Goal: Transaction & Acquisition: Purchase product/service

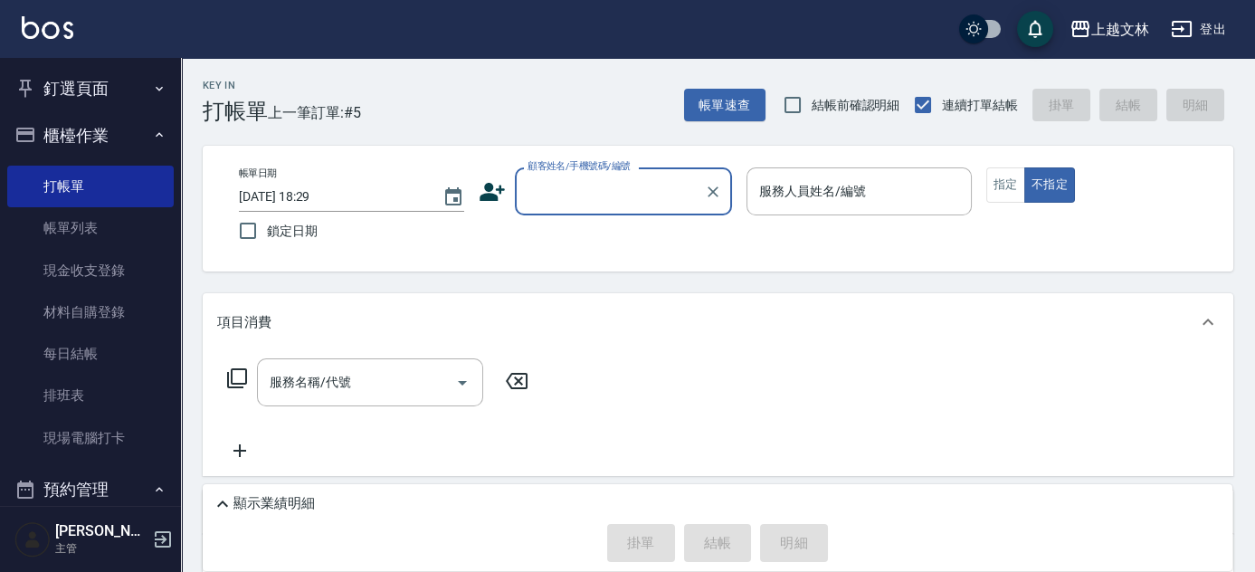
scroll to position [101, 0]
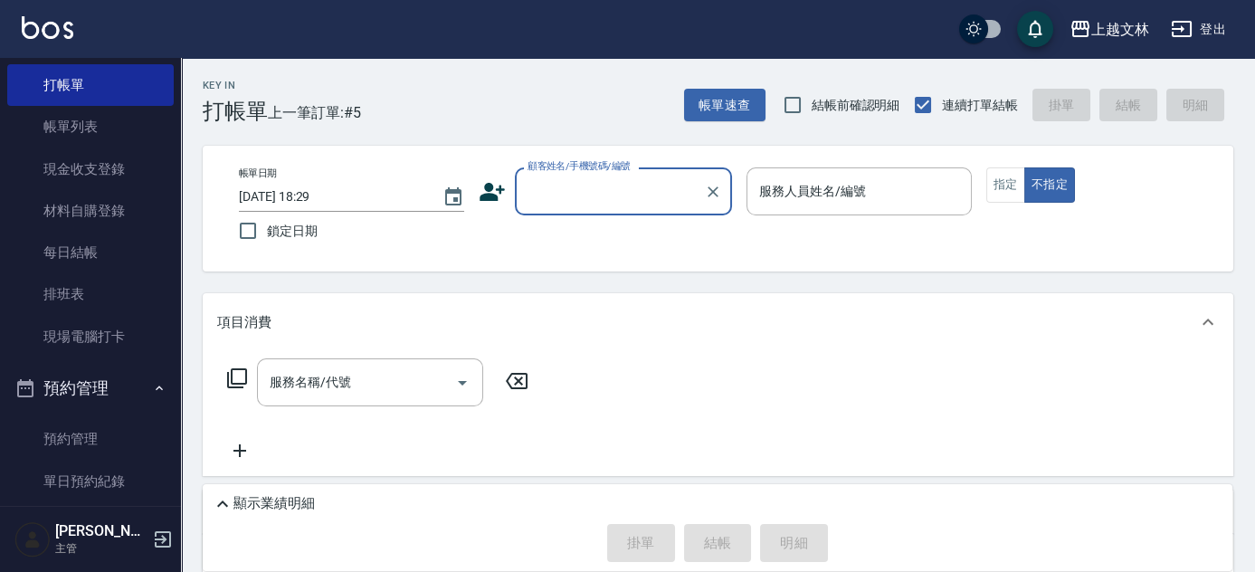
click at [106, 334] on link "現場電腦打卡" at bounding box center [90, 337] width 167 height 42
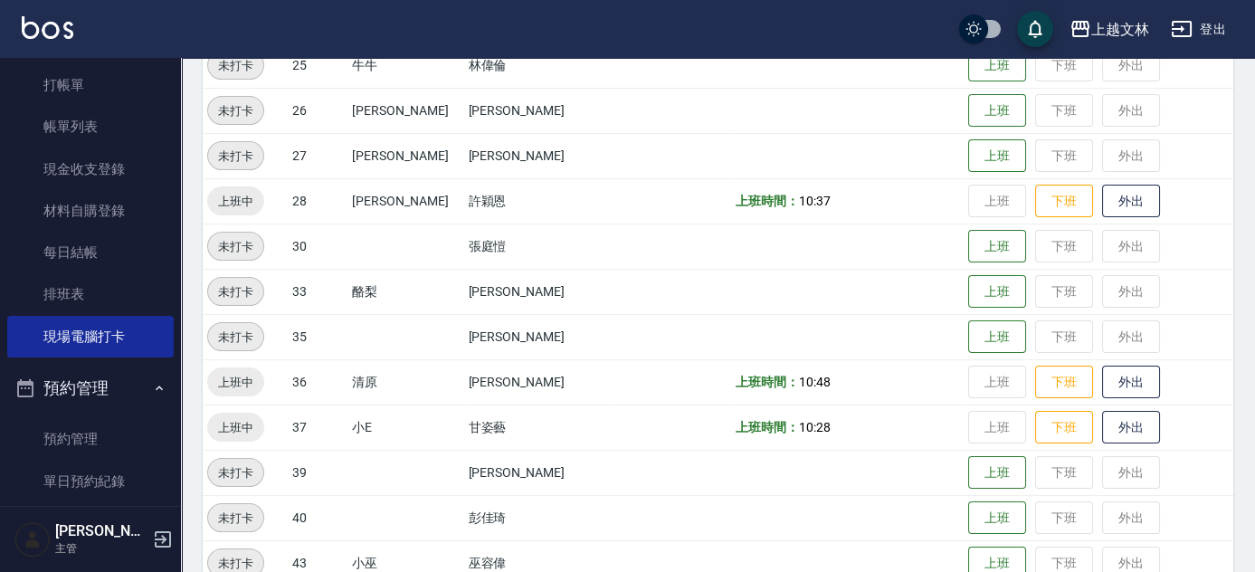
scroll to position [823, 0]
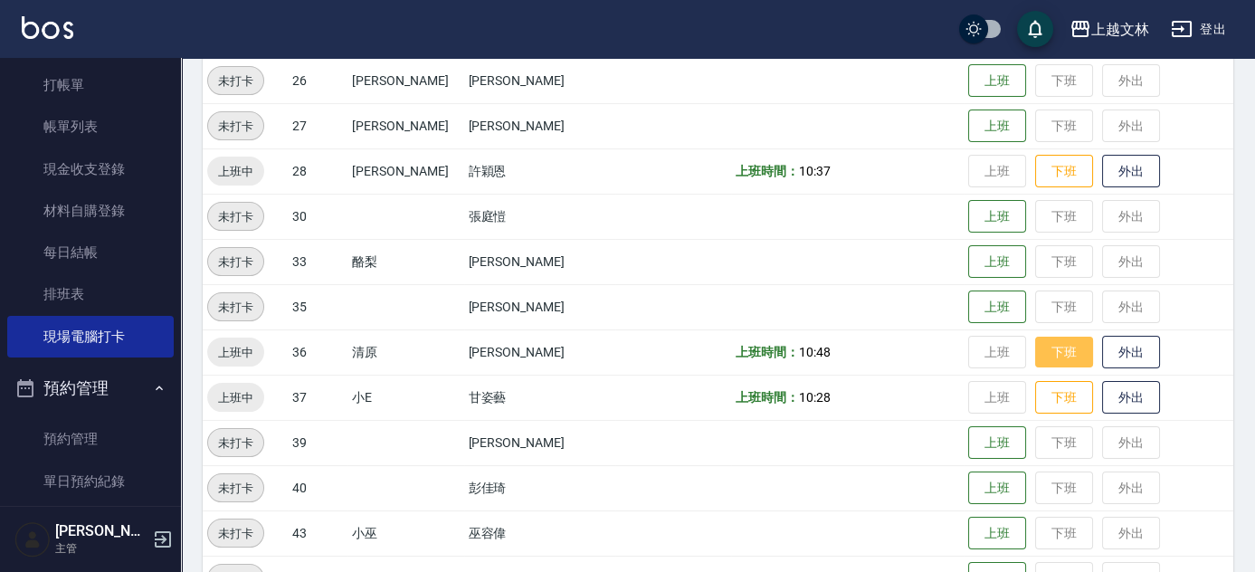
click at [1035, 354] on button "下班" at bounding box center [1064, 353] width 58 height 32
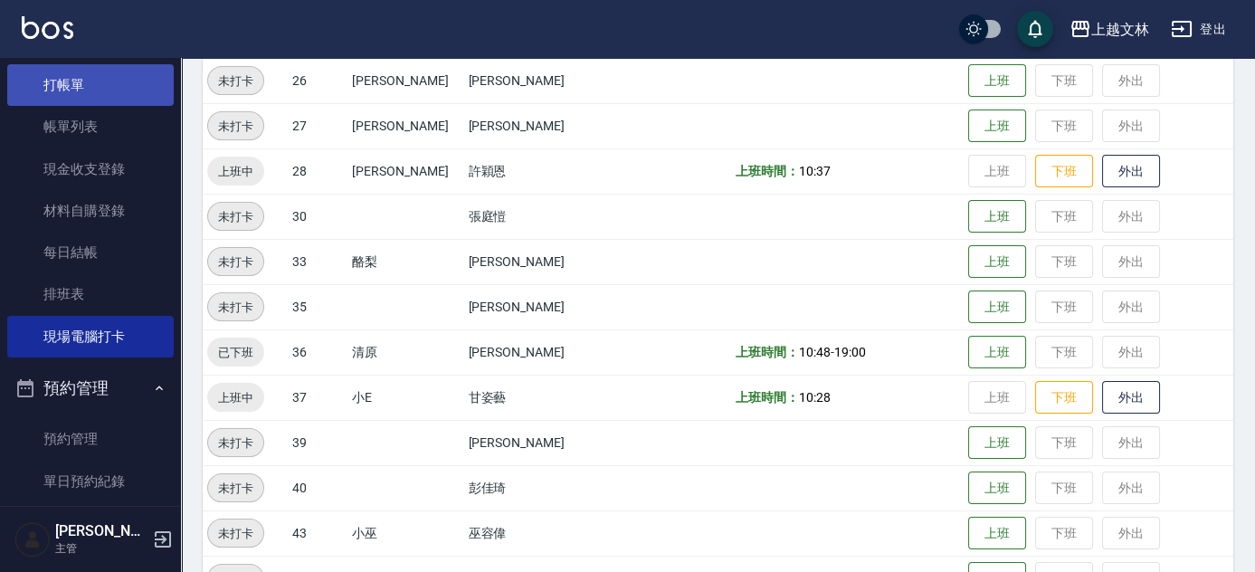
click at [37, 84] on link "打帳單" at bounding box center [90, 85] width 167 height 42
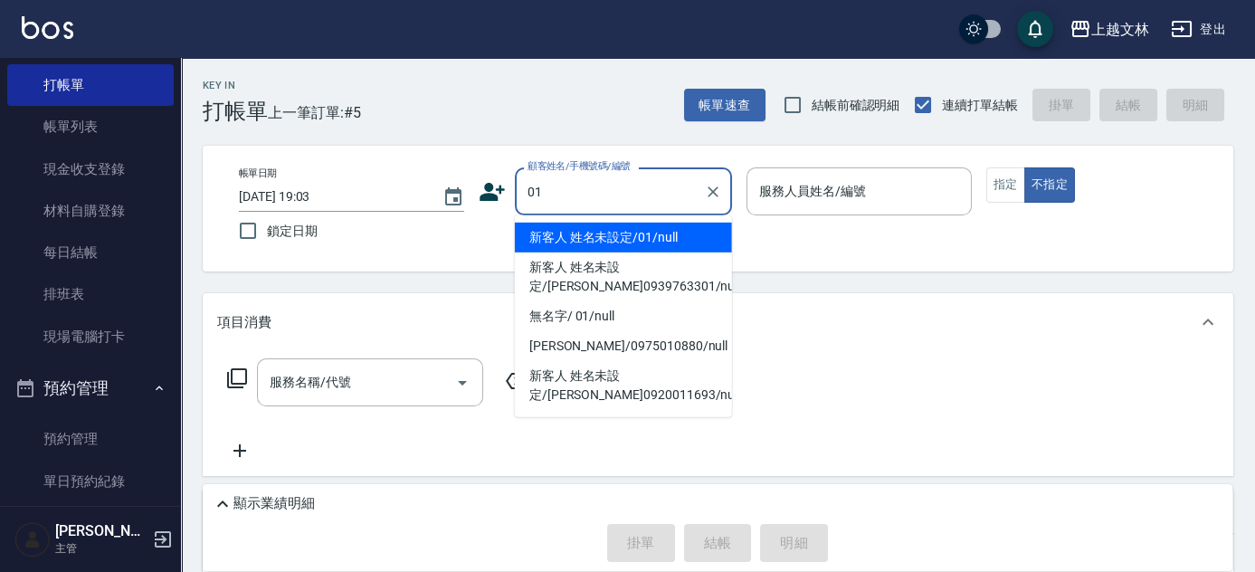
type input "新客人 姓名未設定/01/null"
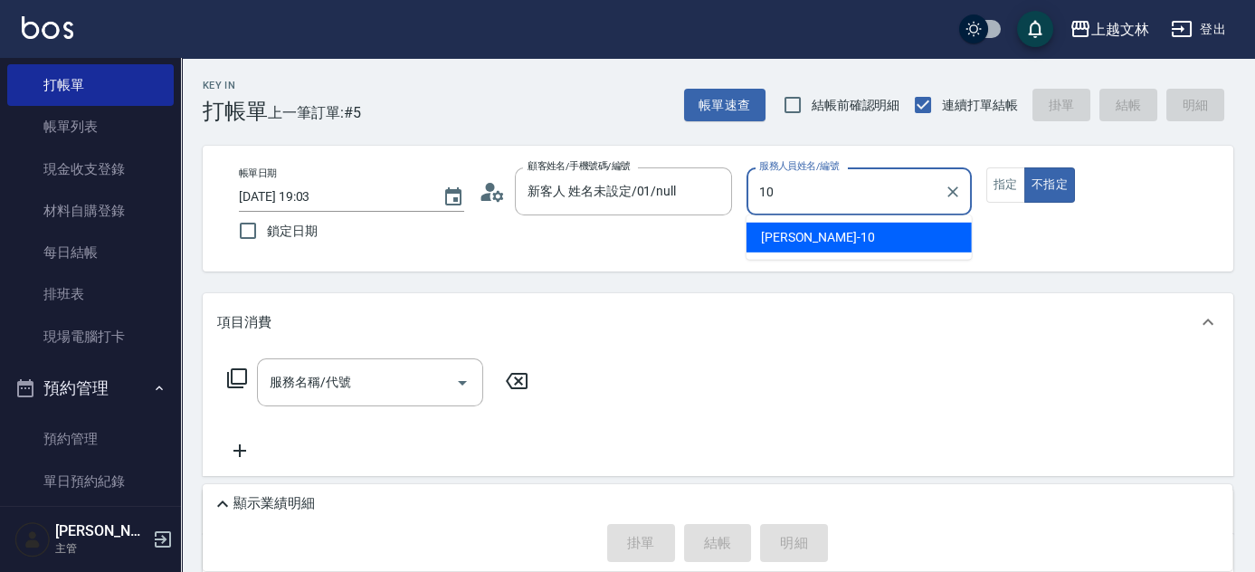
type input "[PERSON_NAME]-10"
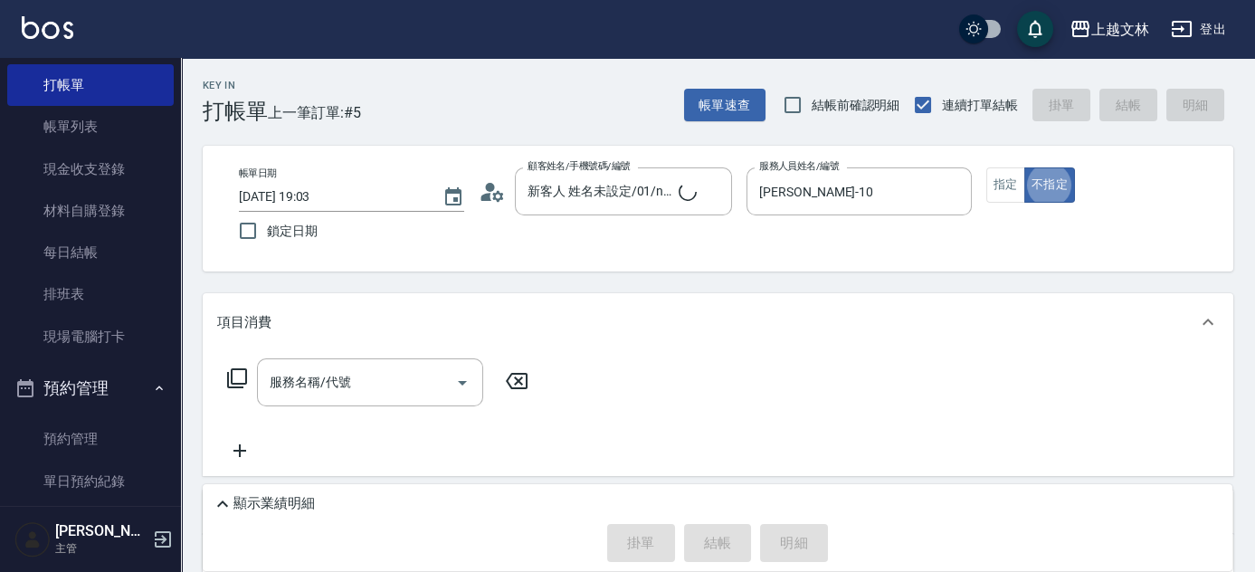
type button "false"
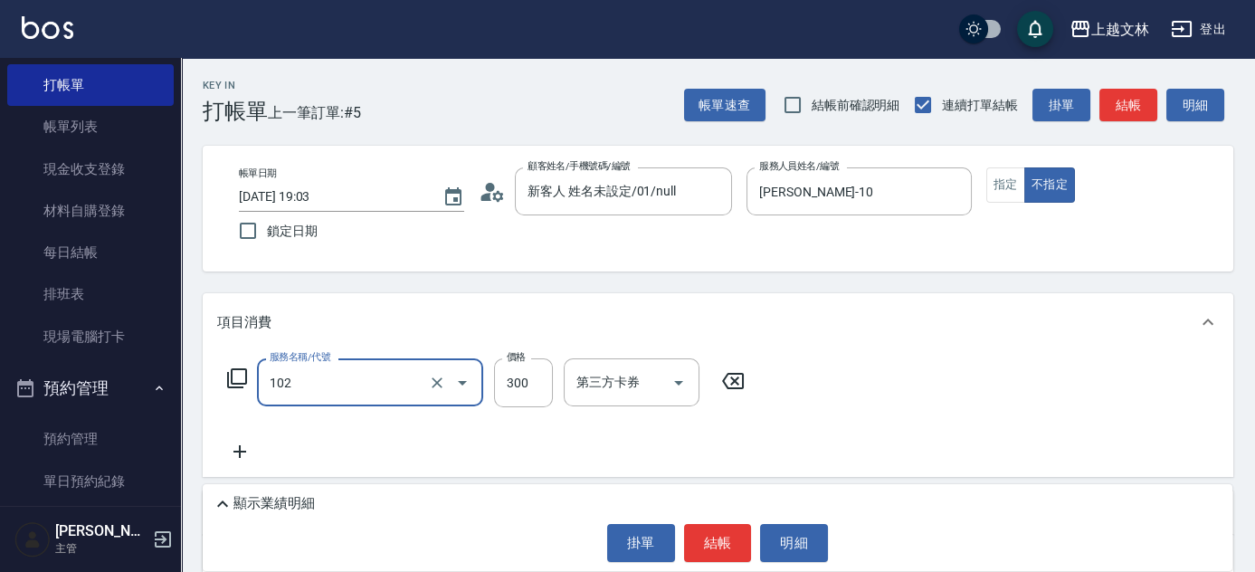
type input "精油洗髮(102)"
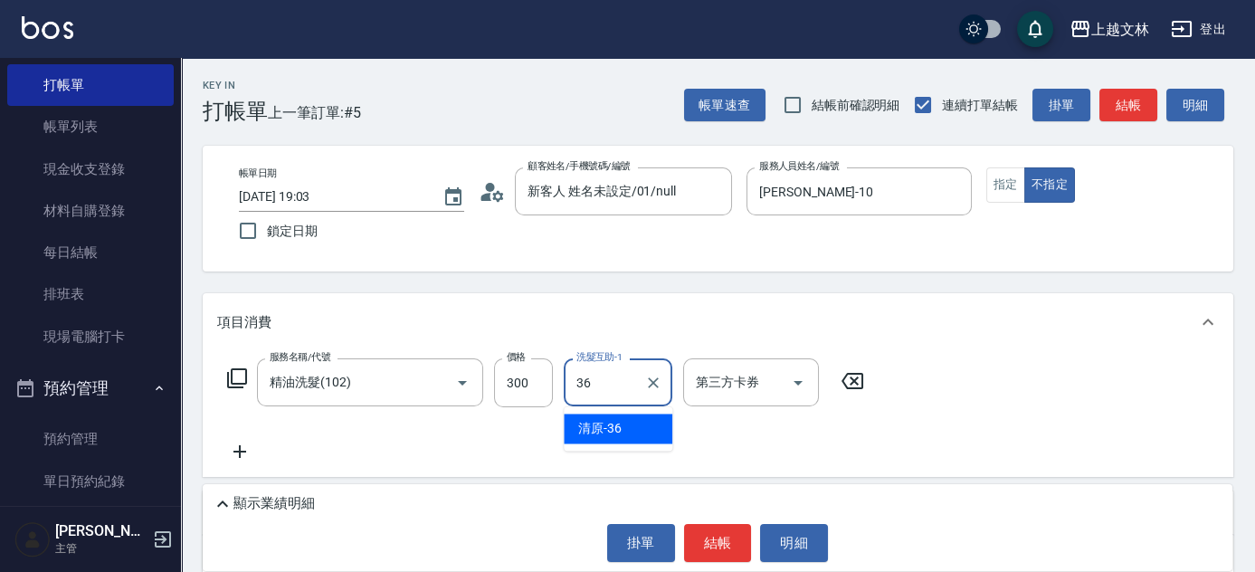
type input "清原-36"
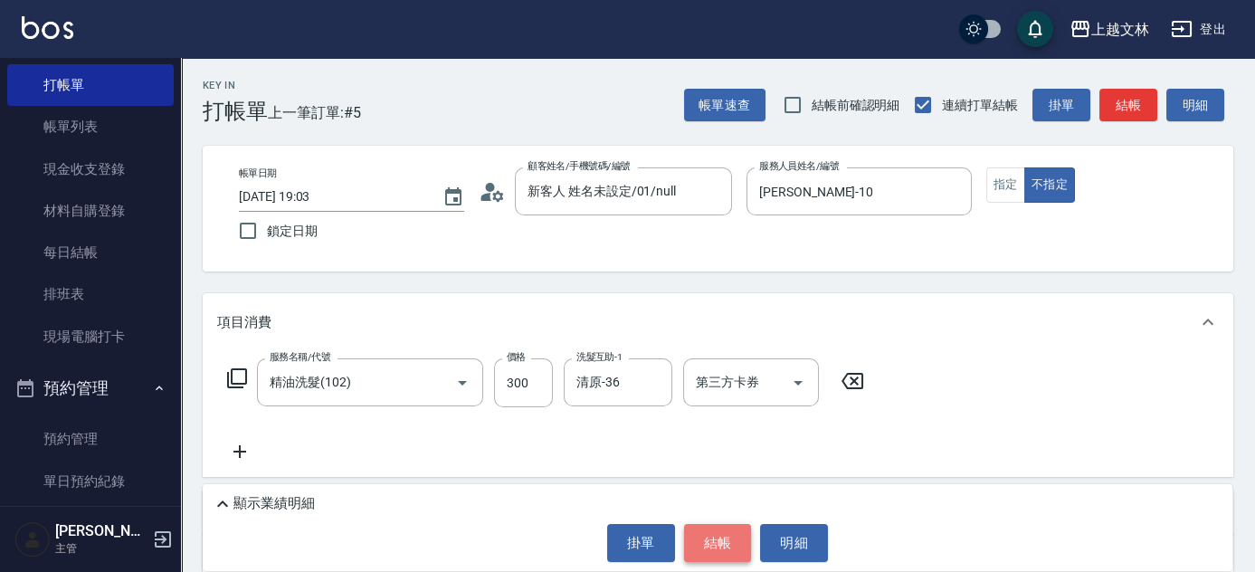
click at [729, 534] on button "結帳" at bounding box center [718, 543] width 68 height 38
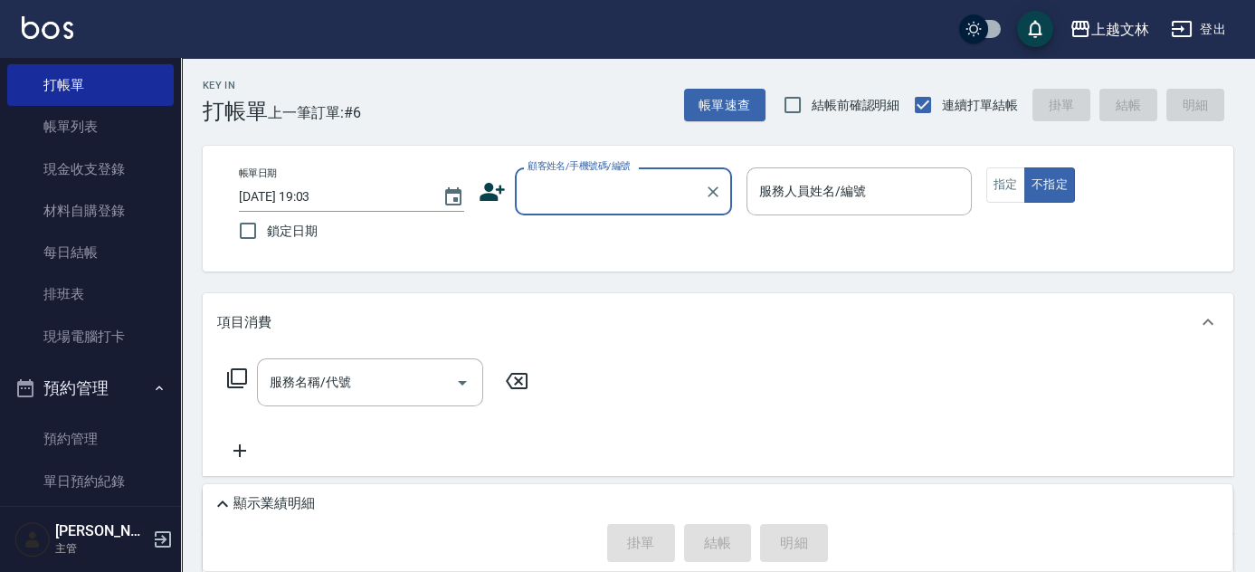
click at [581, 187] on input "顧客姓名/手機號碼/編號" at bounding box center [610, 192] width 174 height 32
click at [594, 195] on input "顧客姓名/手機號碼/編號" at bounding box center [610, 192] width 174 height 32
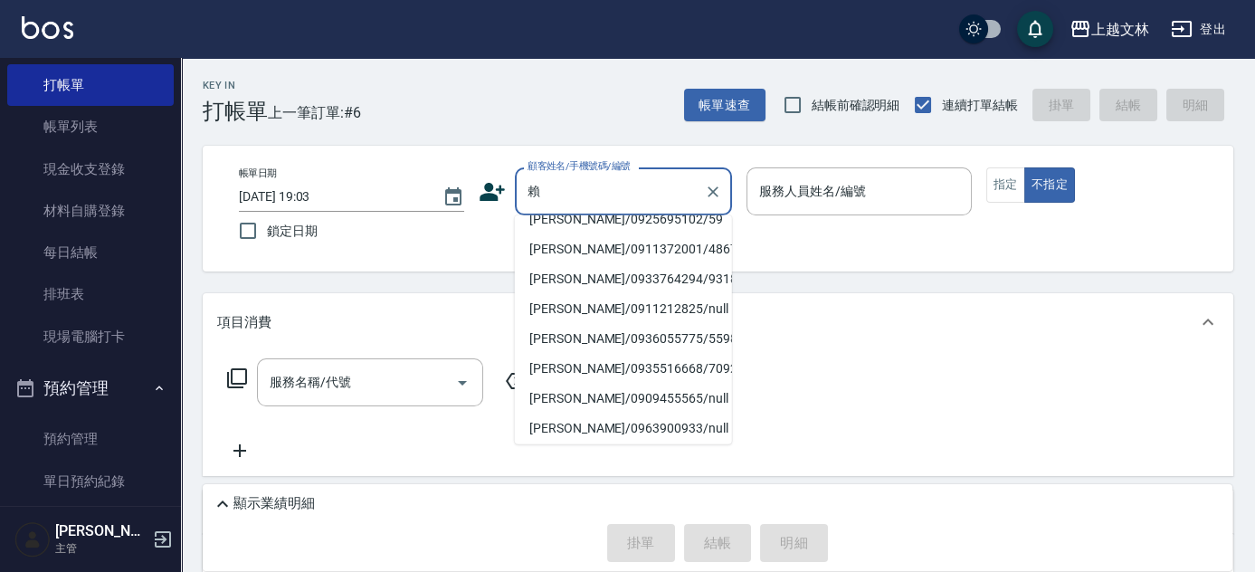
scroll to position [261, 0]
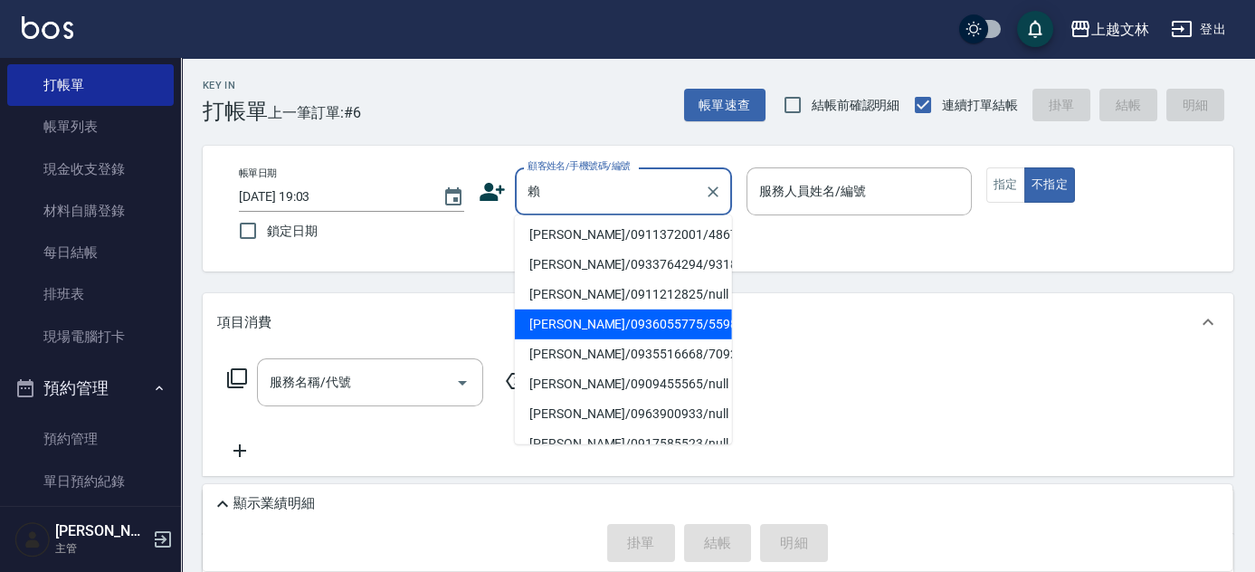
click at [670, 339] on li "[PERSON_NAME]/0936055775/5598" at bounding box center [623, 325] width 217 height 30
type input "[PERSON_NAME]/0936055775/5598"
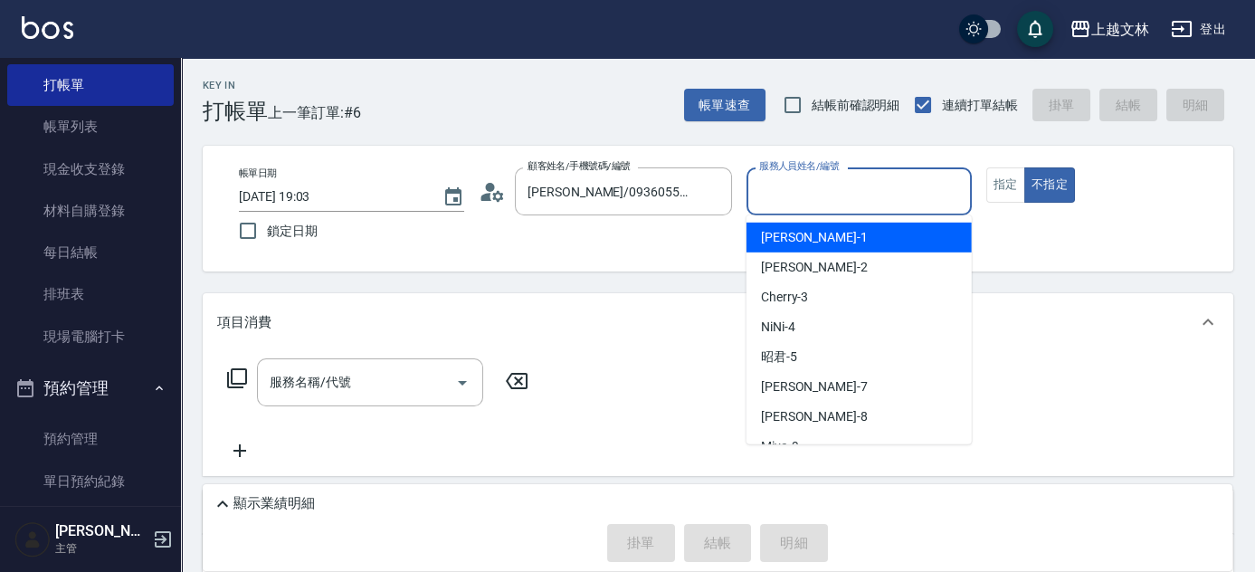
click at [804, 183] on input "服務人員姓名/編號" at bounding box center [859, 192] width 209 height 32
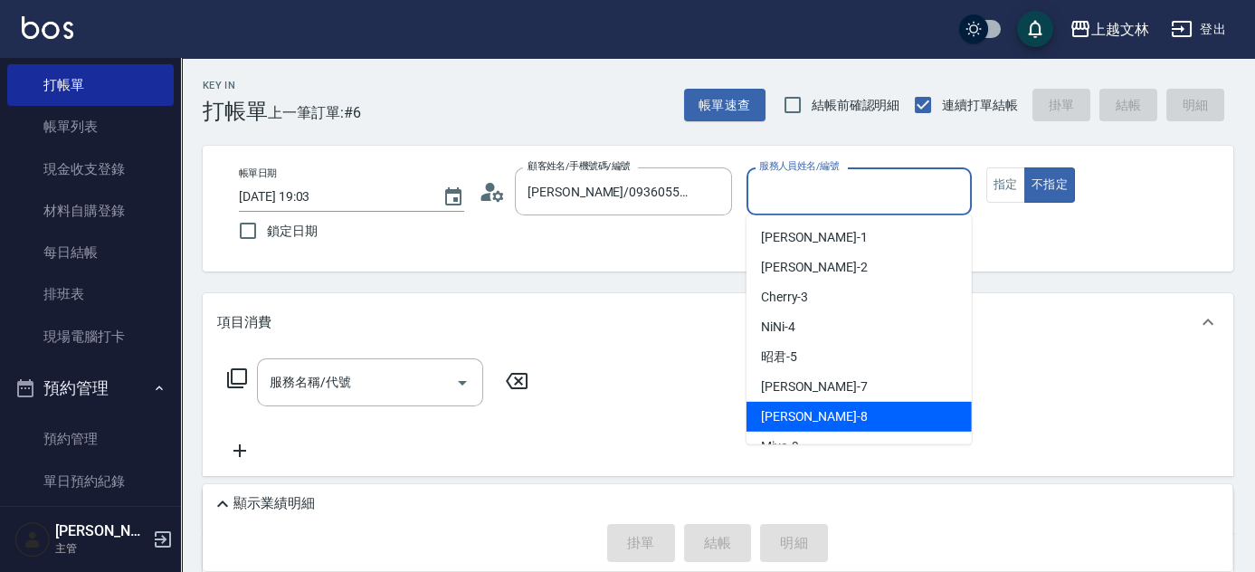
click at [791, 419] on span "Ella -8" at bounding box center [814, 416] width 107 height 19
type input "Ella-8"
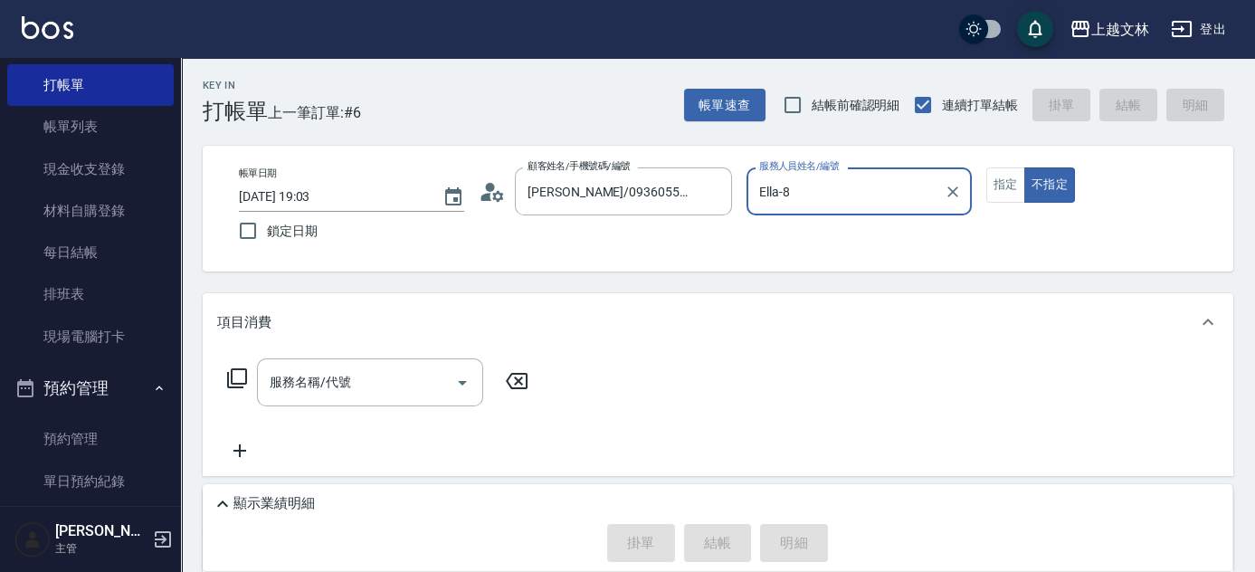
click at [235, 381] on icon at bounding box center [237, 378] width 22 height 22
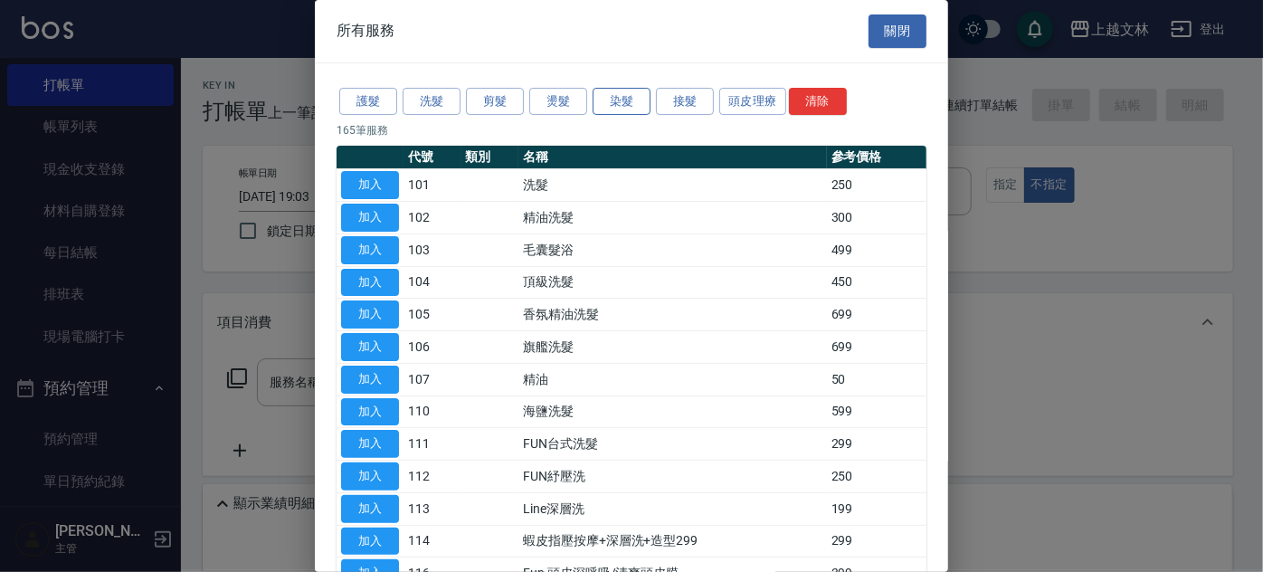
click at [621, 91] on button "染髮" at bounding box center [622, 102] width 58 height 28
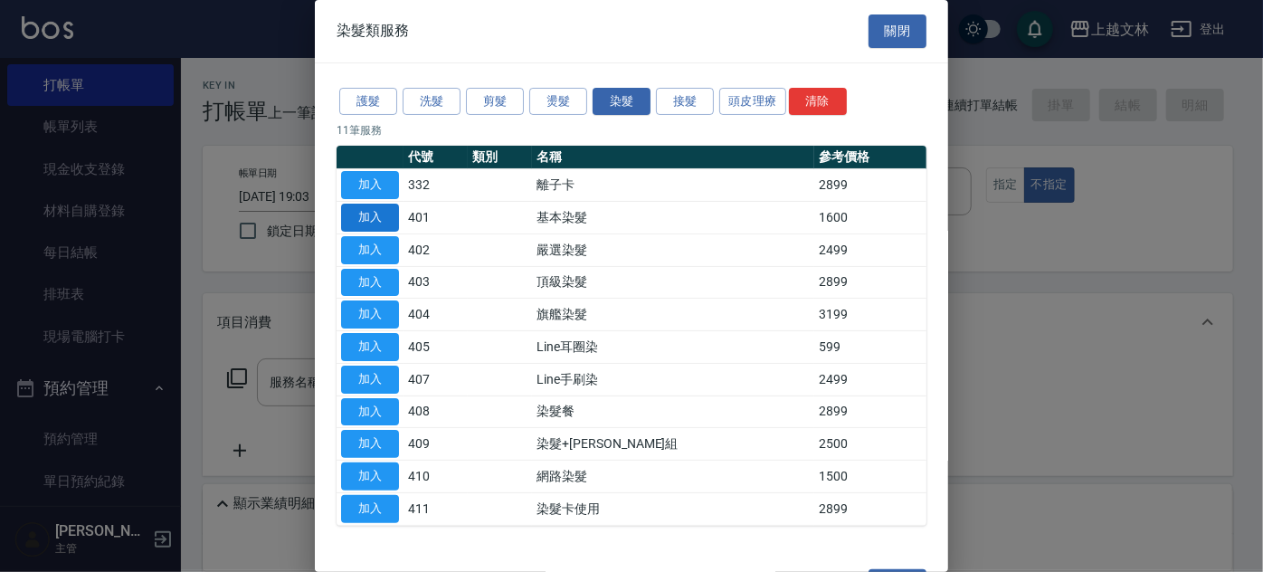
click at [382, 224] on button "加入" at bounding box center [370, 218] width 58 height 28
type input "基本染髮(401)"
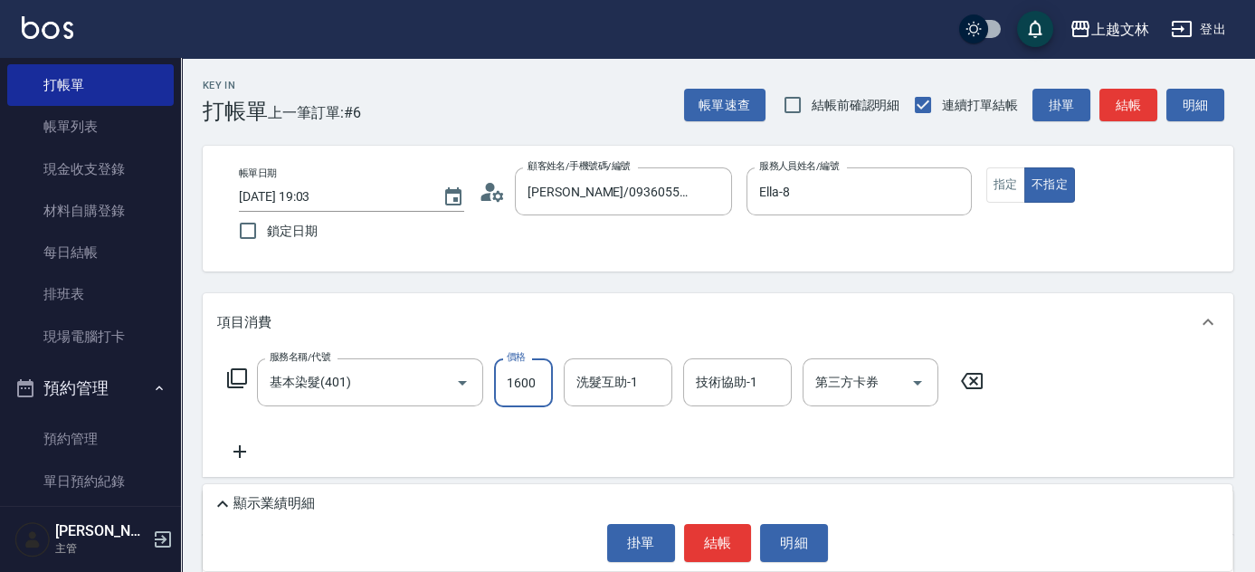
click at [533, 385] on input "1600" at bounding box center [523, 382] width 59 height 49
type input "3699"
drag, startPoint x: 1012, startPoint y: 186, endPoint x: 1001, endPoint y: 189, distance: 11.2
click at [1007, 186] on button "指定" at bounding box center [1005, 184] width 39 height 35
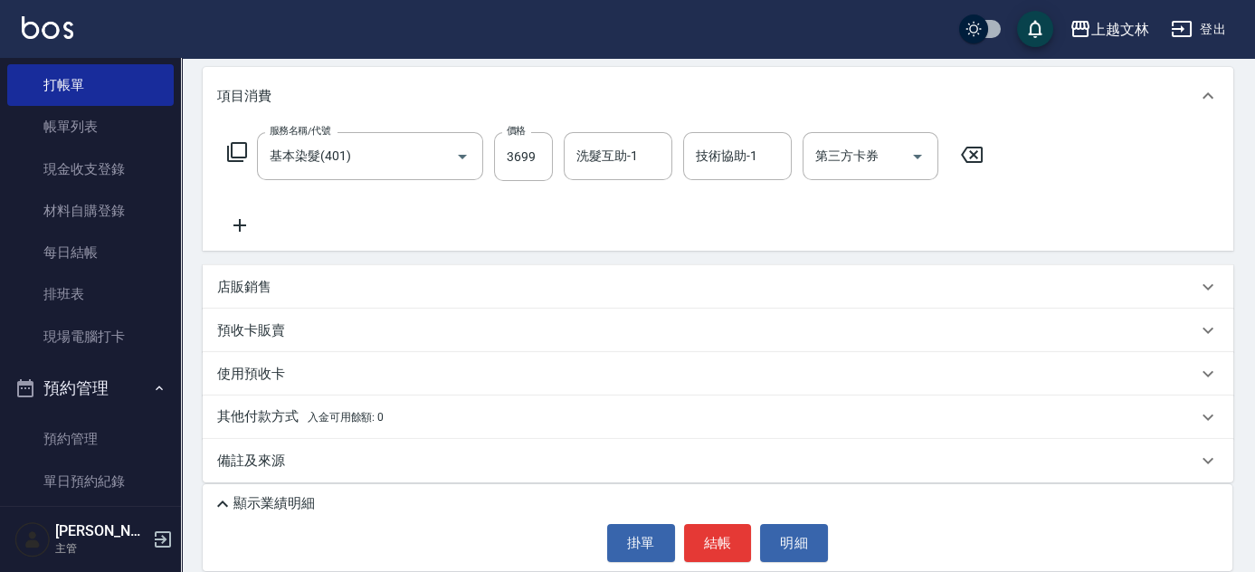
scroll to position [236, 0]
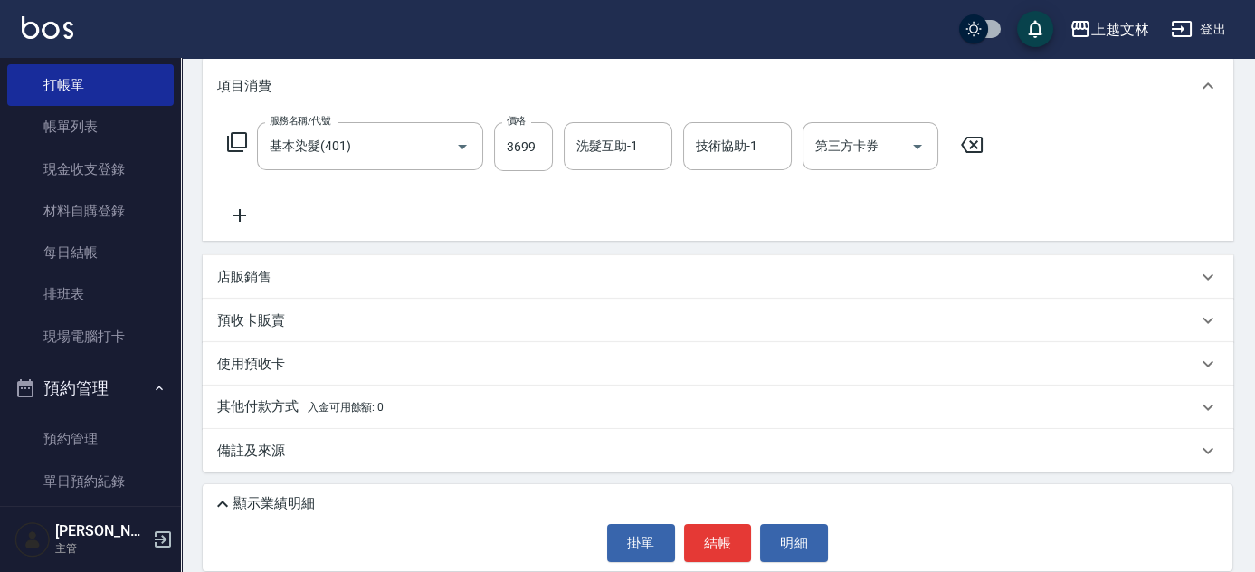
click at [281, 419] on div "其他付款方式 入金可用餘額: 0" at bounding box center [718, 407] width 1031 height 43
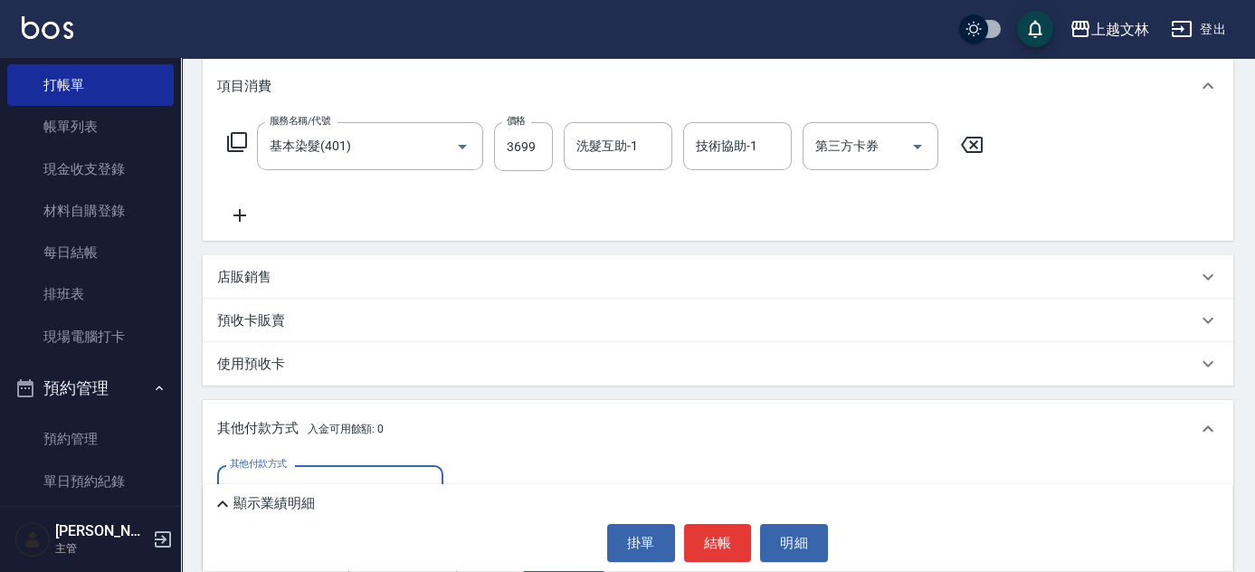
scroll to position [0, 0]
click at [333, 481] on input "其他付款方式" at bounding box center [330, 489] width 210 height 32
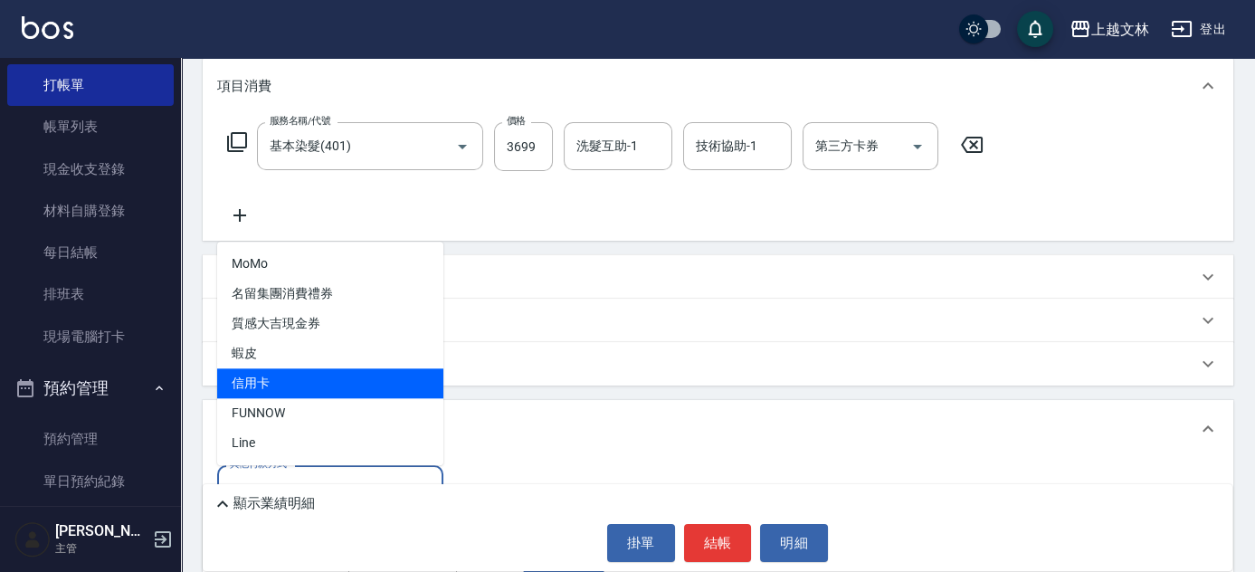
click at [260, 394] on span "信用卡" at bounding box center [330, 383] width 226 height 30
type input "信用卡"
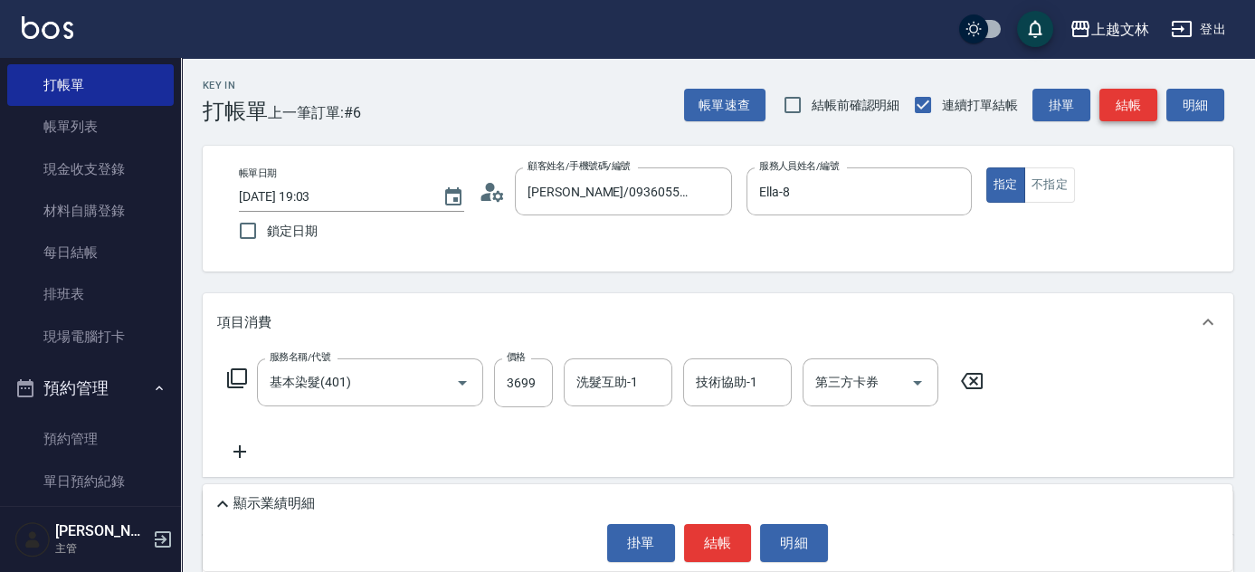
type input "3699"
click at [1129, 109] on button "結帳" at bounding box center [1129, 105] width 58 height 33
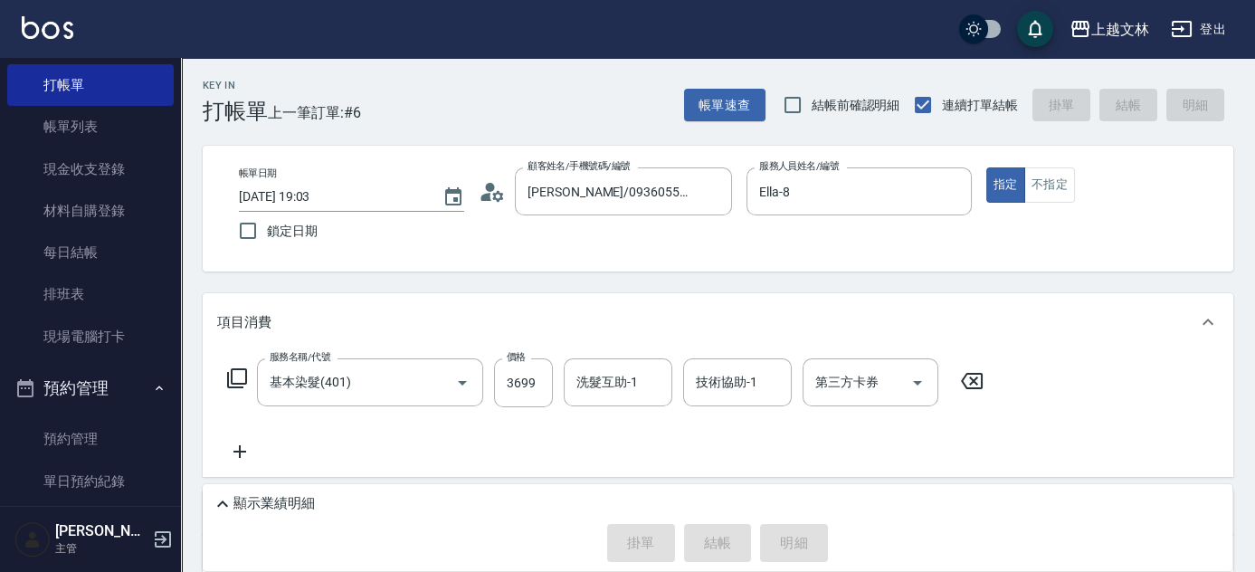
type input "[DATE] 19:10"
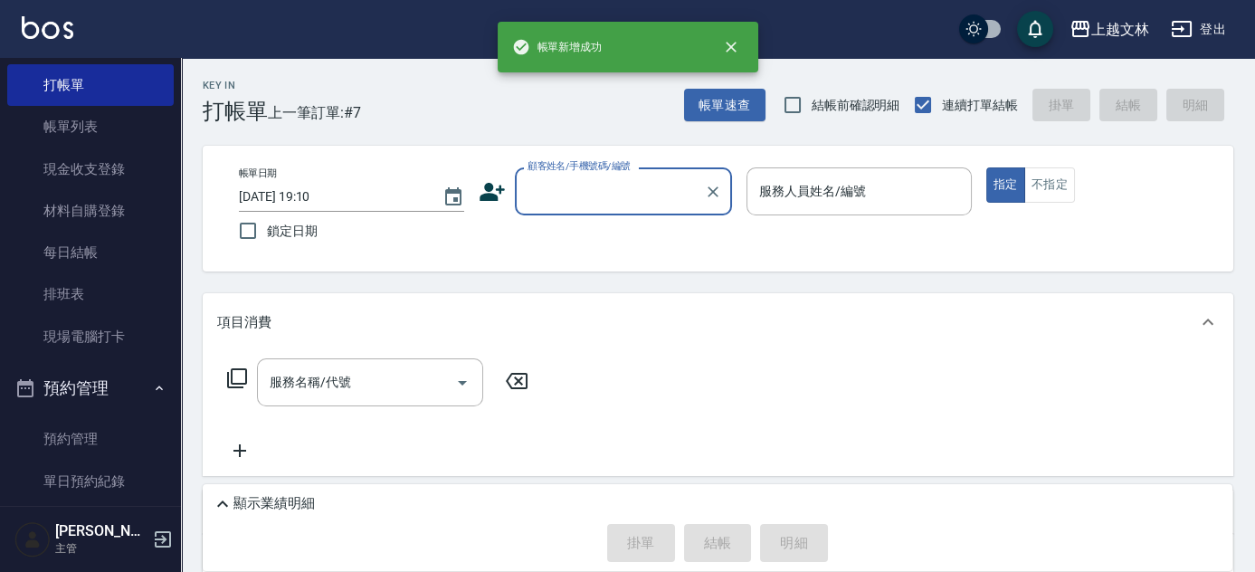
click at [601, 186] on input "顧客姓名/手機號碼/編號" at bounding box center [610, 192] width 174 height 32
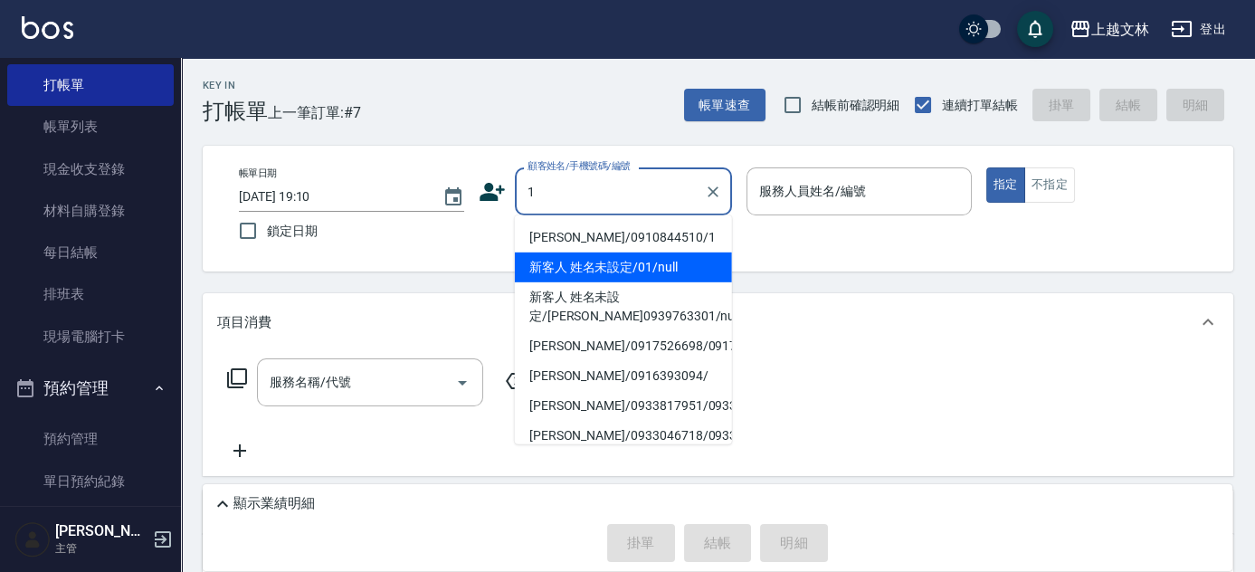
click at [593, 272] on li "新客人 姓名未設定/01/null" at bounding box center [623, 268] width 217 height 30
type input "新客人 姓名未設定/01/null"
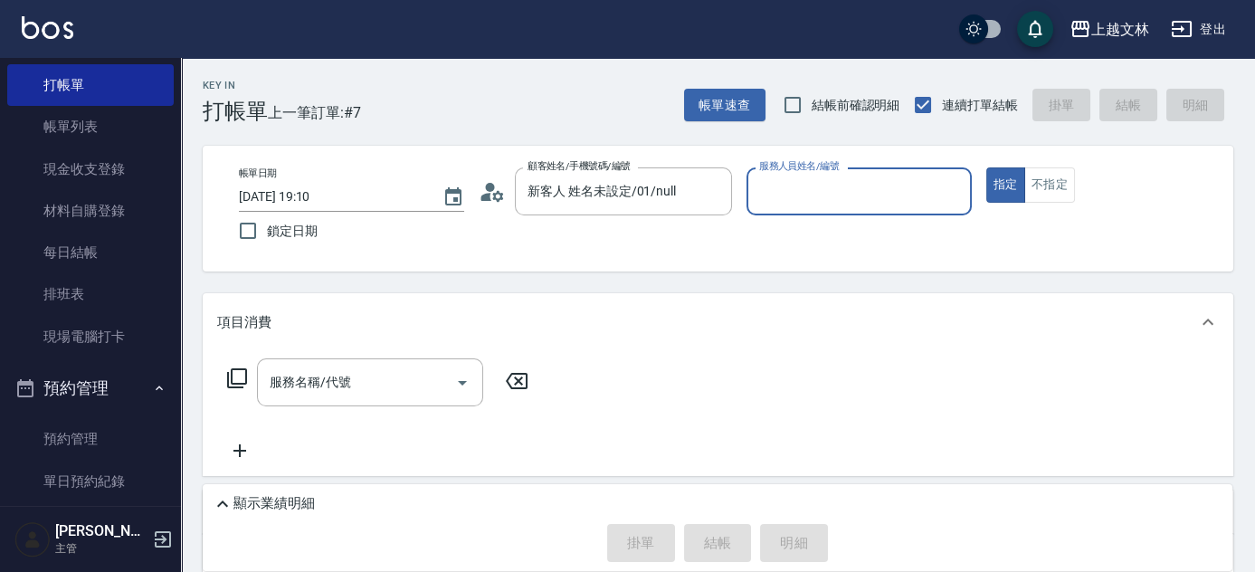
click at [833, 200] on input "服務人員姓名/編號" at bounding box center [859, 192] width 209 height 32
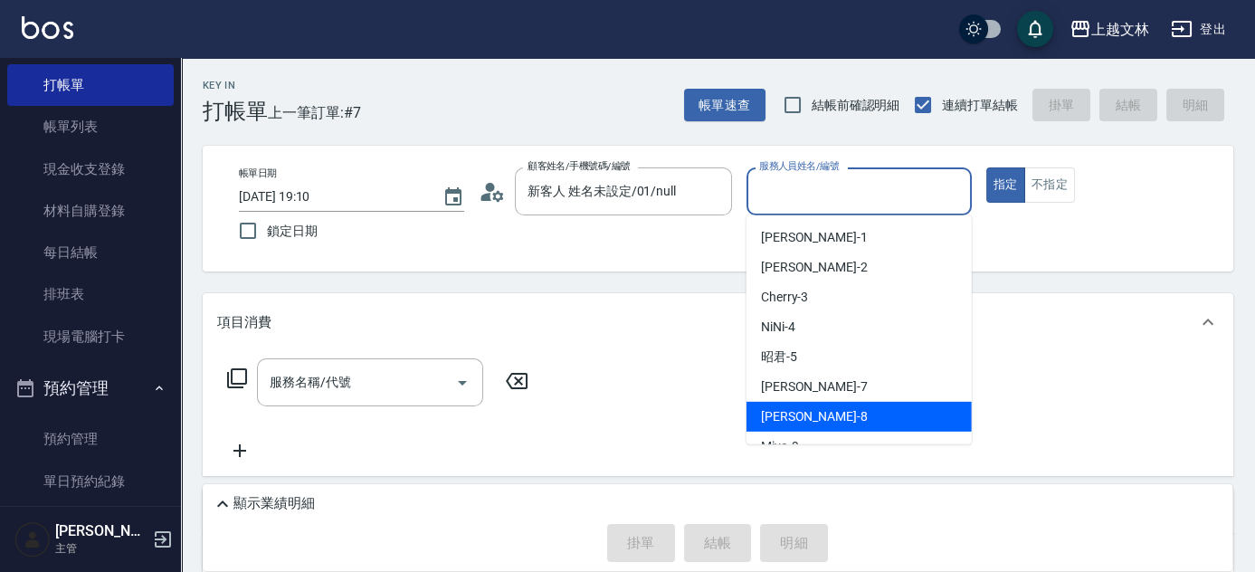
click at [785, 414] on span "Ella -8" at bounding box center [814, 416] width 107 height 19
type input "Ella-8"
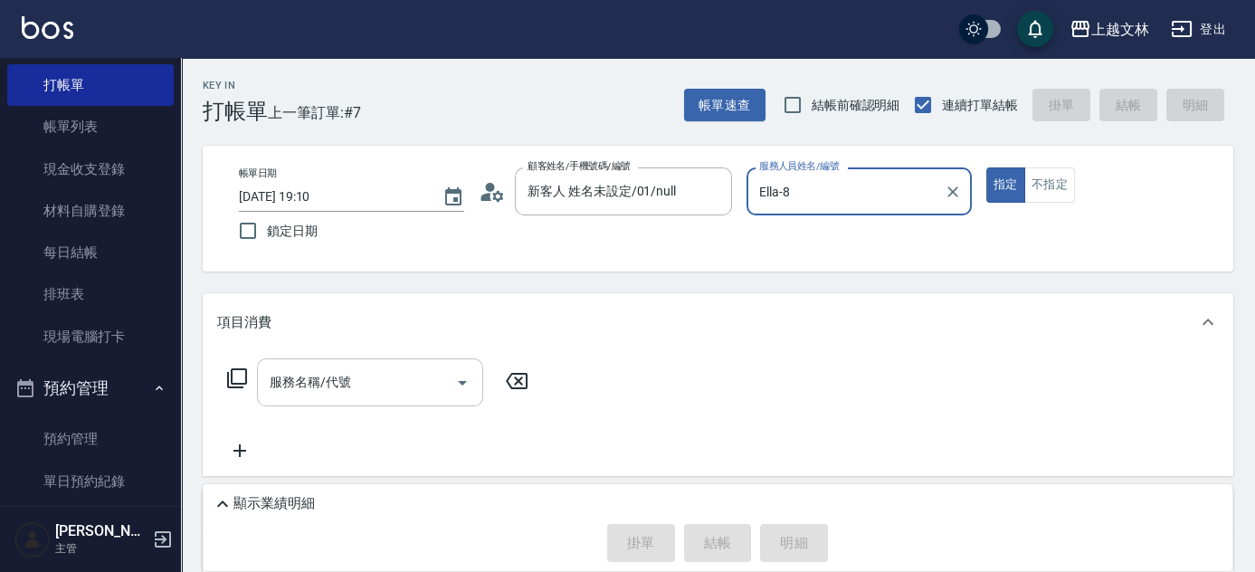
click at [299, 387] on div "服務名稱/代號 服務名稱/代號" at bounding box center [370, 382] width 226 height 48
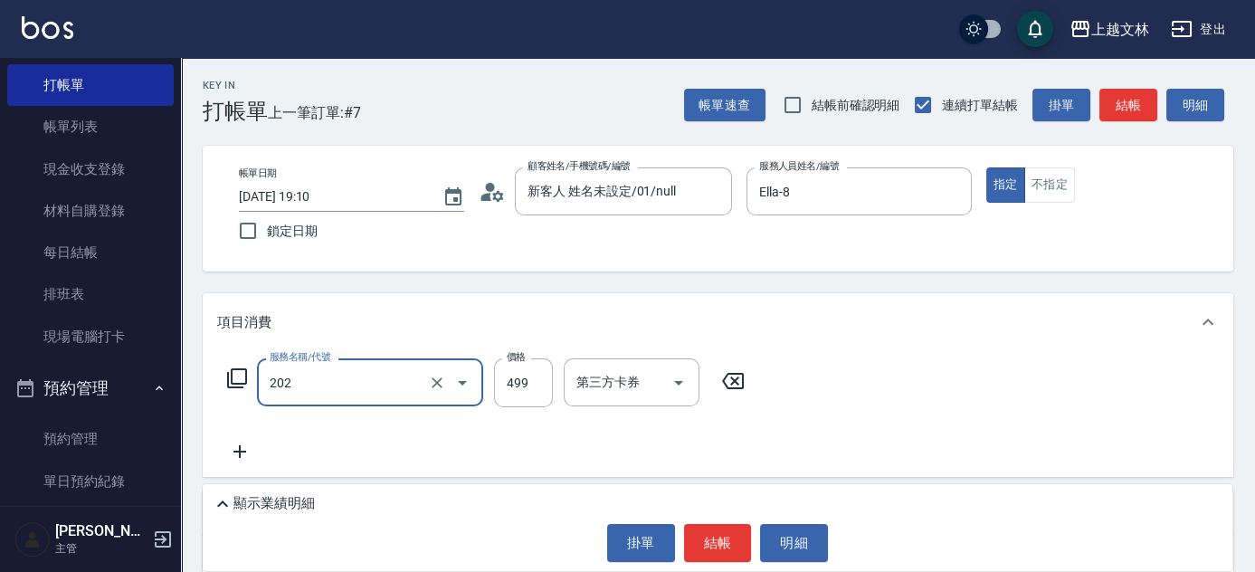
type input "A級單剪(202)"
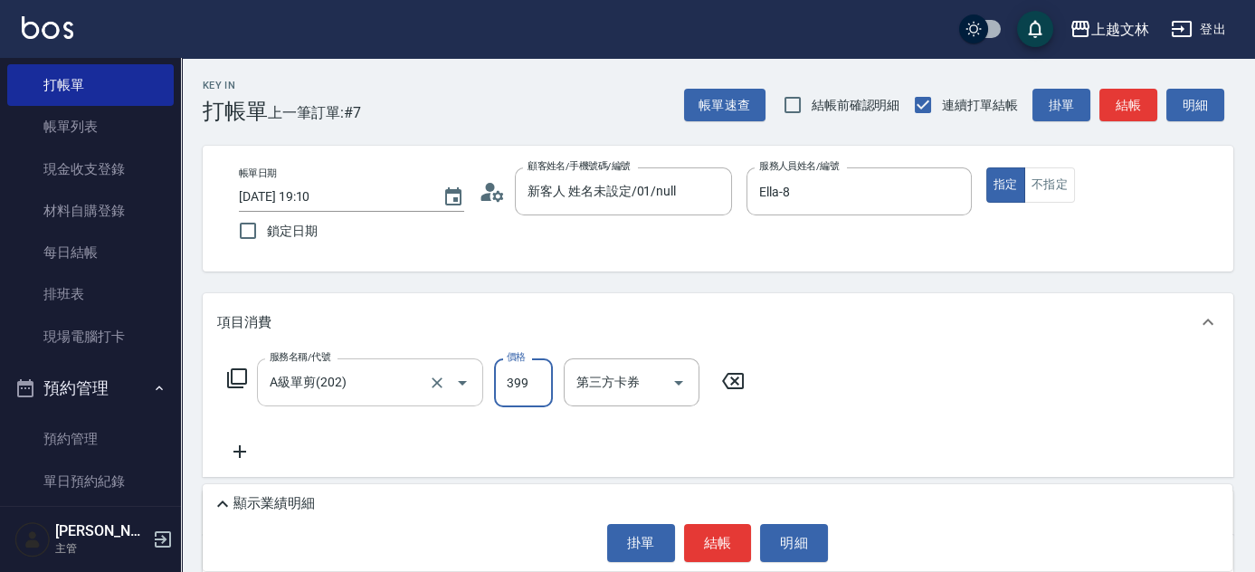
type input "399"
click at [410, 373] on input "A級單剪(202)" at bounding box center [344, 383] width 159 height 32
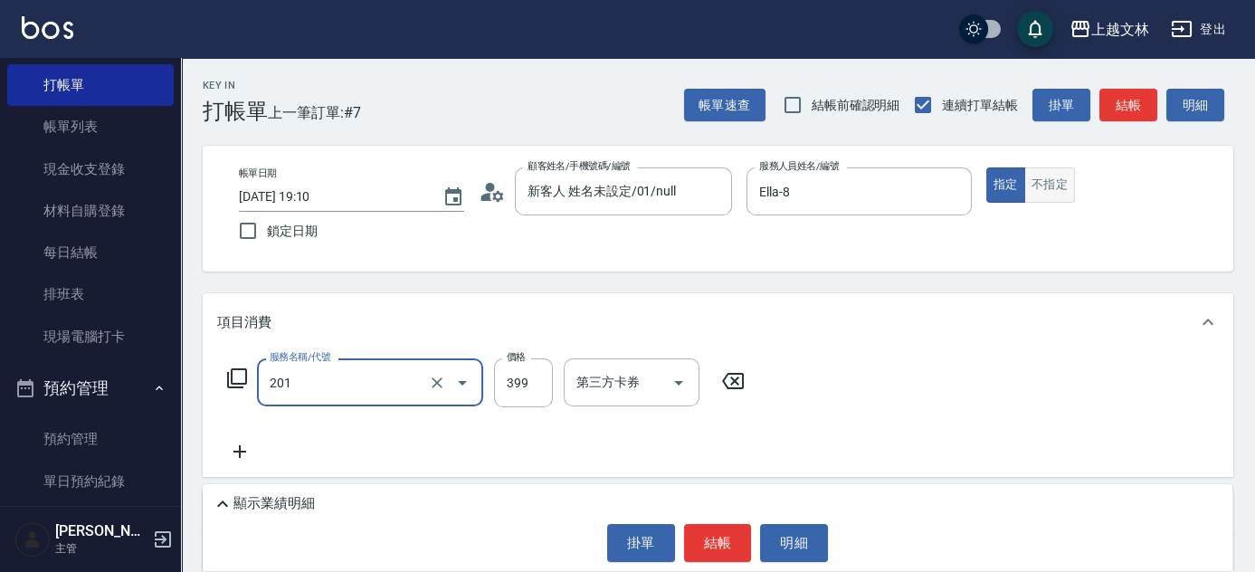
type input "B級單剪(201)"
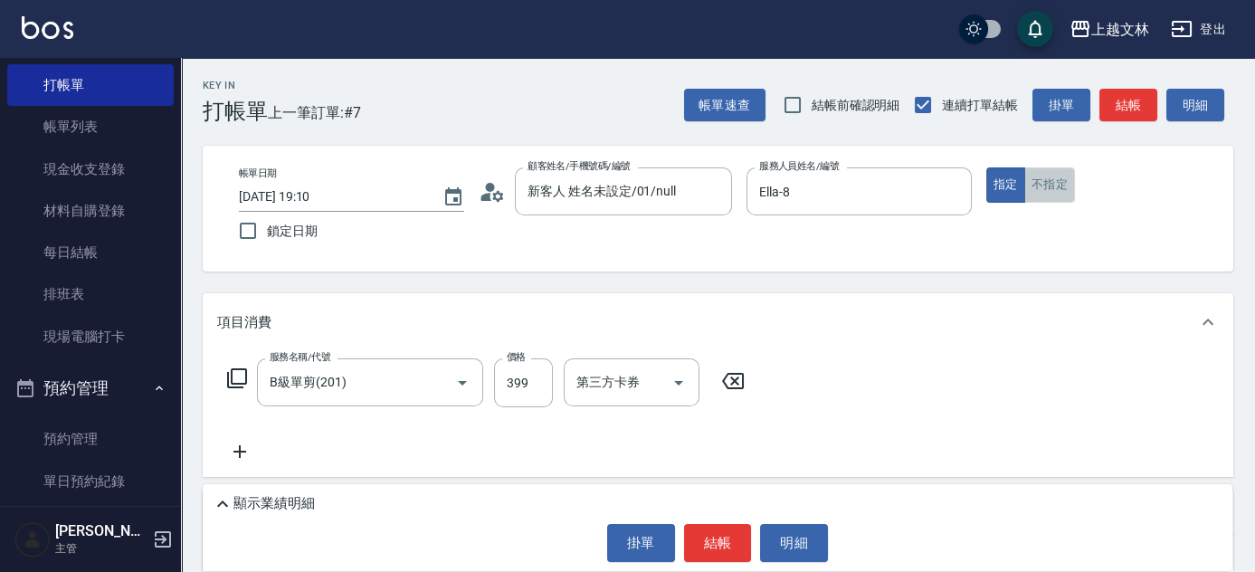
click at [1053, 182] on button "不指定" at bounding box center [1050, 184] width 51 height 35
click at [1123, 112] on button "結帳" at bounding box center [1129, 105] width 58 height 33
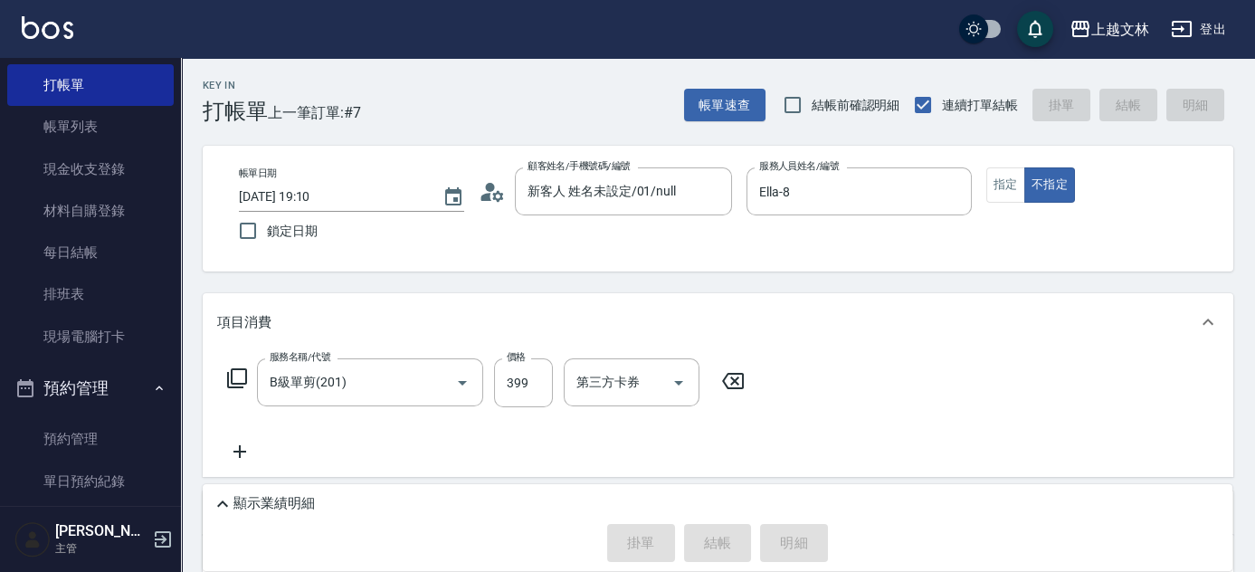
type input "[DATE] 19:11"
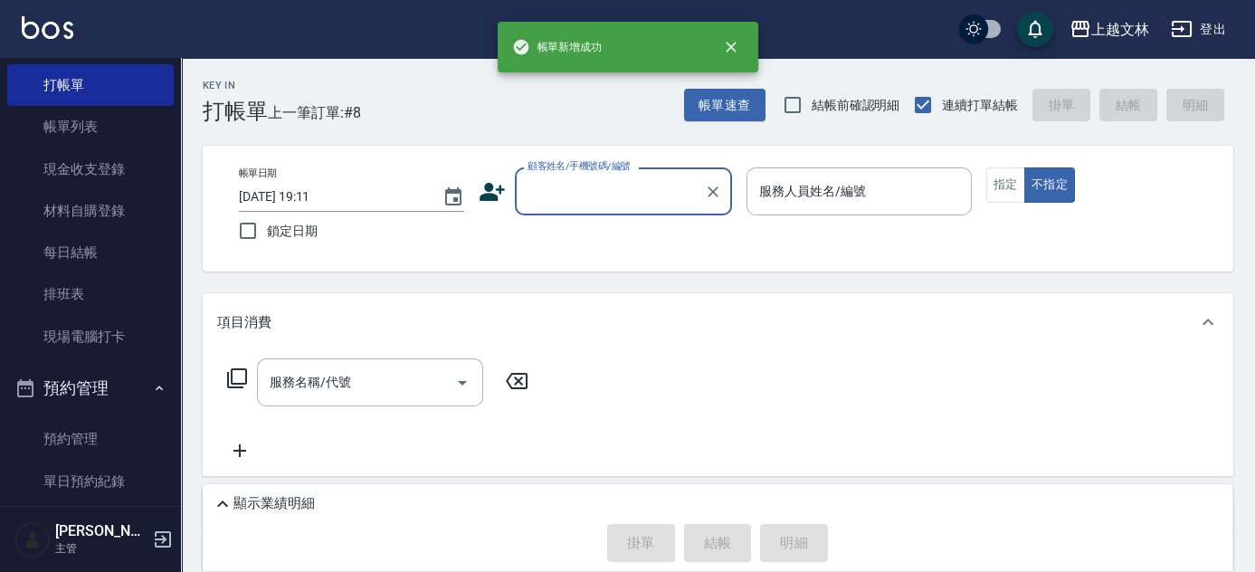
click at [585, 184] on input "顧客姓名/手機號碼/編號" at bounding box center [610, 192] width 174 height 32
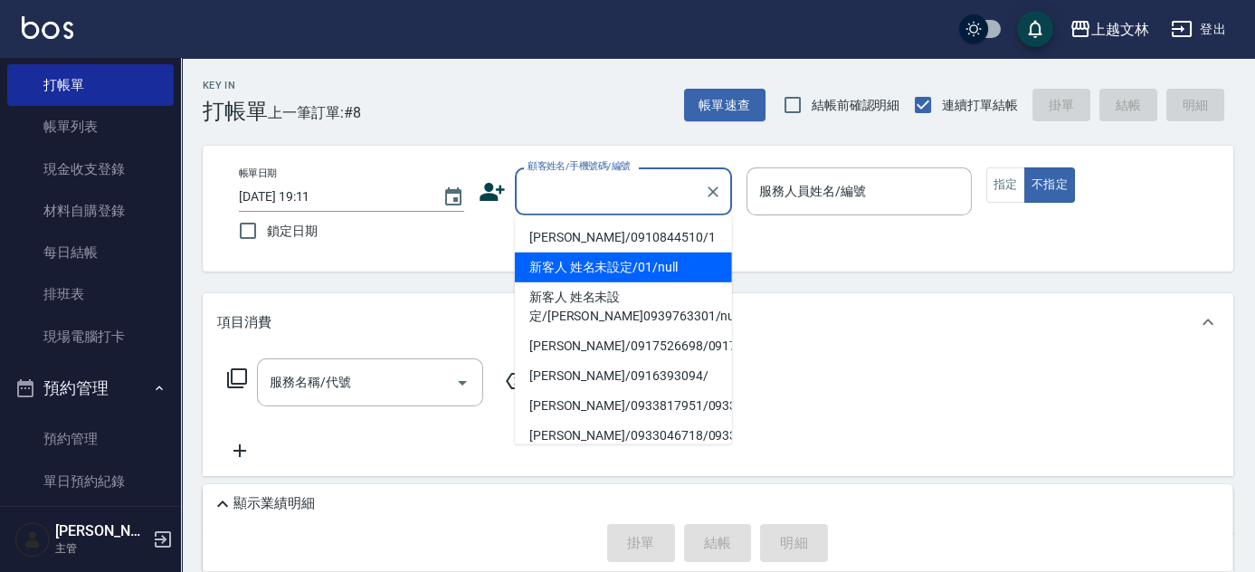
click at [593, 258] on li "新客人 姓名未設定/01/null" at bounding box center [623, 268] width 217 height 30
type input "新客人 姓名未設定/01/null"
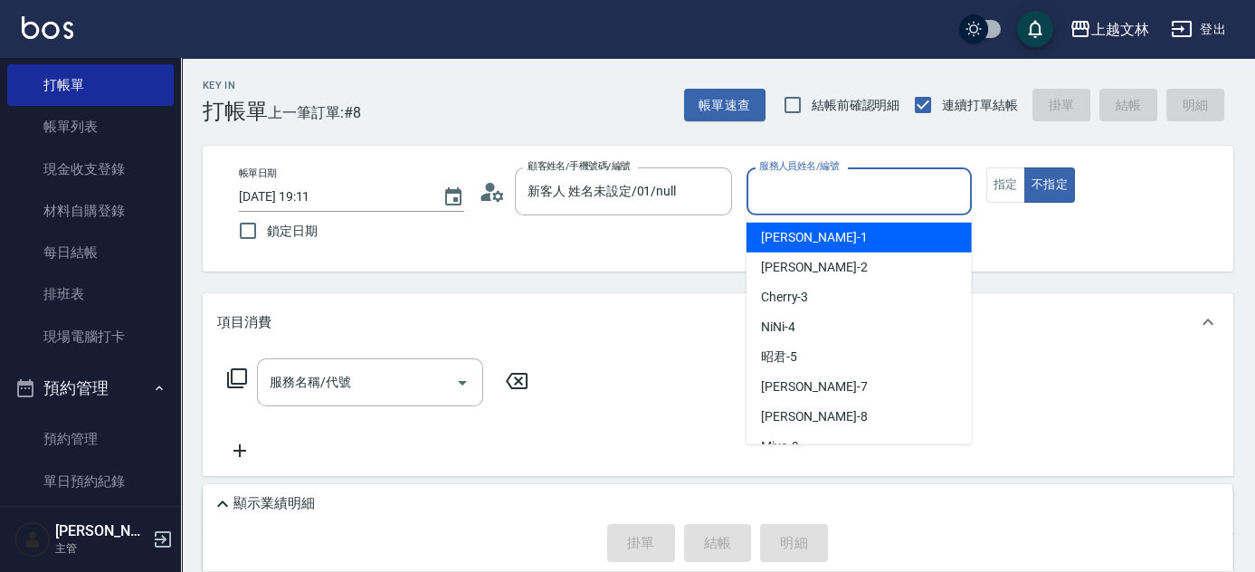
click at [827, 205] on input "服務人員姓名/編號" at bounding box center [859, 192] width 209 height 32
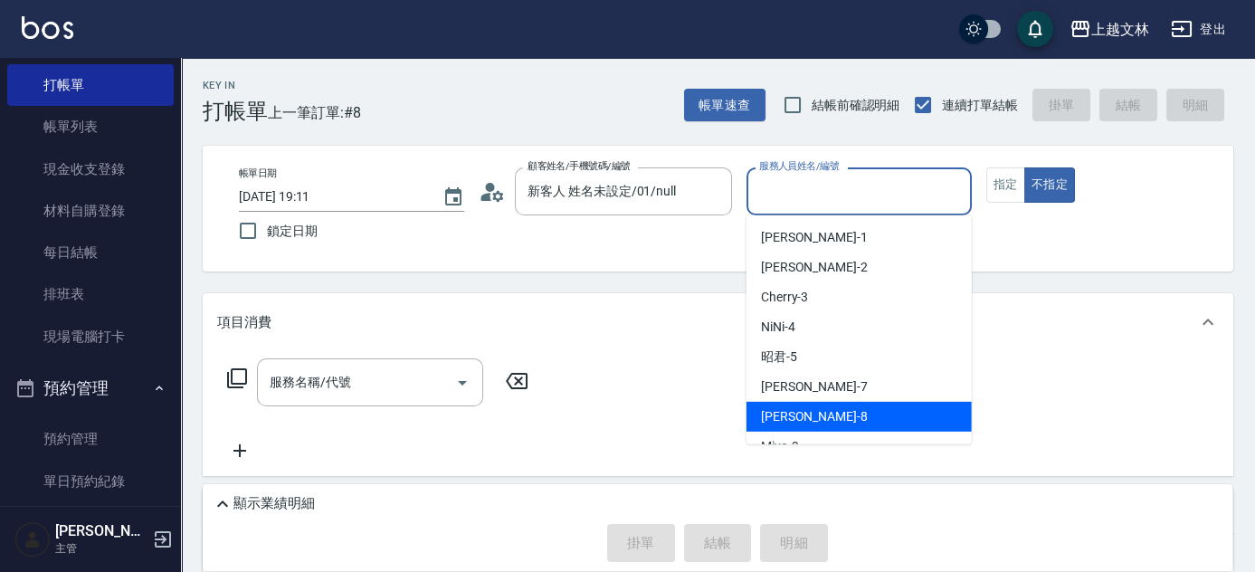
click at [783, 411] on span "Ella -8" at bounding box center [814, 416] width 107 height 19
type input "Ella-8"
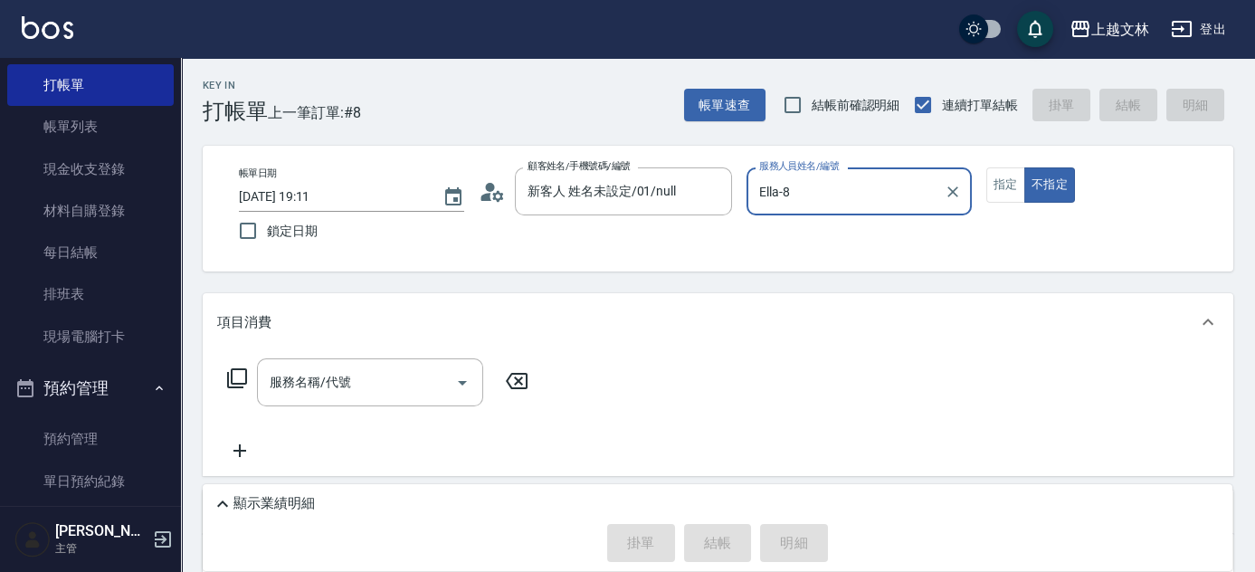
click at [234, 377] on icon at bounding box center [237, 378] width 22 height 22
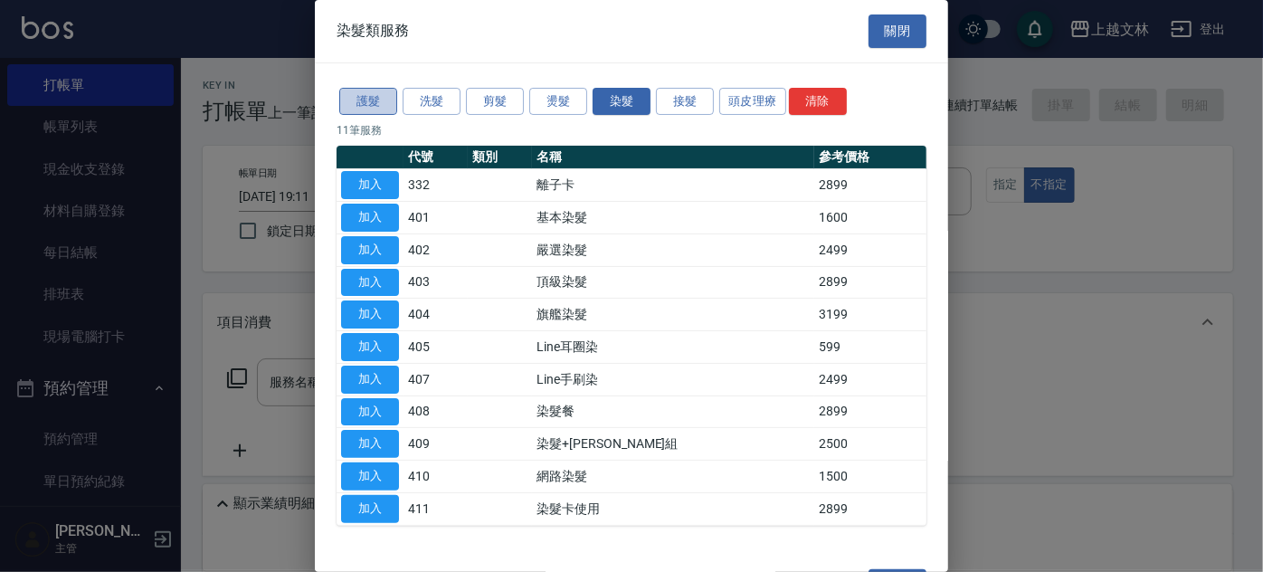
click at [357, 105] on button "護髮" at bounding box center [368, 102] width 58 height 28
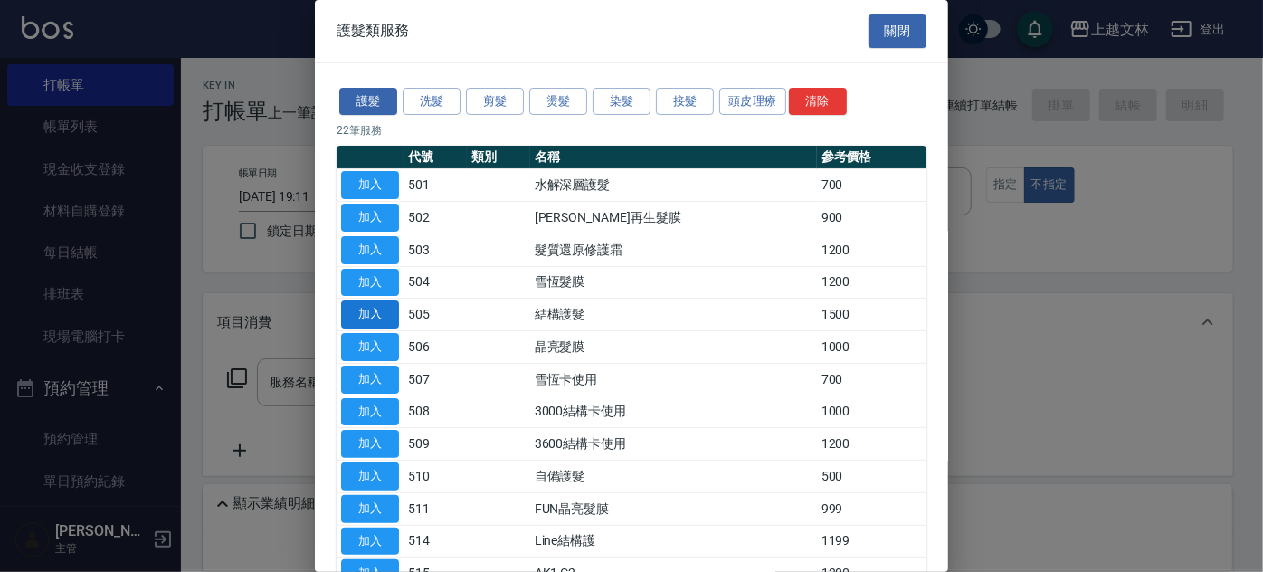
click at [359, 313] on button "加入" at bounding box center [370, 314] width 58 height 28
type input "結構護髮(505)"
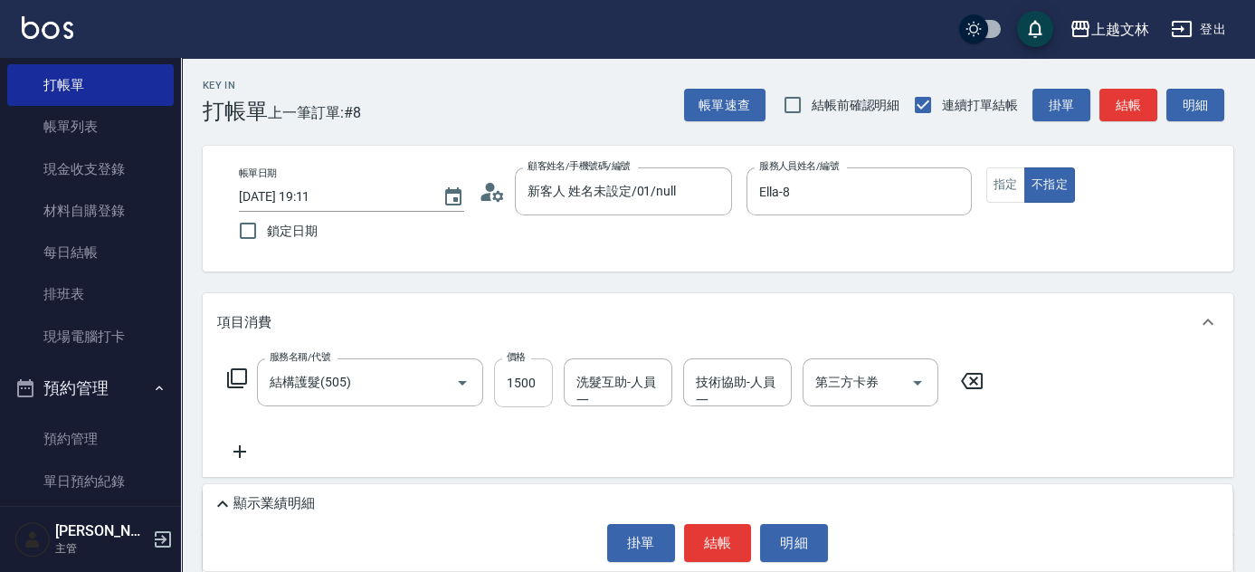
click at [536, 387] on input "1500" at bounding box center [523, 382] width 59 height 49
type input "1899"
click at [1129, 114] on button "結帳" at bounding box center [1129, 105] width 58 height 33
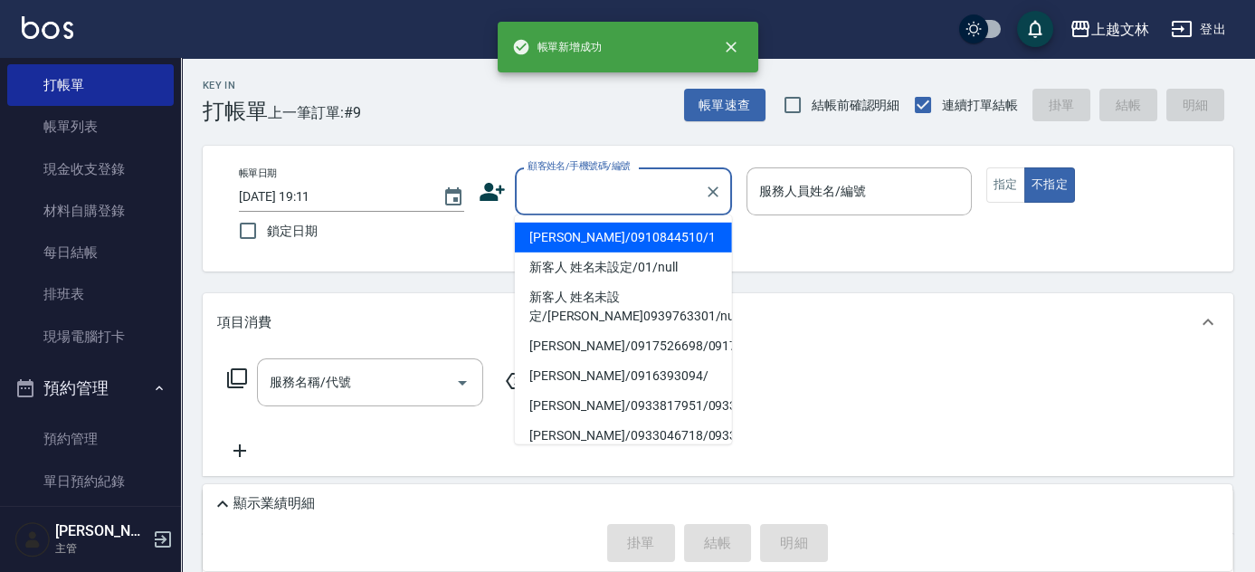
click at [605, 184] on input "顧客姓名/手機號碼/編號" at bounding box center [610, 192] width 174 height 32
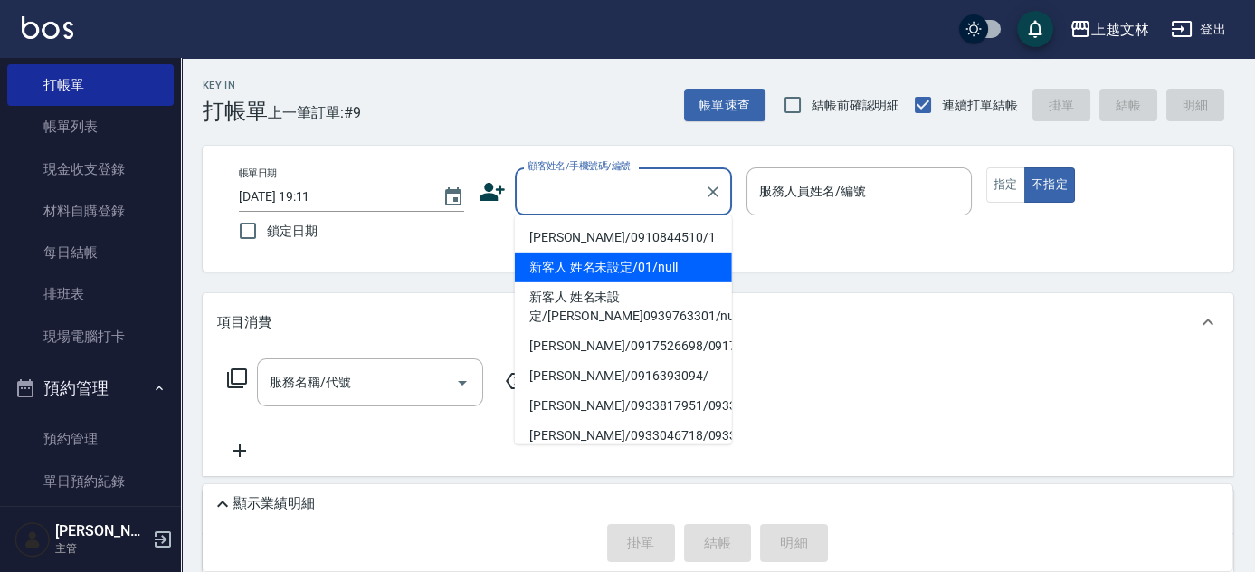
click at [596, 262] on li "新客人 姓名未設定/01/null" at bounding box center [623, 268] width 217 height 30
type input "新客人 姓名未設定/01/null"
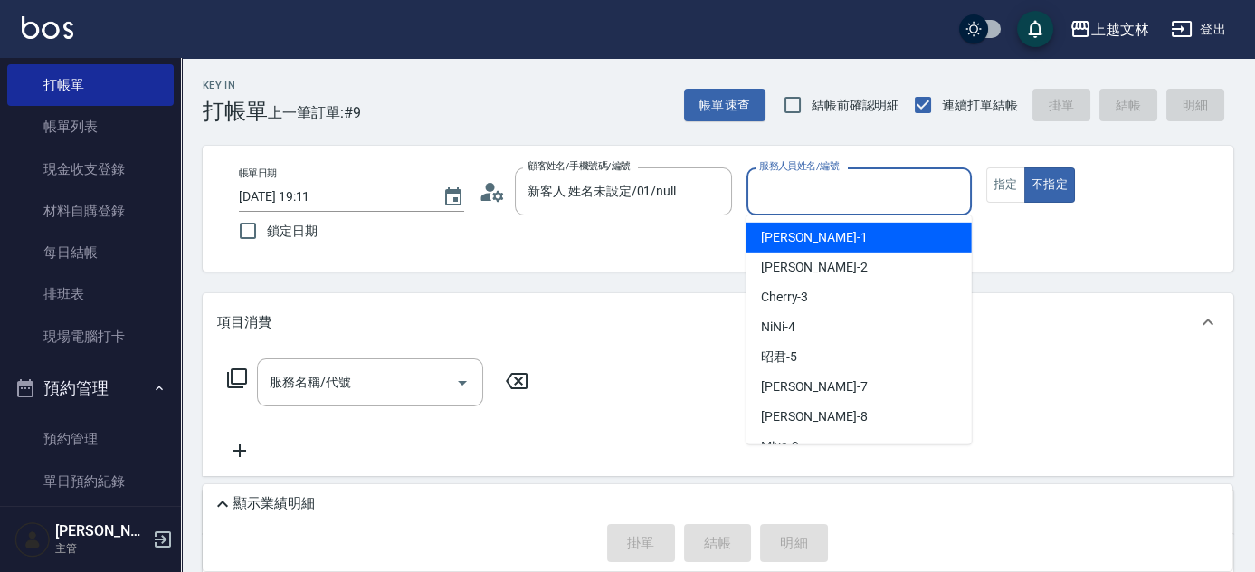
click at [815, 187] on input "服務人員姓名/編號" at bounding box center [859, 192] width 209 height 32
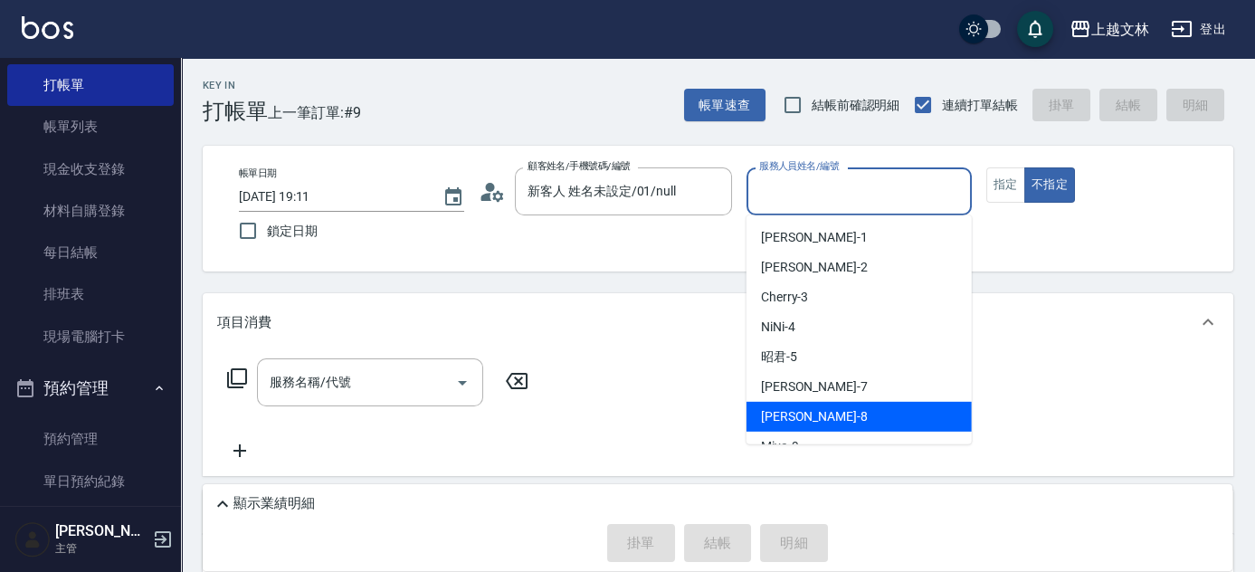
drag, startPoint x: 798, startPoint y: 421, endPoint x: 762, endPoint y: 424, distance: 36.4
click at [797, 420] on div "Ella -8" at bounding box center [859, 417] width 225 height 30
type input "Ella-8"
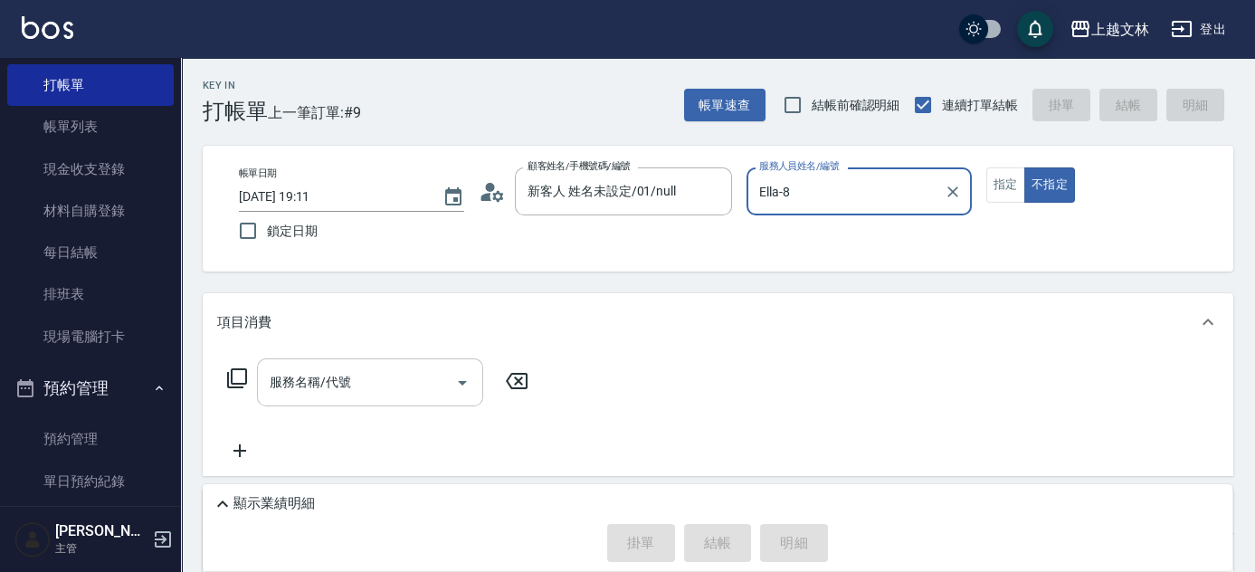
click at [390, 376] on input "服務名稱/代號" at bounding box center [356, 383] width 183 height 32
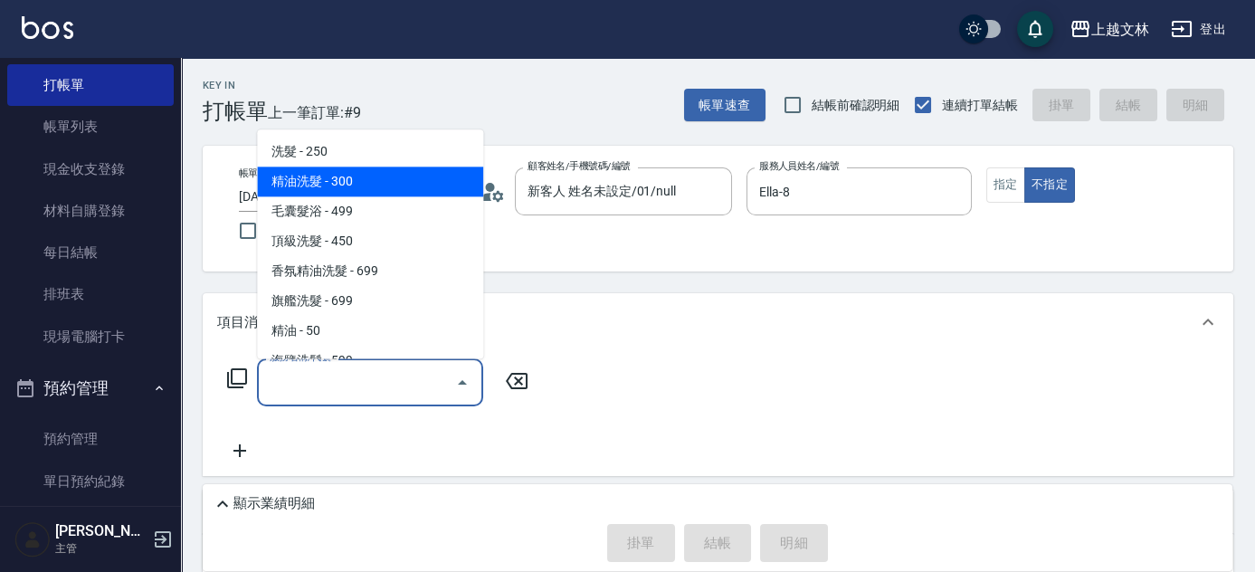
click at [357, 181] on span "精油洗髮 - 300" at bounding box center [370, 182] width 226 height 30
type input "精油洗髮(102)"
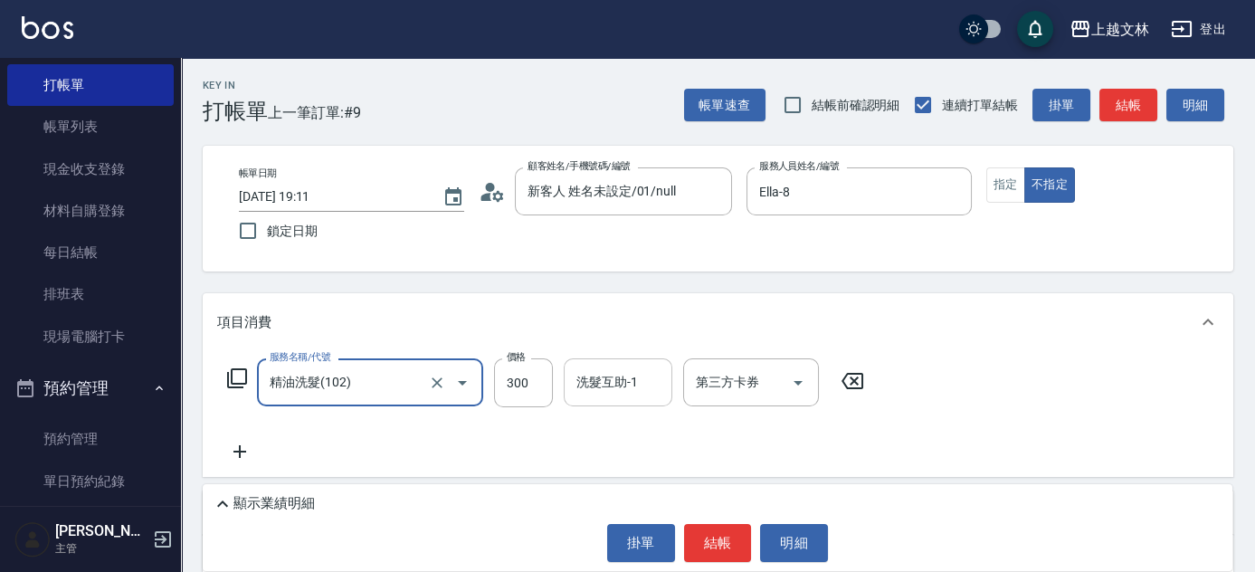
click at [613, 390] on div "洗髮互助-1 洗髮互助-1" at bounding box center [618, 382] width 109 height 48
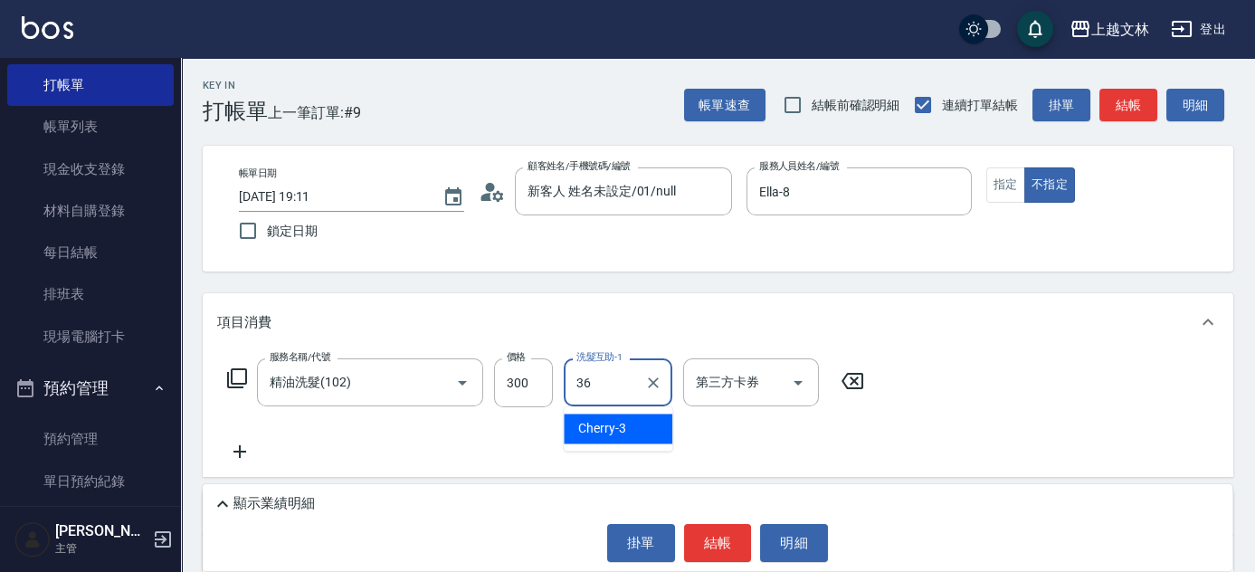
type input "清原-36"
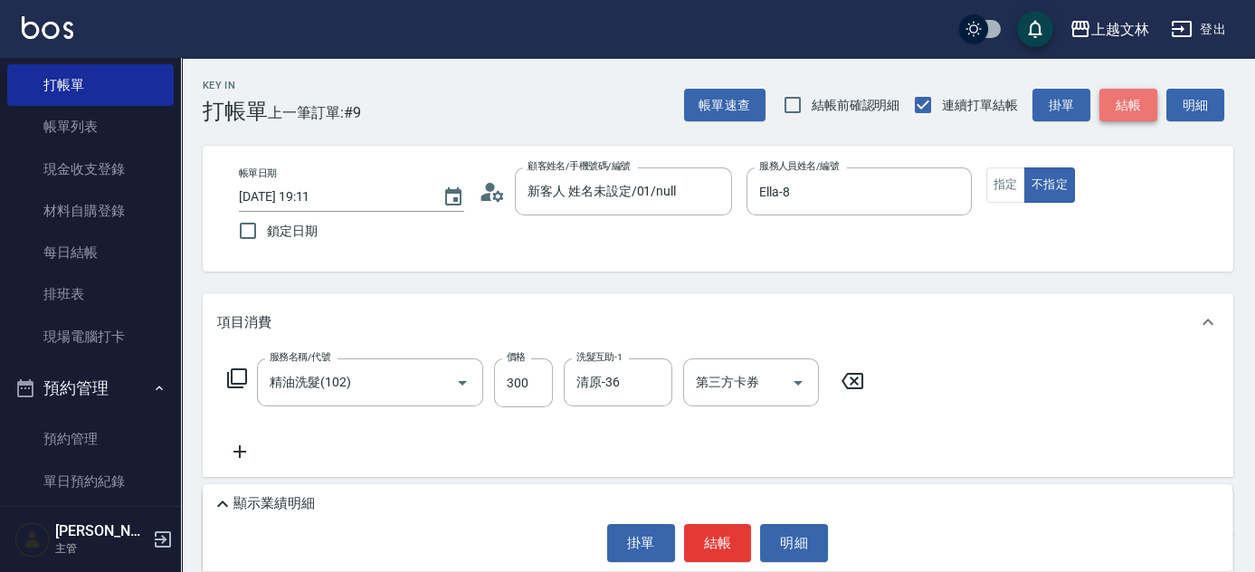
click at [1145, 114] on button "結帳" at bounding box center [1129, 105] width 58 height 33
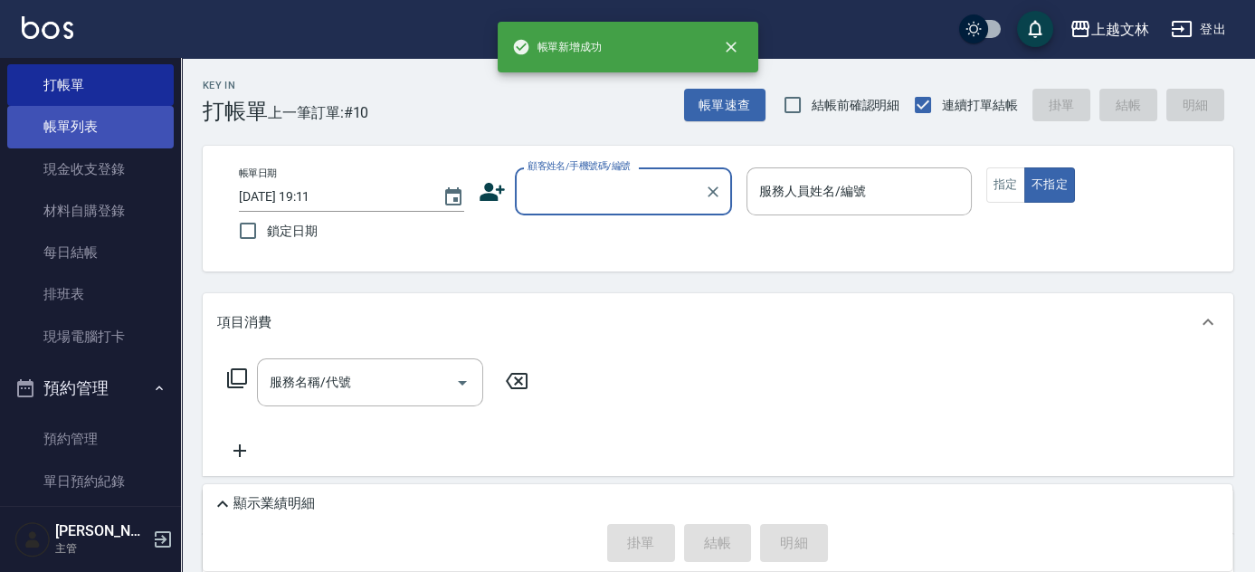
click at [123, 122] on link "帳單列表" at bounding box center [90, 127] width 167 height 42
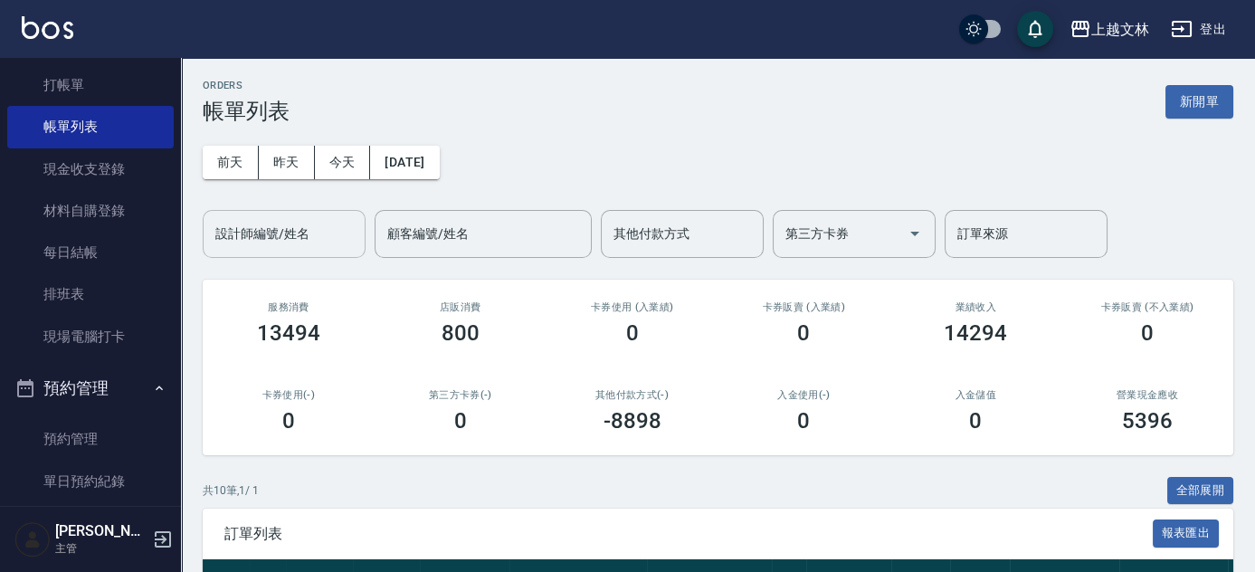
click at [280, 236] on div "設計師編號/姓名 設計師編號/姓名" at bounding box center [284, 234] width 163 height 48
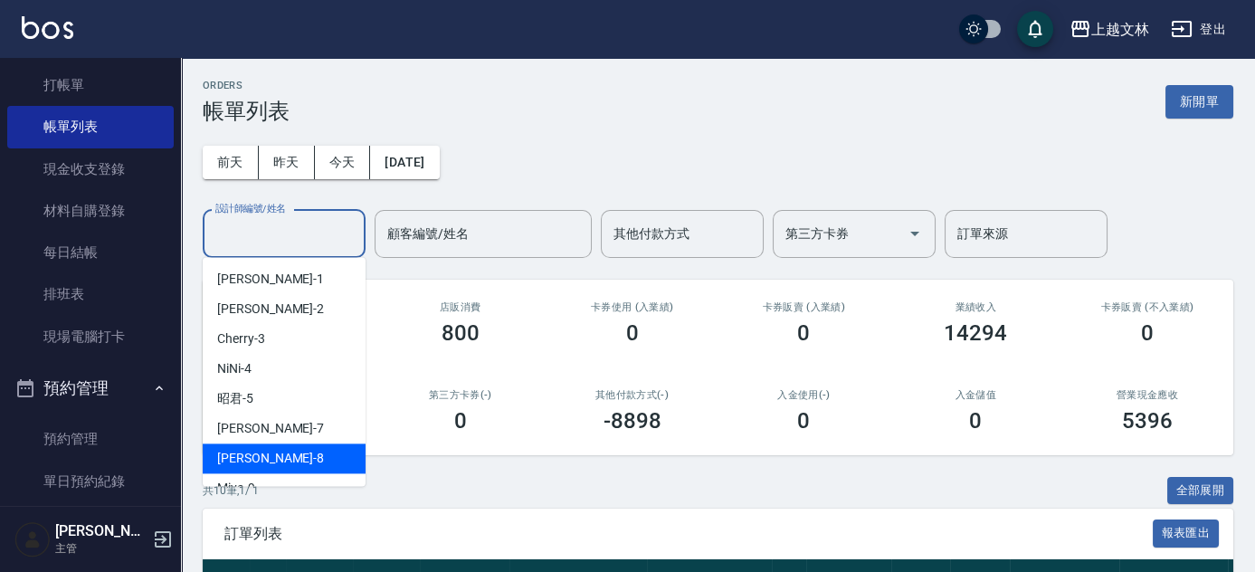
click at [232, 457] on span "Ella -8" at bounding box center [270, 458] width 107 height 19
type input "Ella-8"
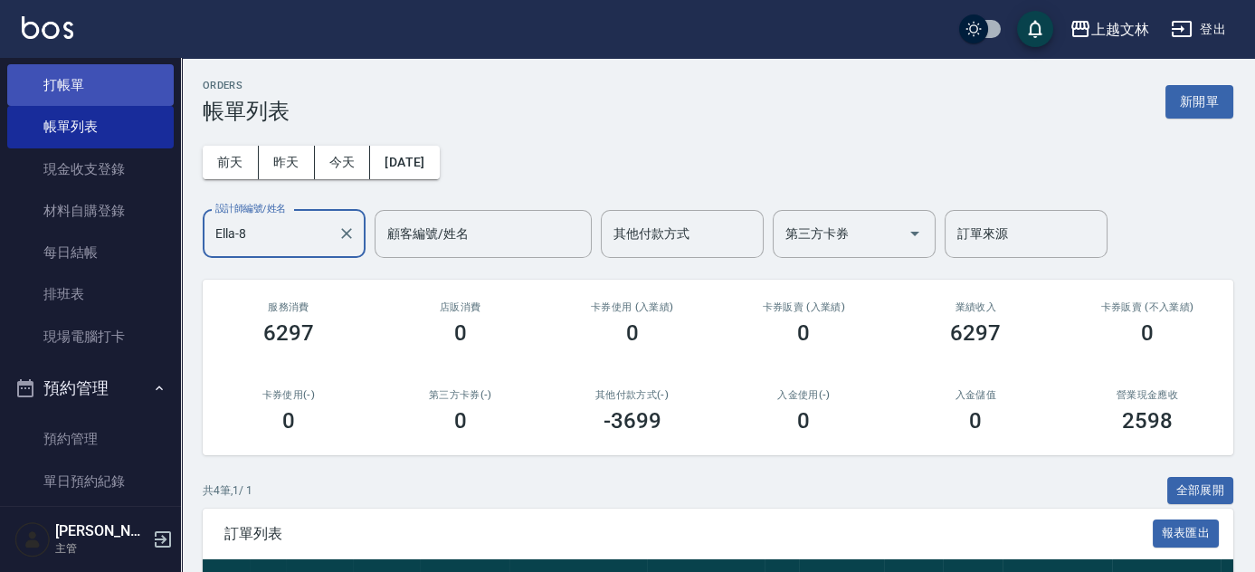
drag, startPoint x: 78, startPoint y: 86, endPoint x: 64, endPoint y: 84, distance: 13.7
click at [78, 86] on link "打帳單" at bounding box center [90, 85] width 167 height 42
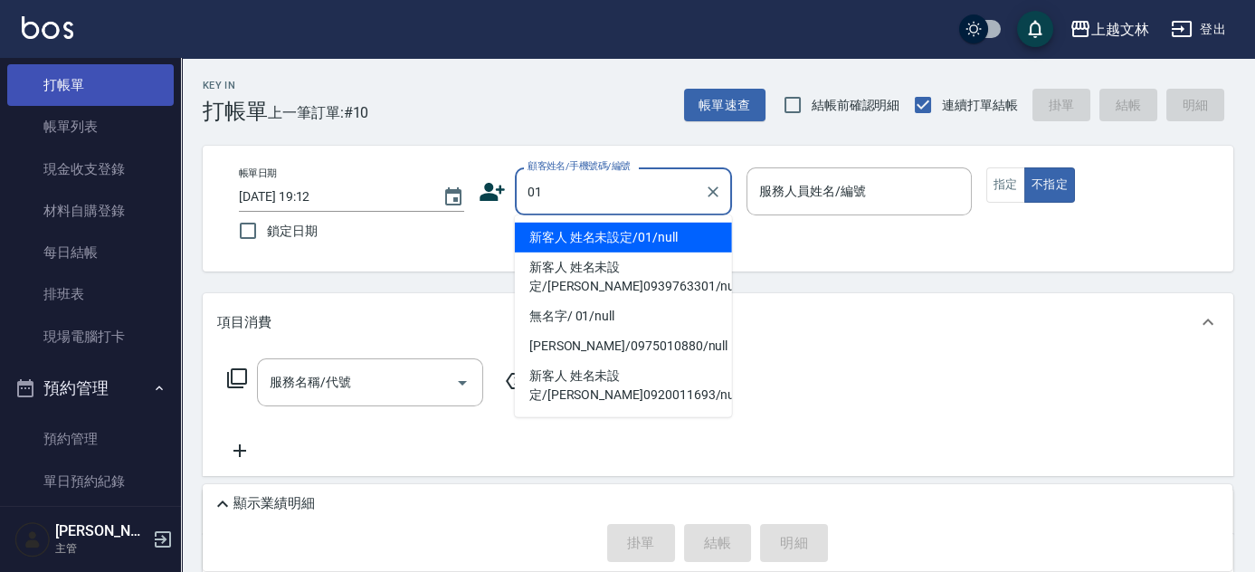
type input "01"
type input "9"
type button "false"
type input "新客人 姓名未設定/01/null"
type input "Miya-9"
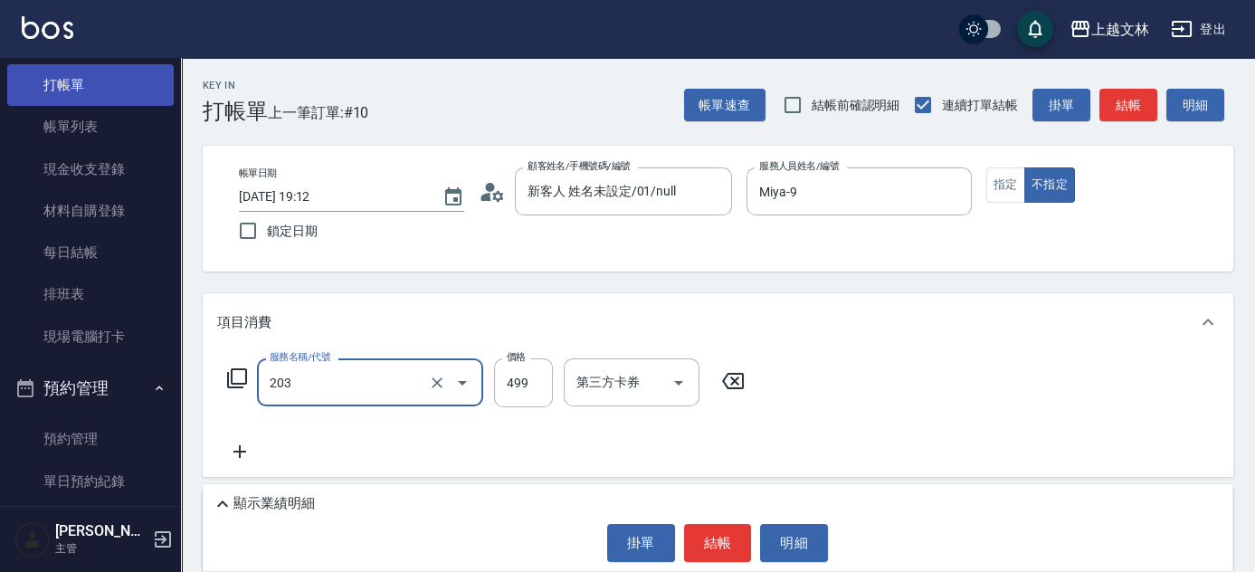
type input "B級洗+剪(203)"
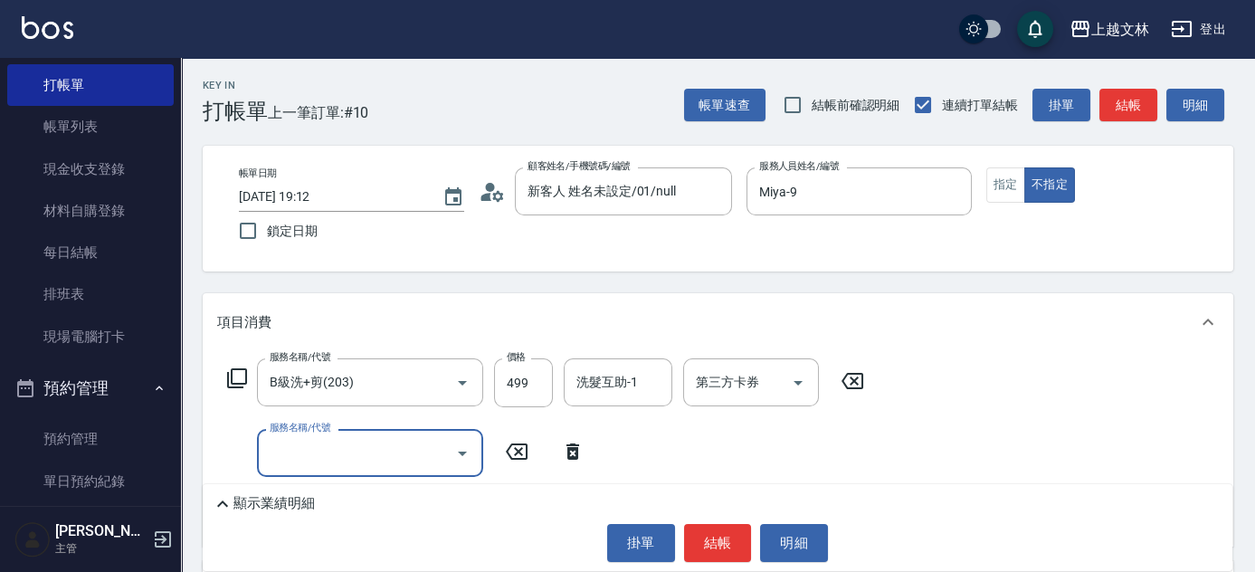
click at [320, 448] on input "服務名稱/代號" at bounding box center [356, 453] width 183 height 32
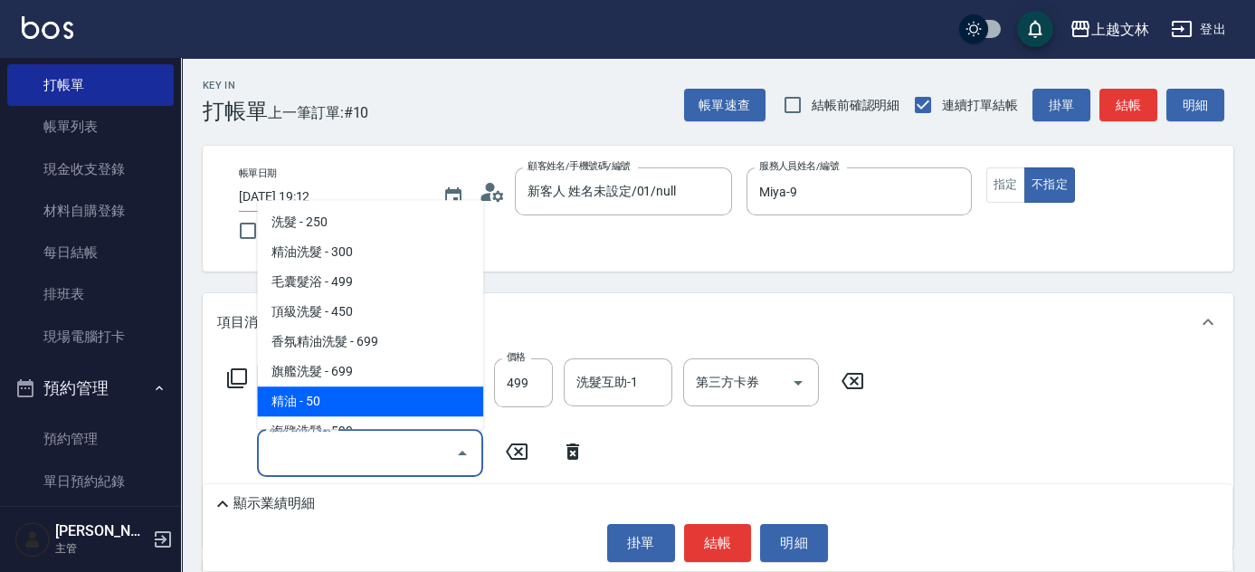
click at [330, 391] on span "精油 - 50" at bounding box center [370, 401] width 226 height 30
type input "精油(107)"
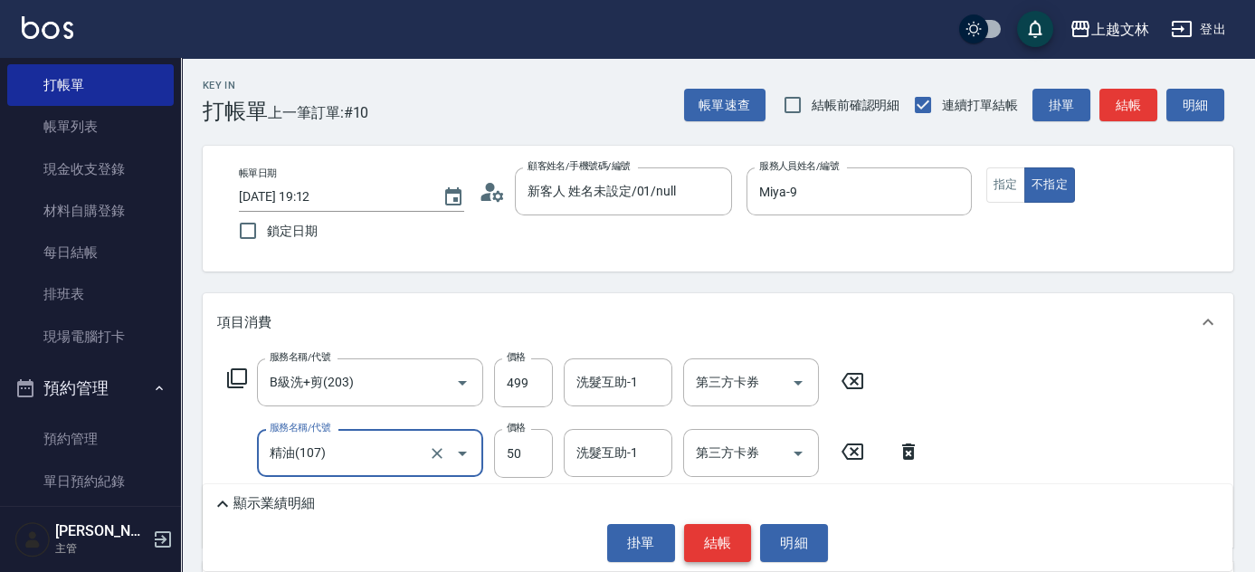
click at [713, 535] on button "結帳" at bounding box center [718, 543] width 68 height 38
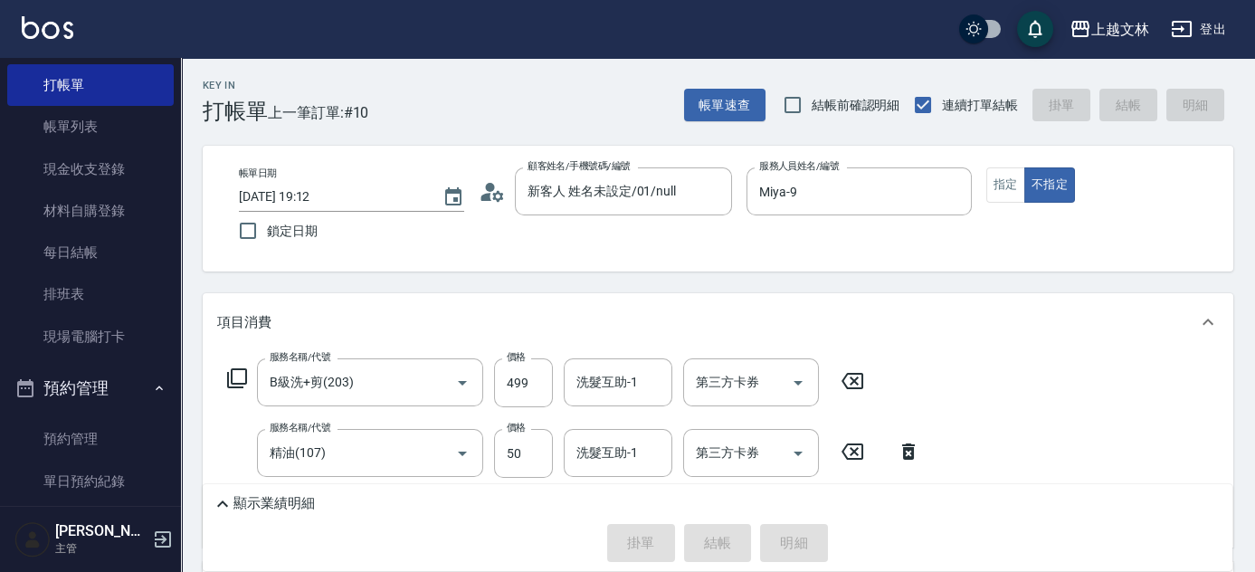
type input "[DATE] 19:30"
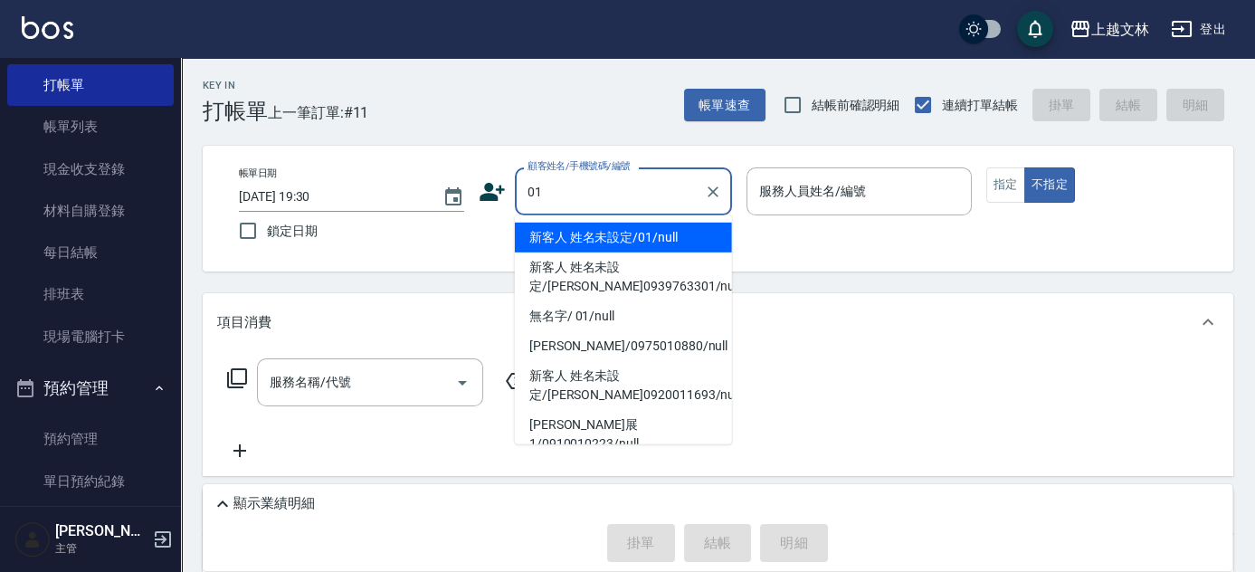
type input "新客人 姓名未設定/01/null"
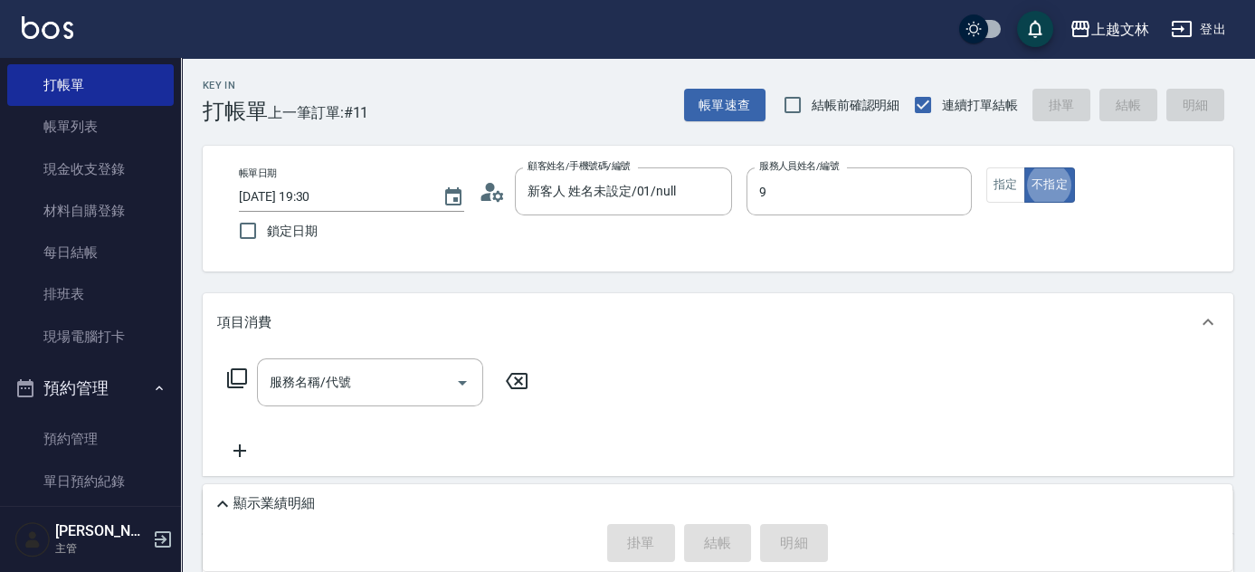
type input "Miya-9"
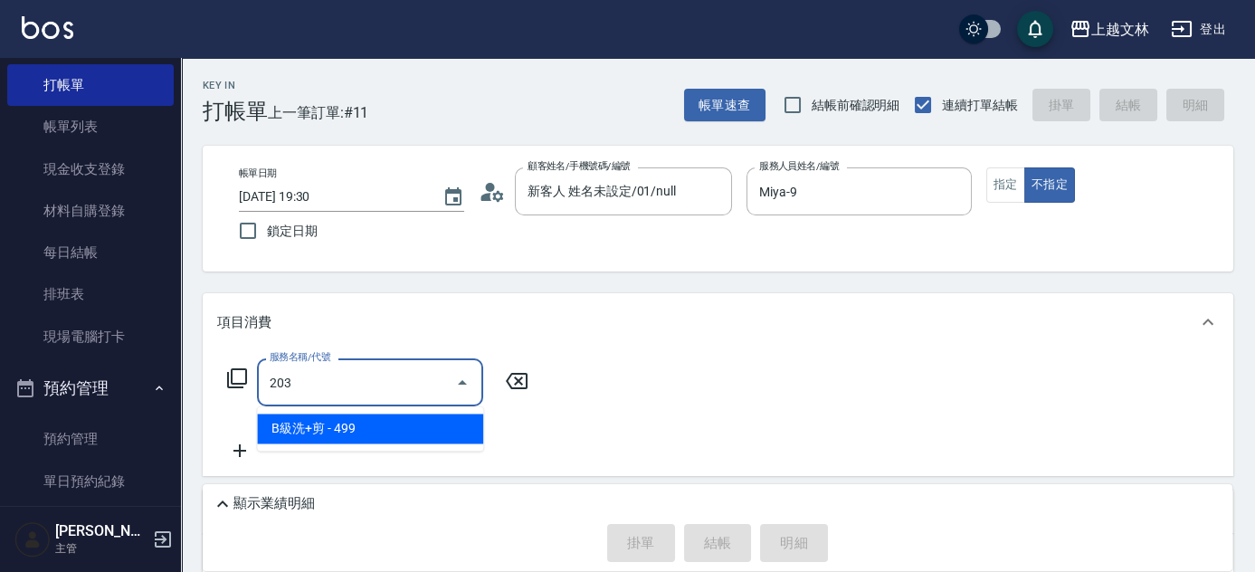
type input "B級洗+剪(203)"
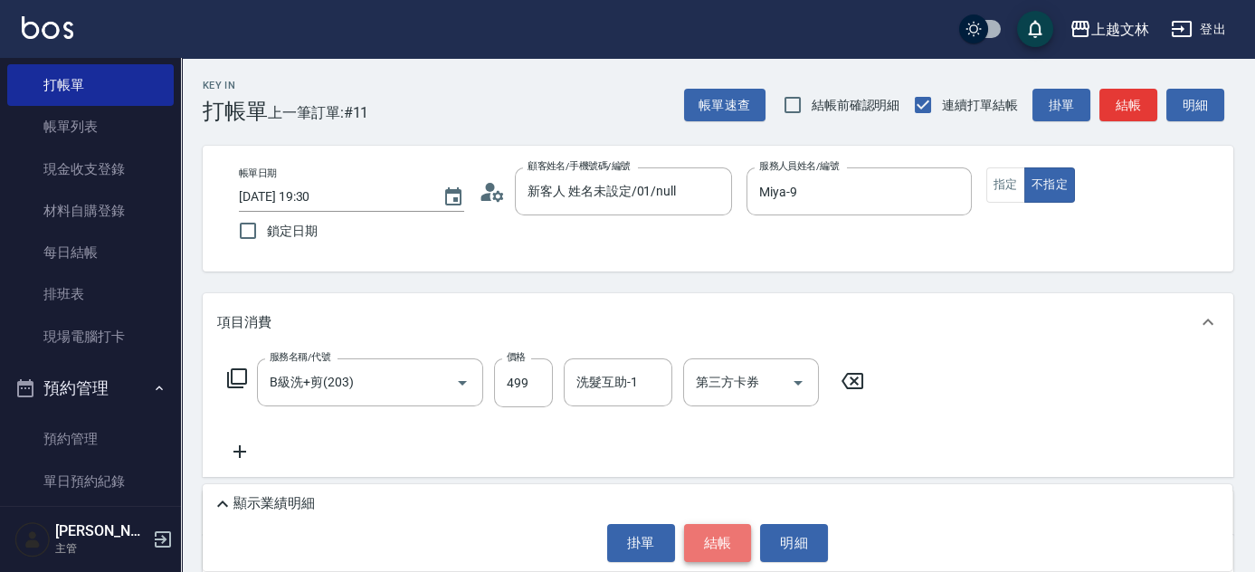
click at [703, 539] on button "結帳" at bounding box center [718, 543] width 68 height 38
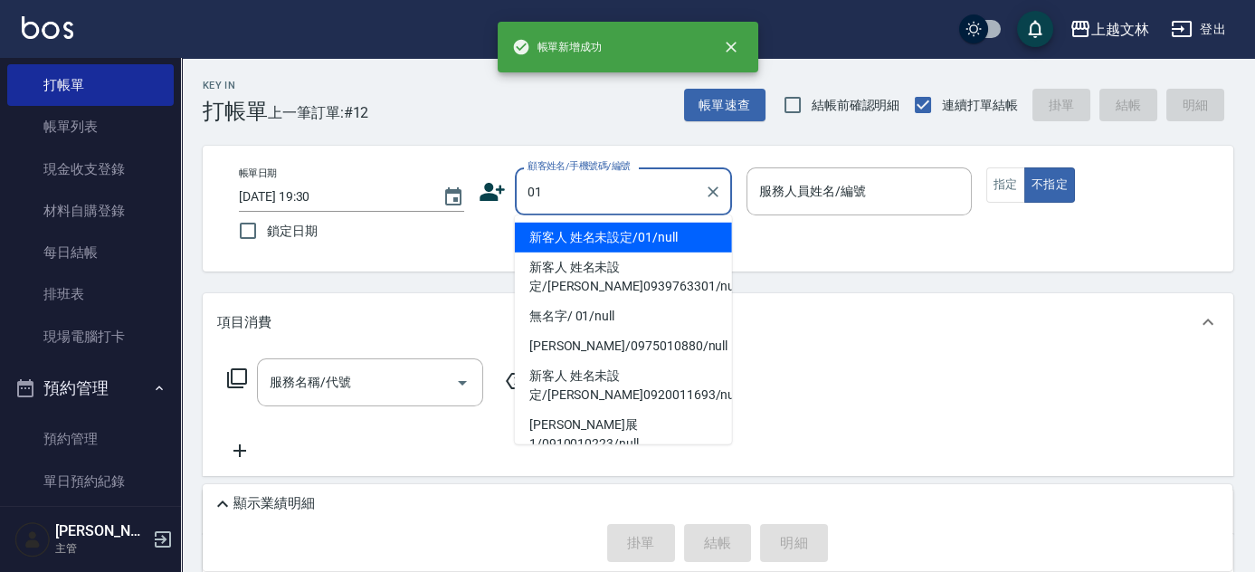
type input "新客人 姓名未設定/01/null"
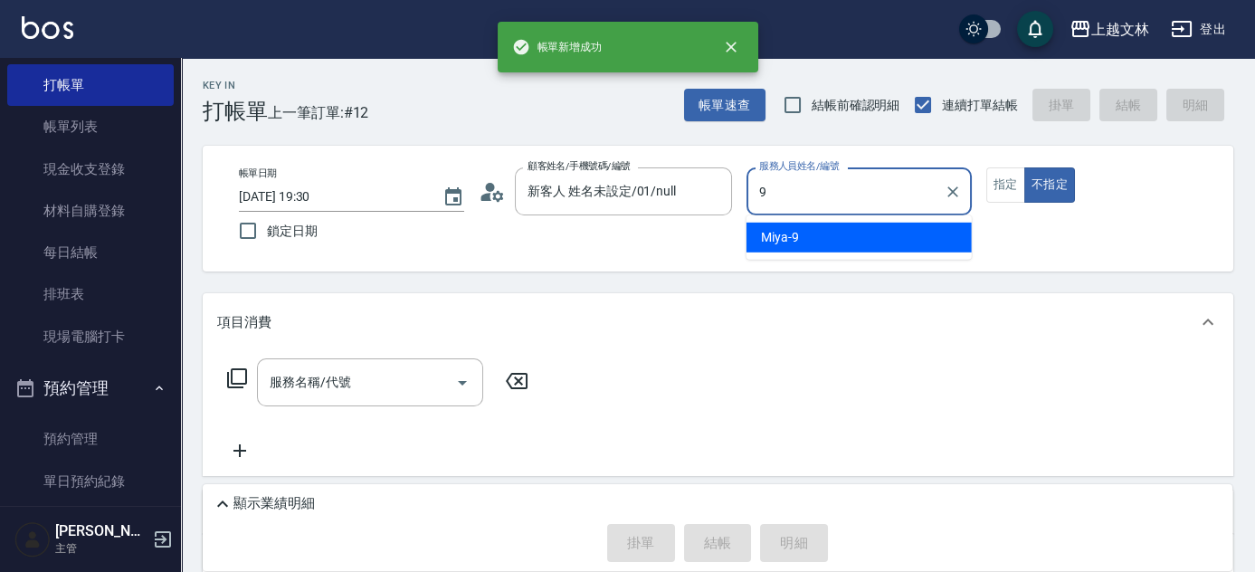
type input "Miya-9"
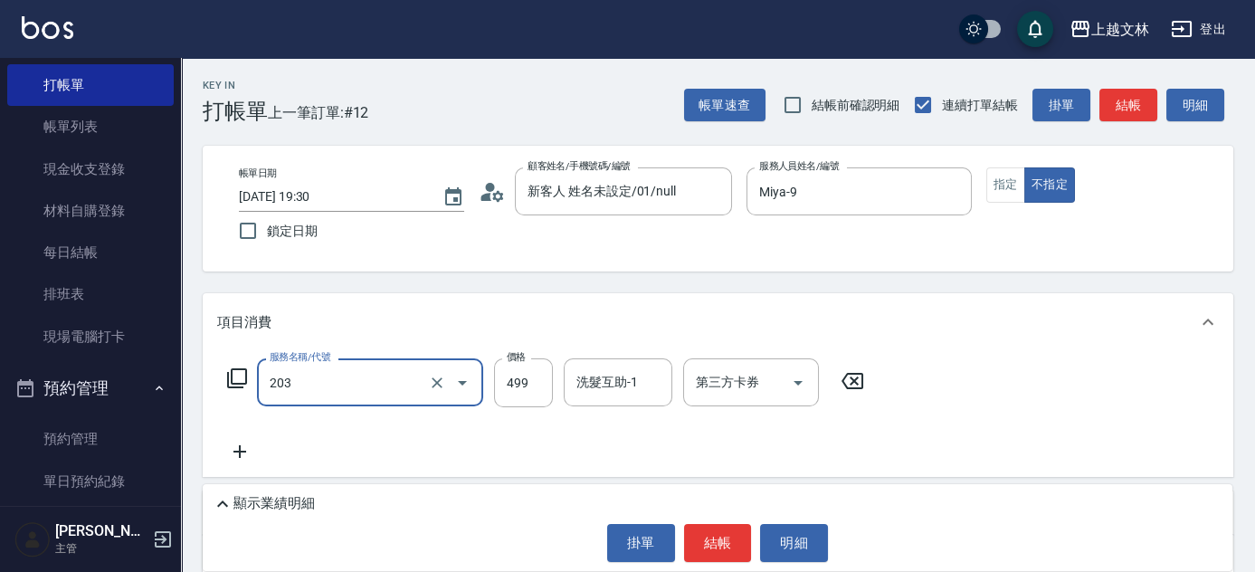
type input "B級洗+剪(203)"
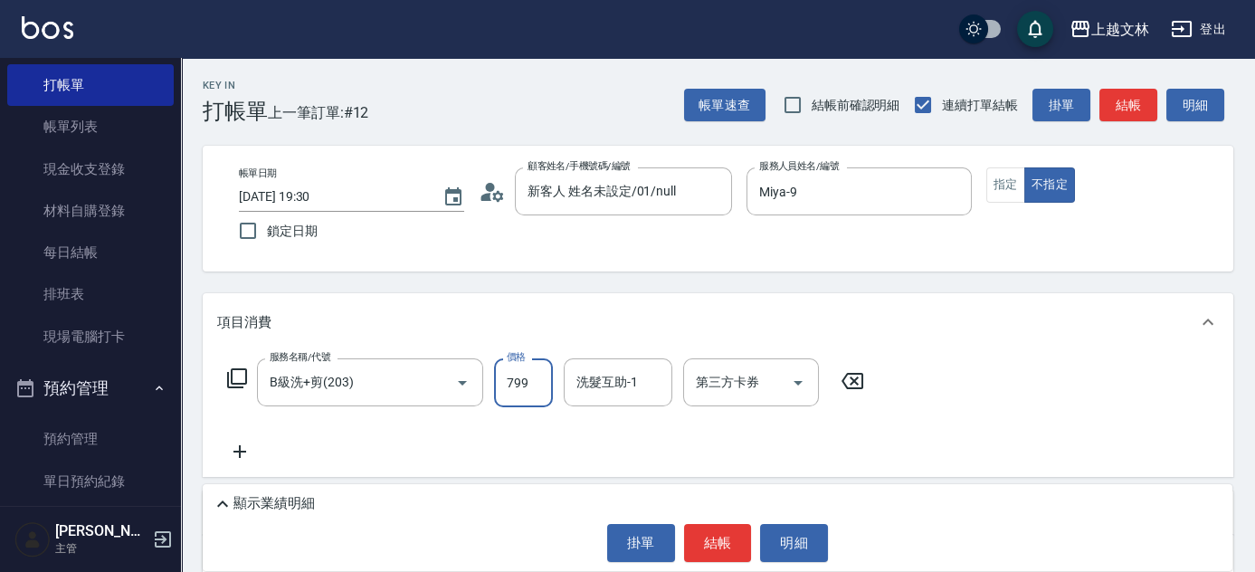
type input "799"
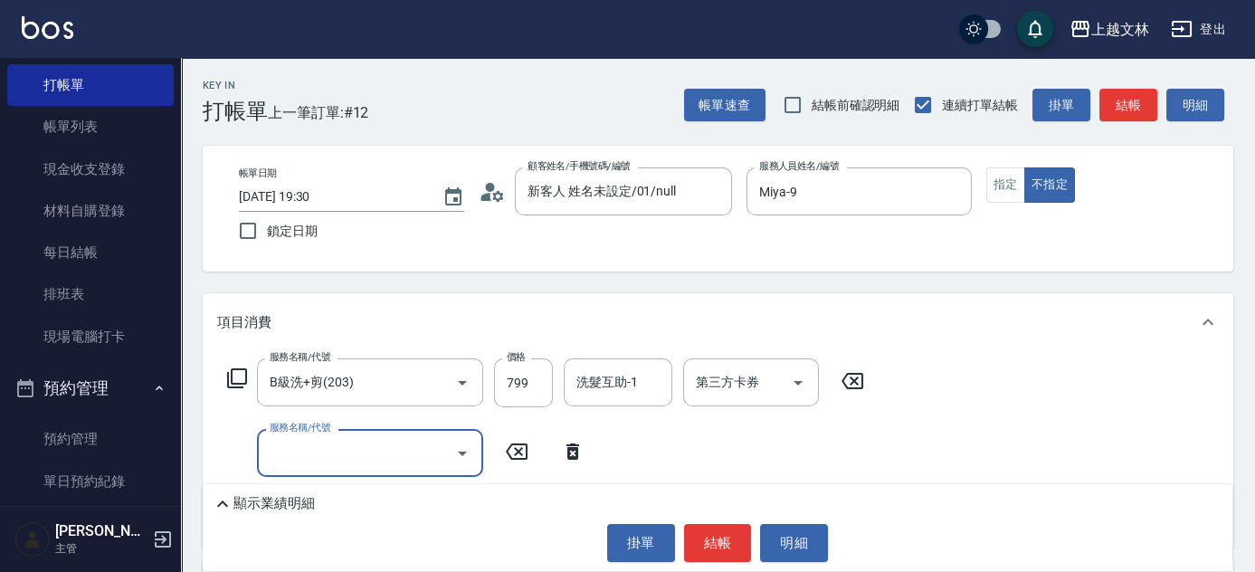
click at [431, 451] on input "服務名稱/代號" at bounding box center [356, 453] width 183 height 32
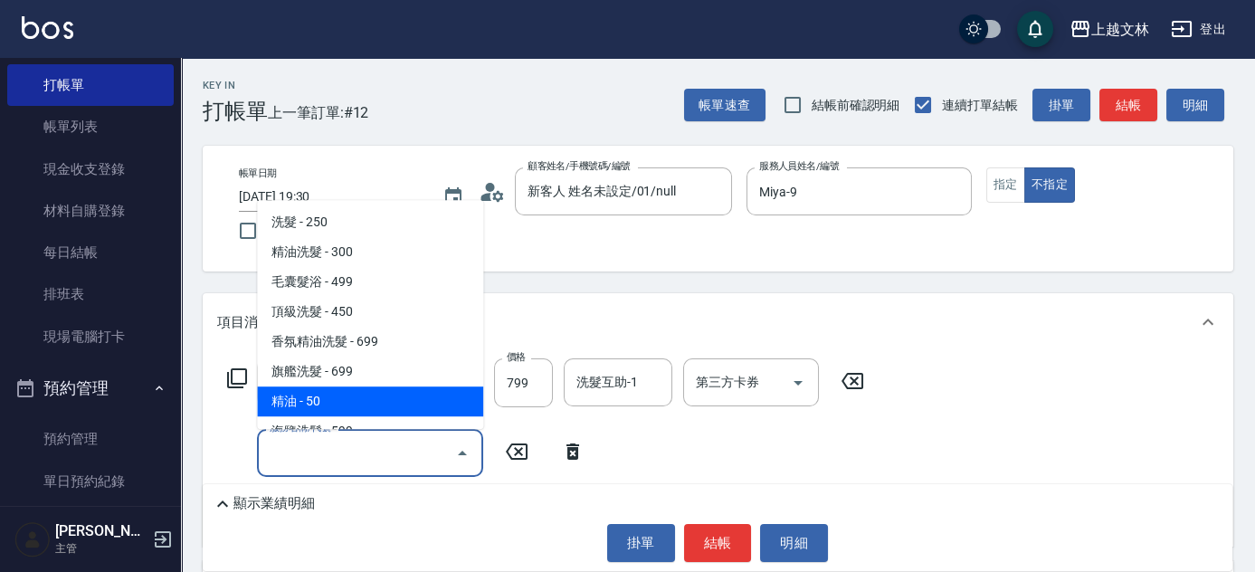
click at [413, 407] on span "精油 - 50" at bounding box center [370, 401] width 226 height 30
type input "精油(107)"
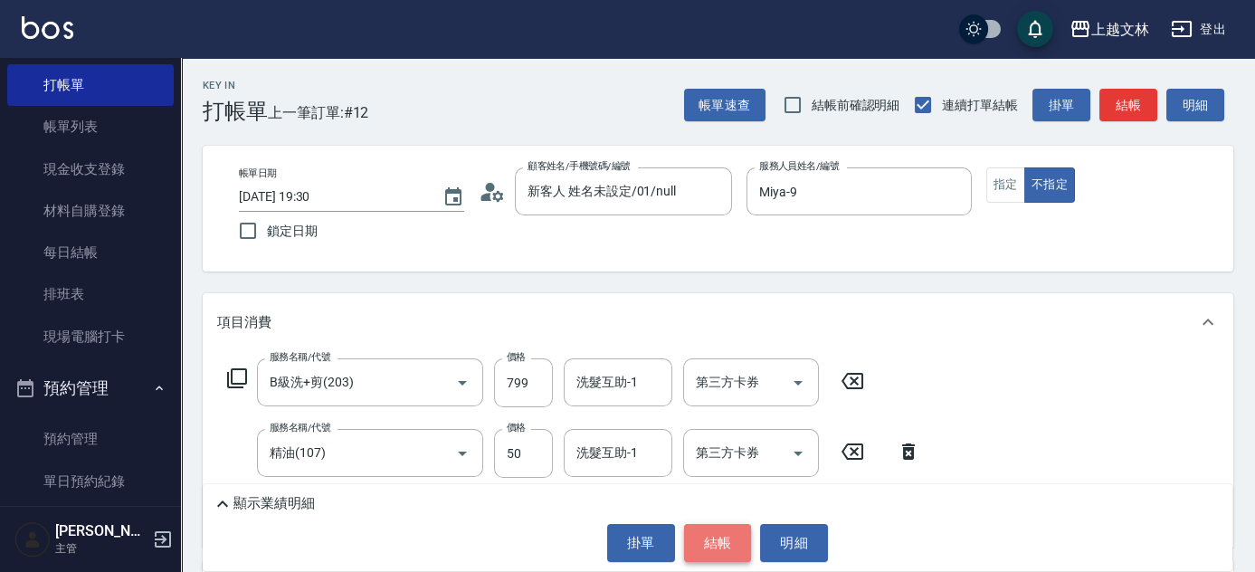
click at [711, 532] on button "結帳" at bounding box center [718, 543] width 68 height 38
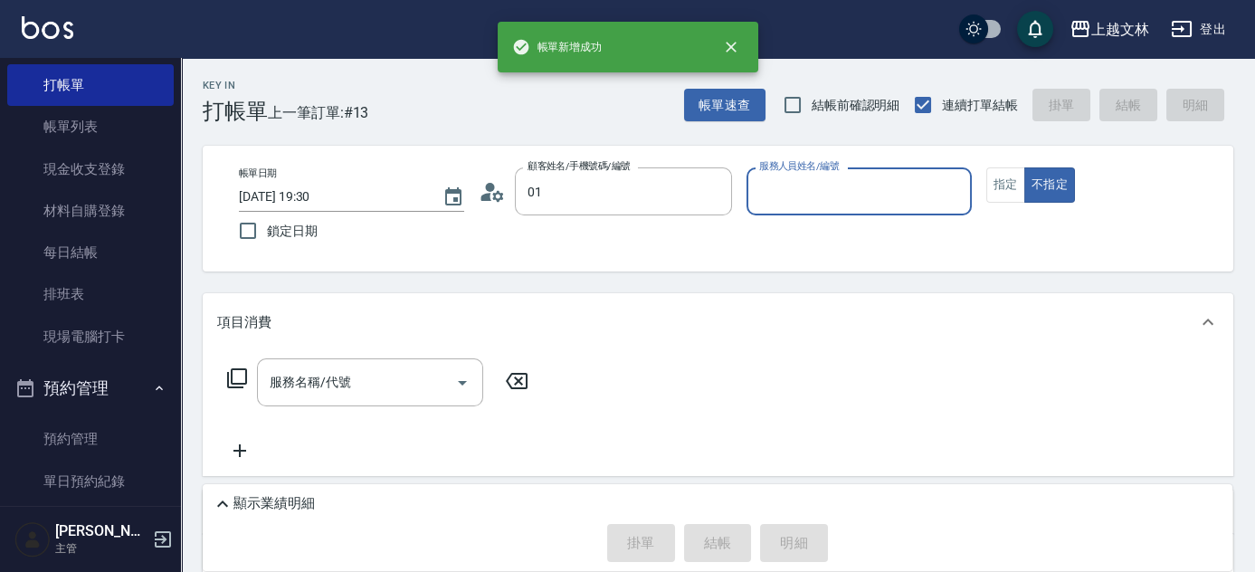
type input "新客人 姓名未設定/01/null"
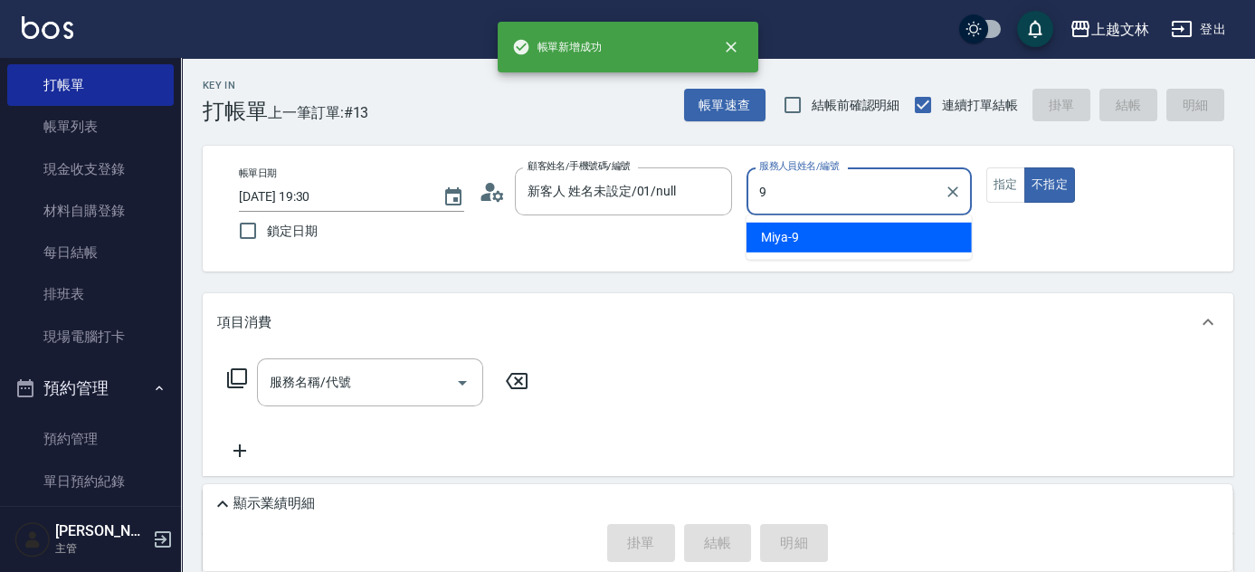
type input "Miya-9"
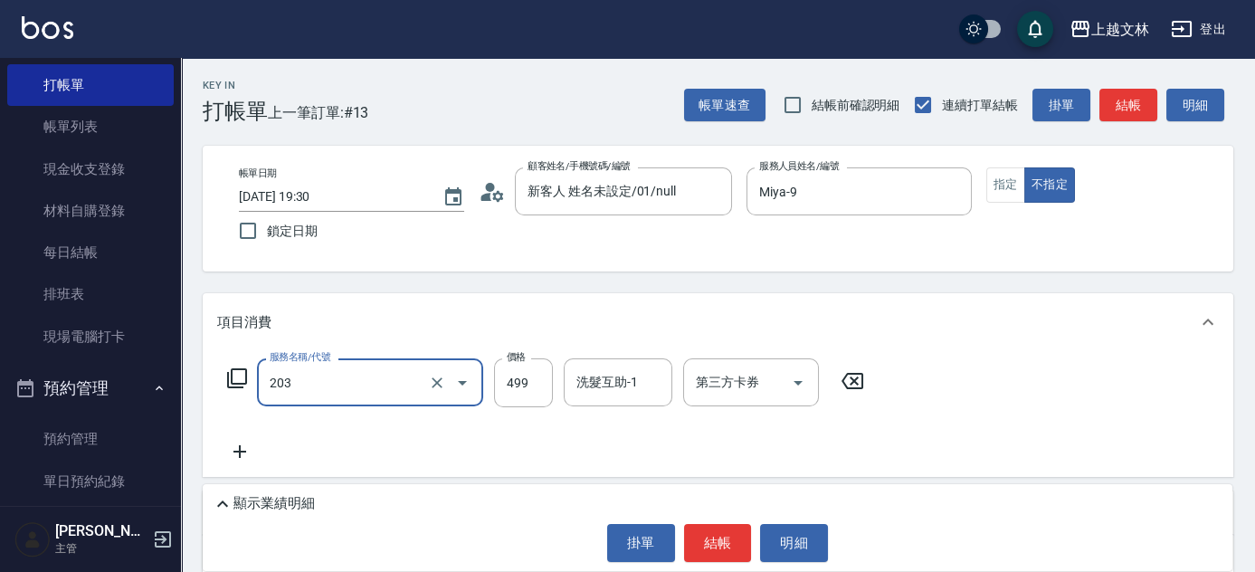
type input "B級洗+剪(203)"
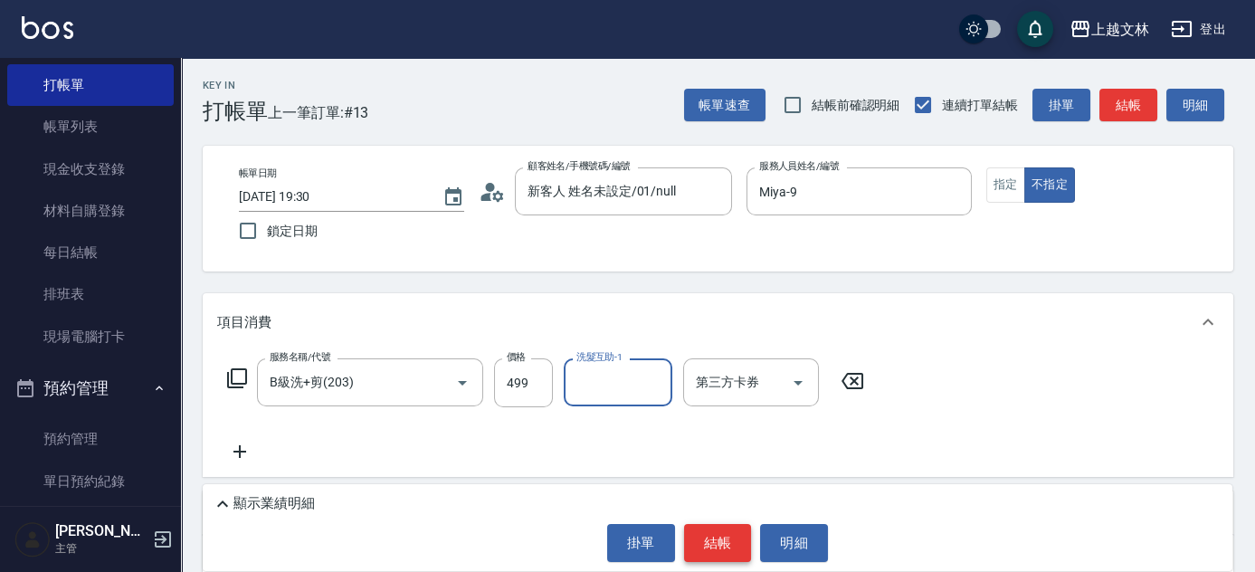
click at [695, 539] on button "結帳" at bounding box center [718, 543] width 68 height 38
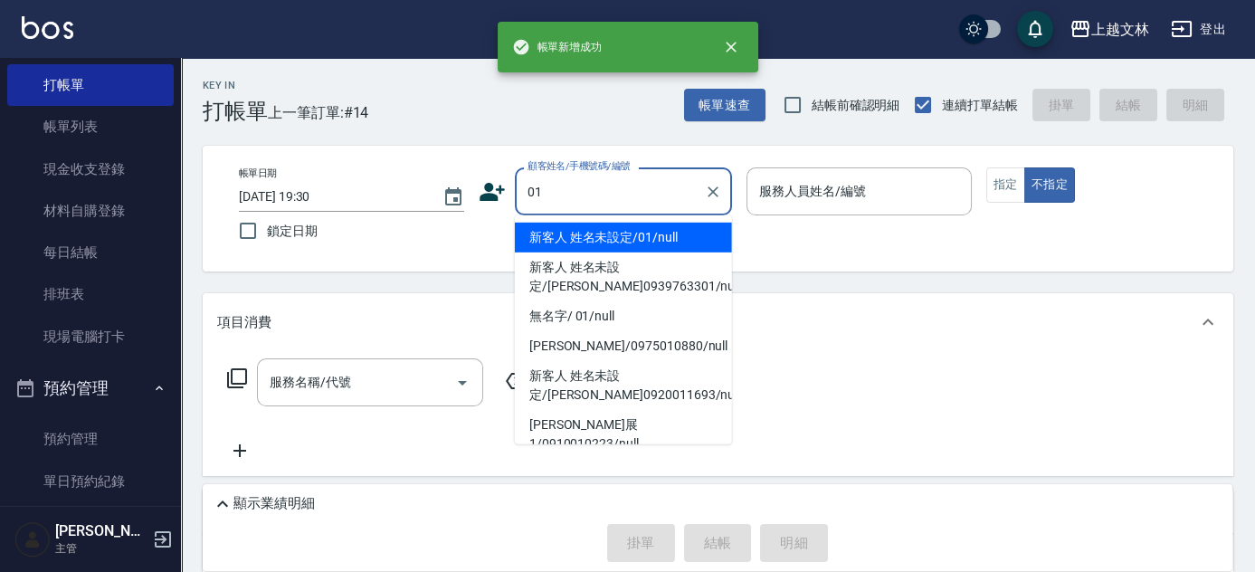
type input "新客人 姓名未設定/01/null"
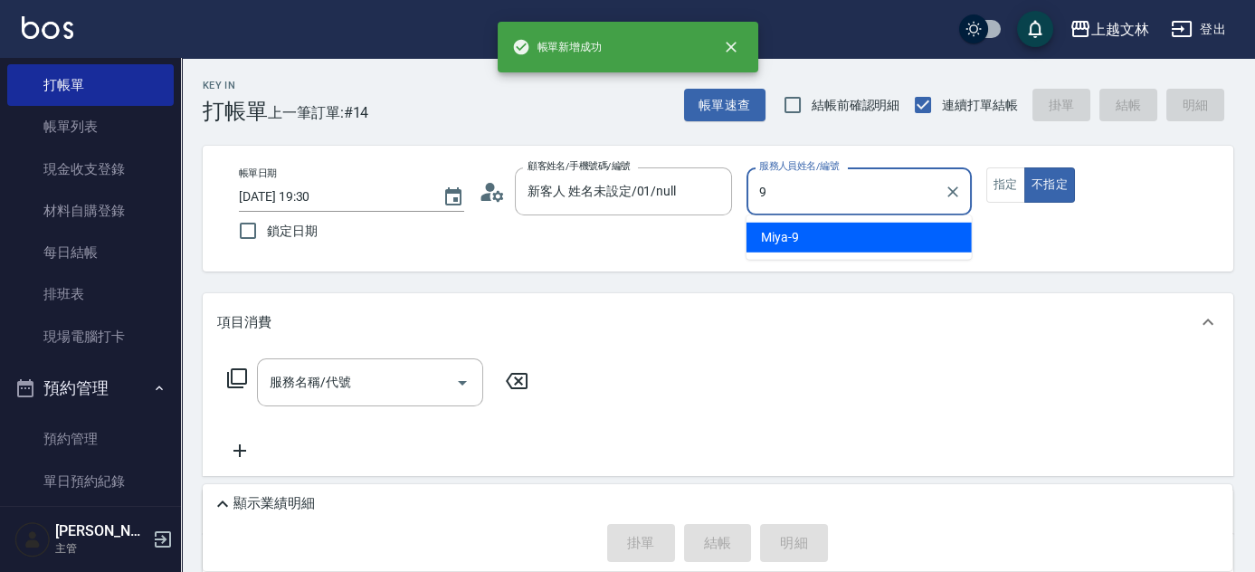
type input "Miya-9"
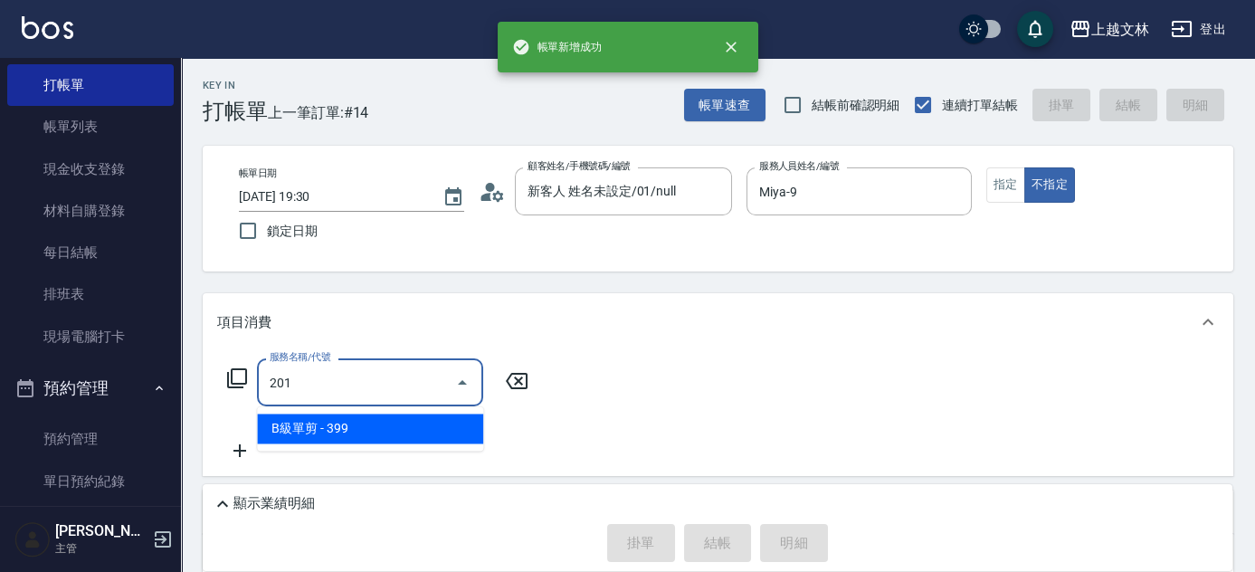
type input "B級單剪(201)"
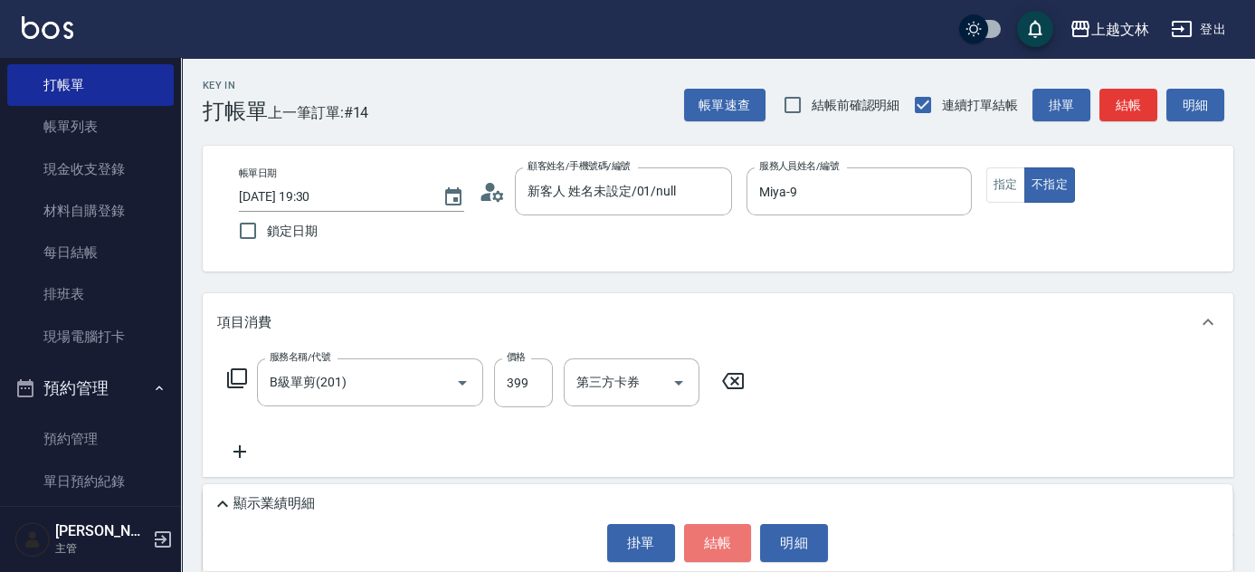
click at [711, 541] on button "結帳" at bounding box center [718, 543] width 68 height 38
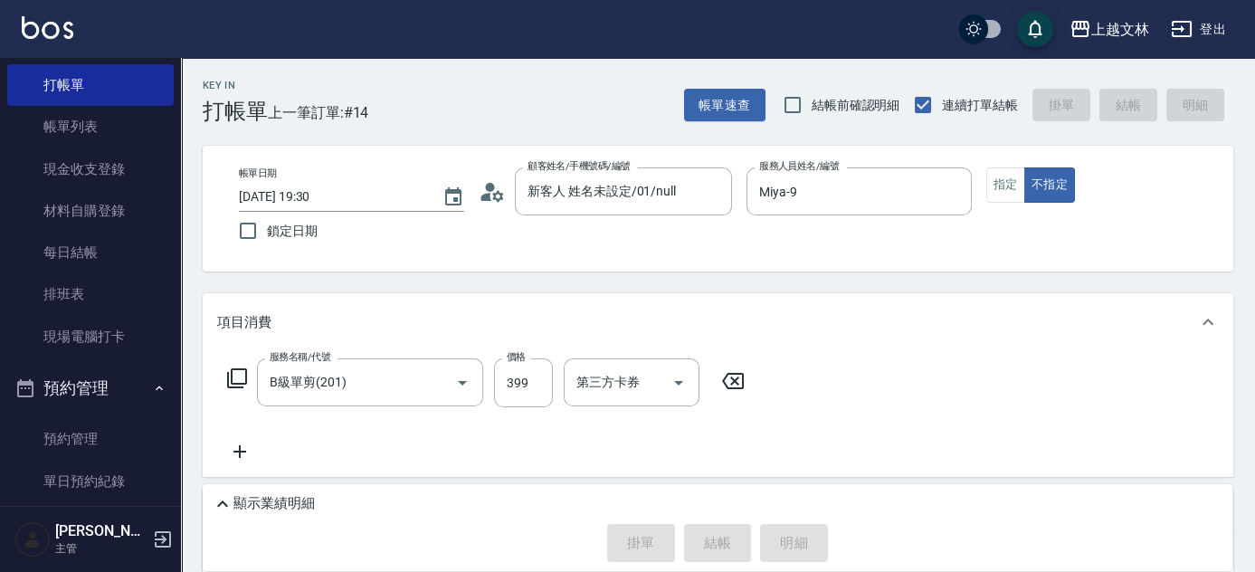
type input "[DATE] 19:31"
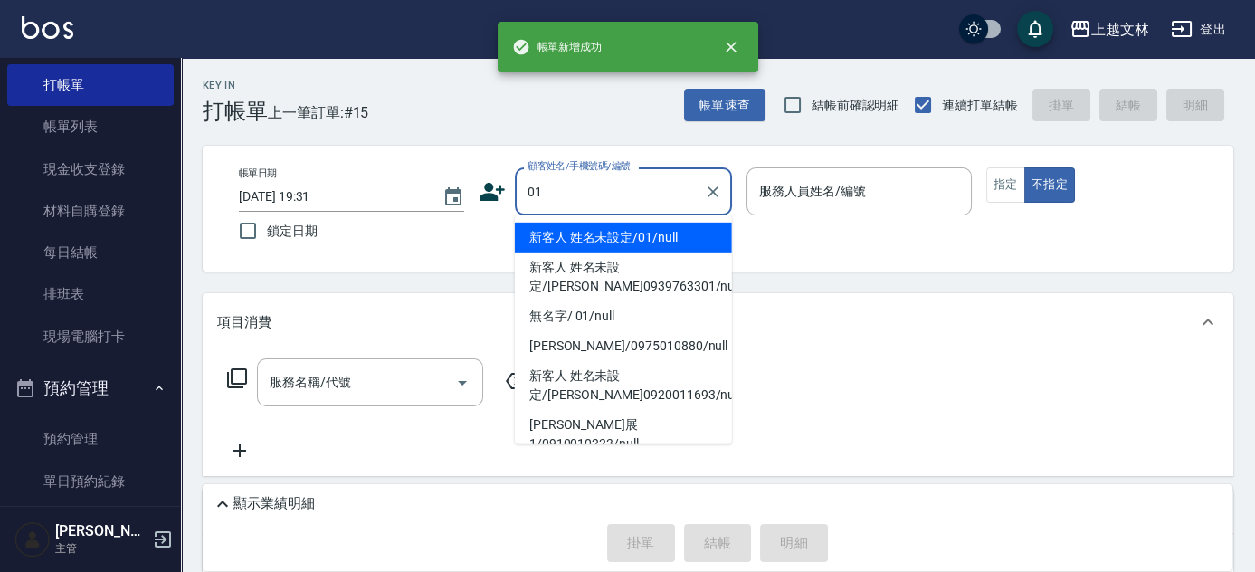
type input "新客人 姓名未設定/01/null"
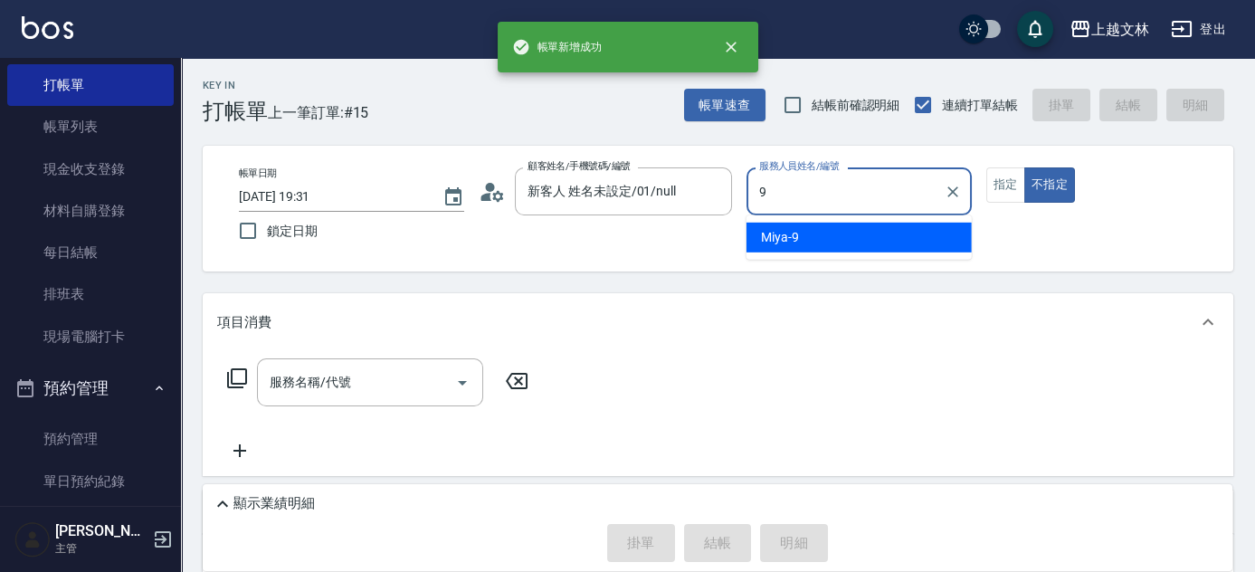
type input "Miya-9"
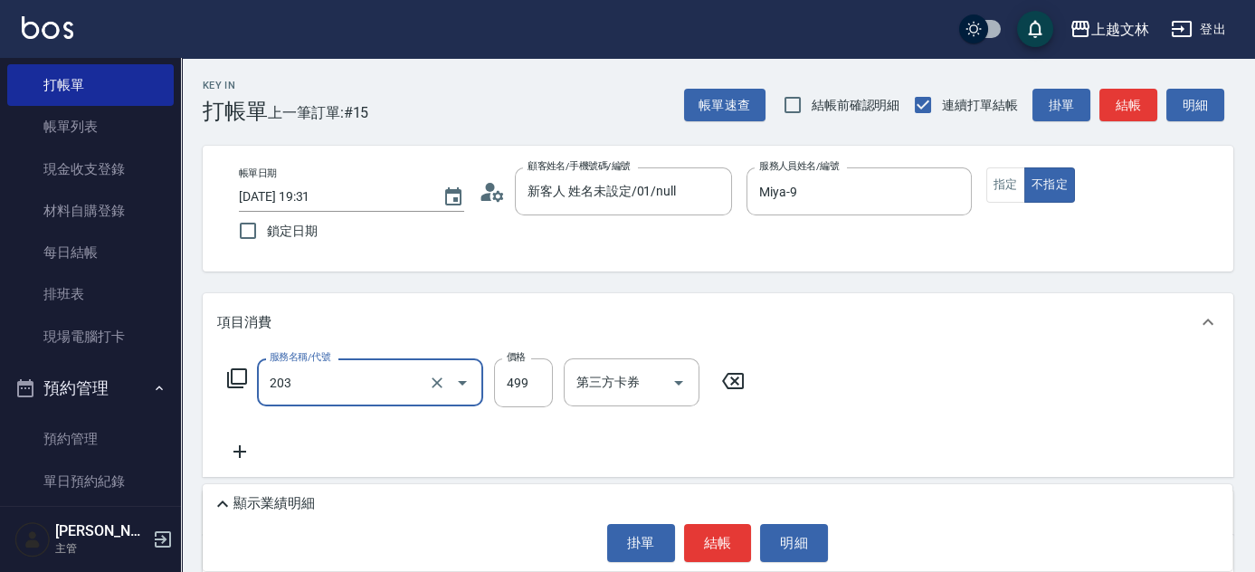
type input "B級洗+剪(203)"
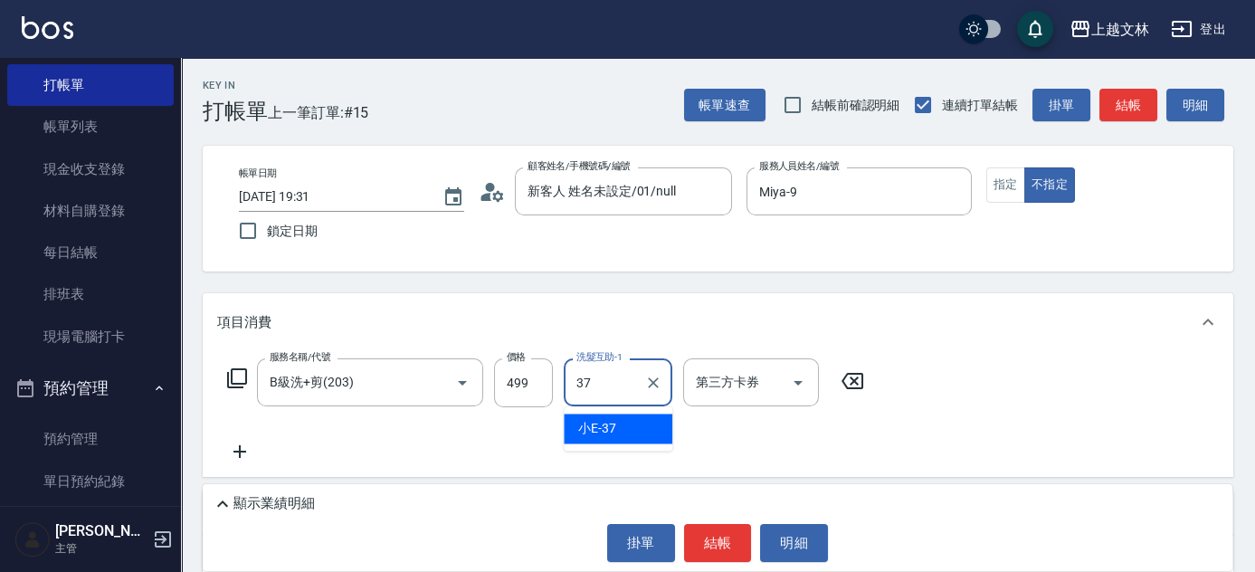
type input "小E-37"
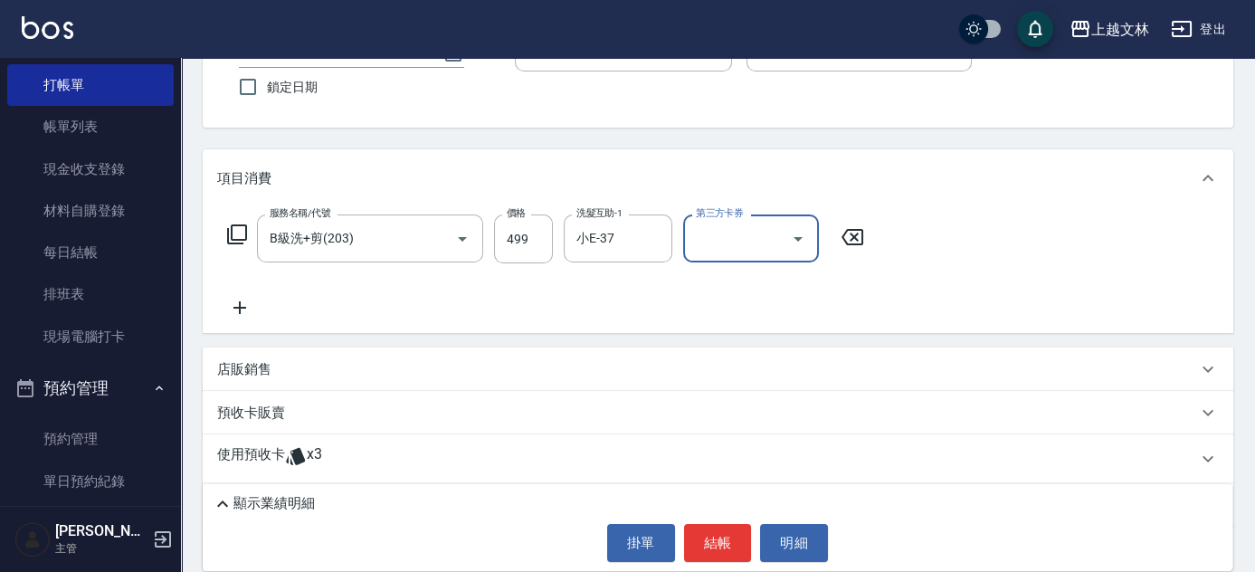
scroll to position [241, 0]
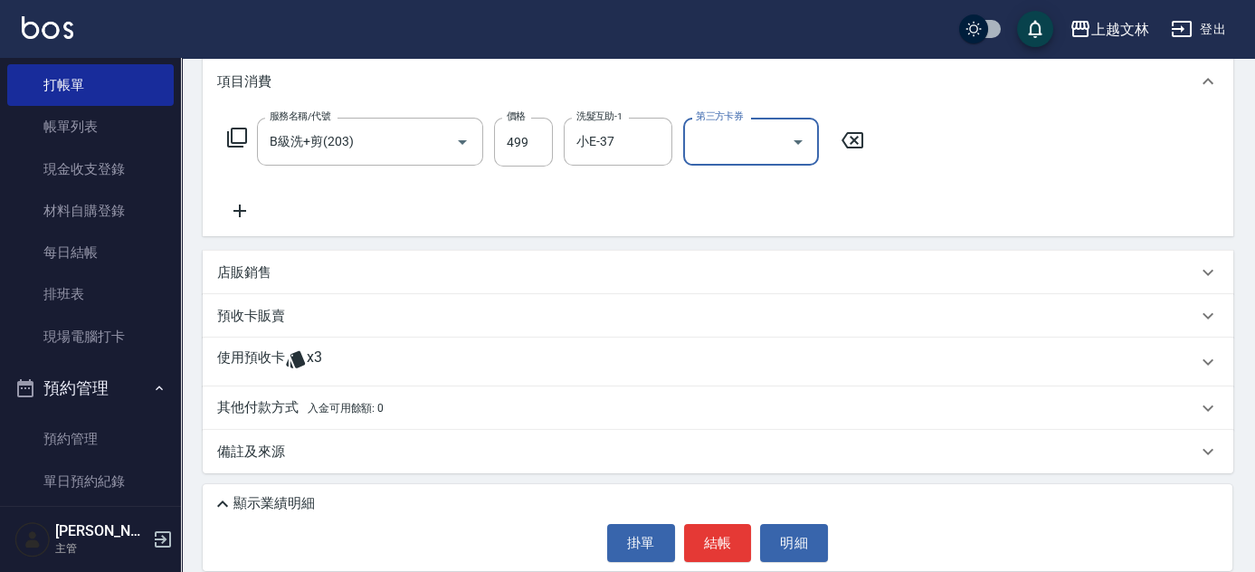
click at [504, 274] on div "店販銷售" at bounding box center [707, 272] width 980 height 19
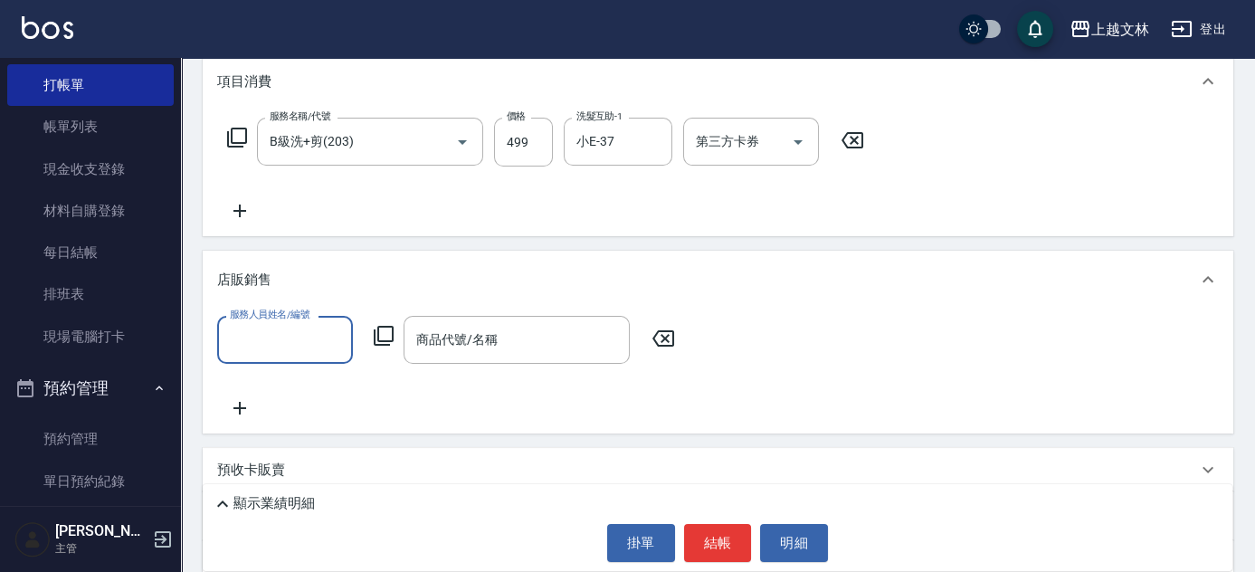
scroll to position [0, 0]
type input "Miya-9"
click at [388, 329] on icon at bounding box center [384, 336] width 22 height 22
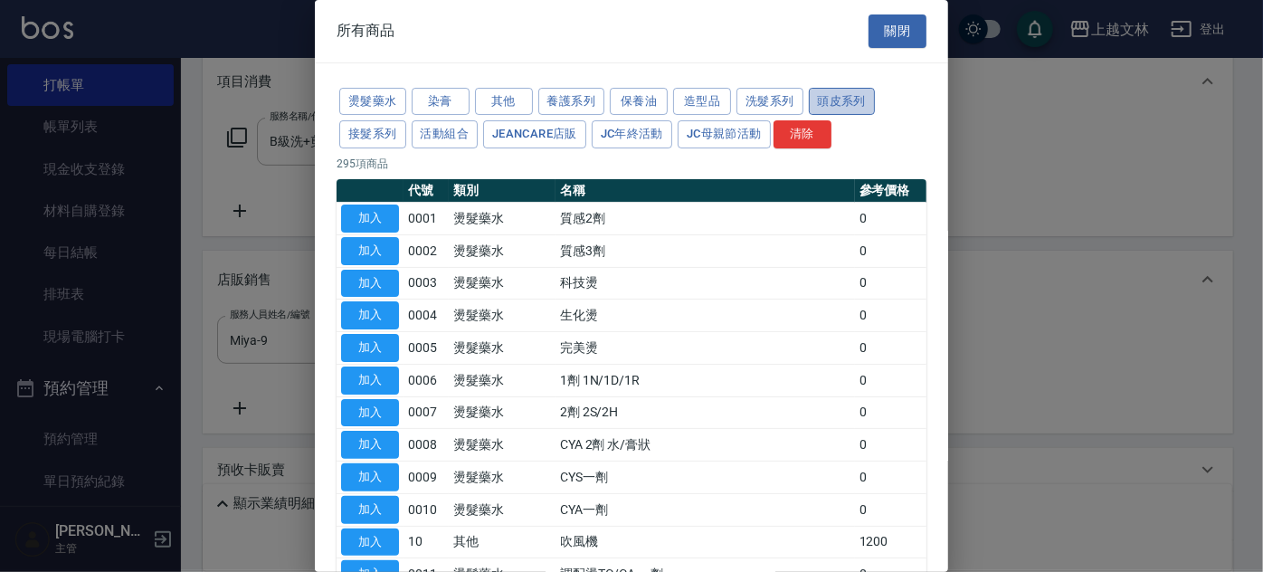
click at [825, 96] on button "頭皮系列" at bounding box center [842, 102] width 67 height 28
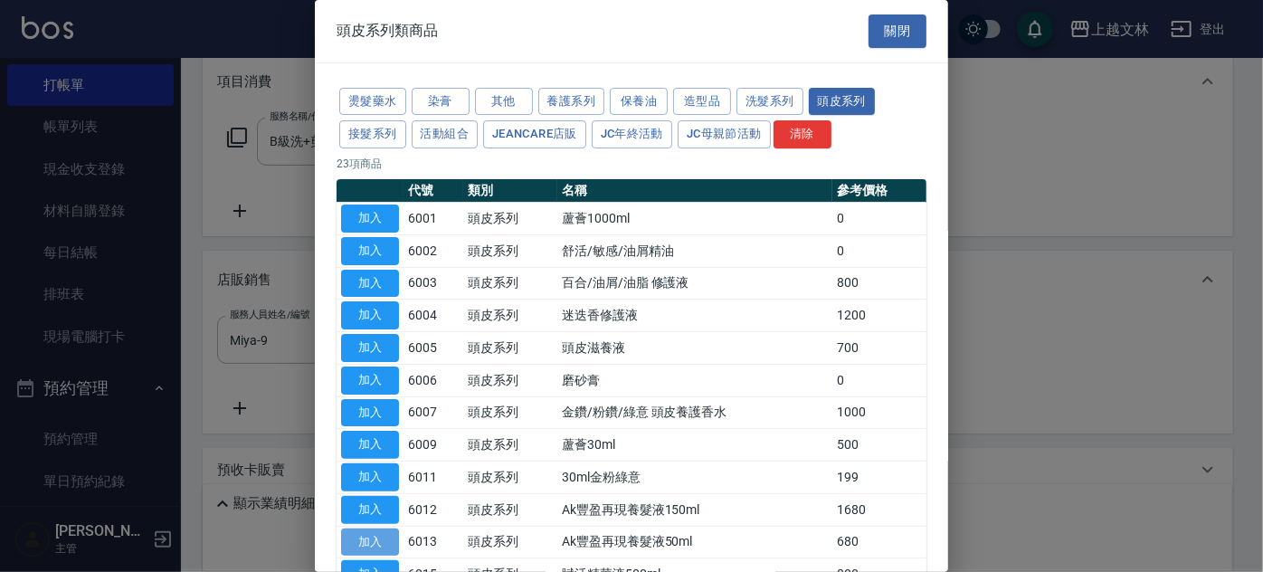
click at [381, 532] on button "加入" at bounding box center [370, 543] width 58 height 28
type input "Ak豐盈再現養髮液50ml"
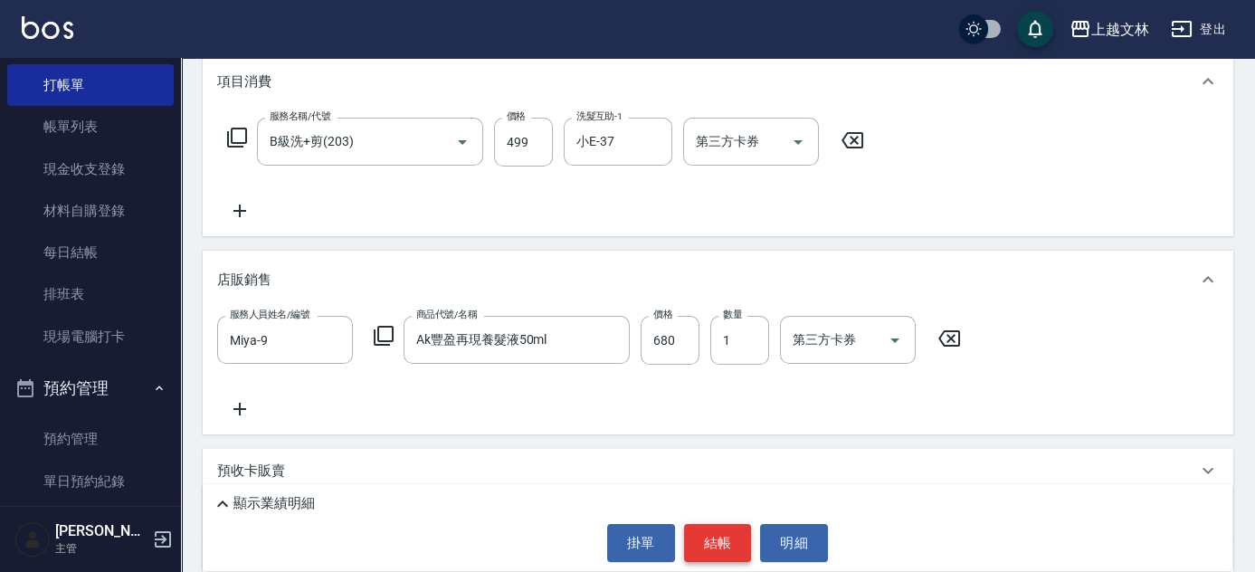
click at [709, 531] on button "結帳" at bounding box center [718, 543] width 68 height 38
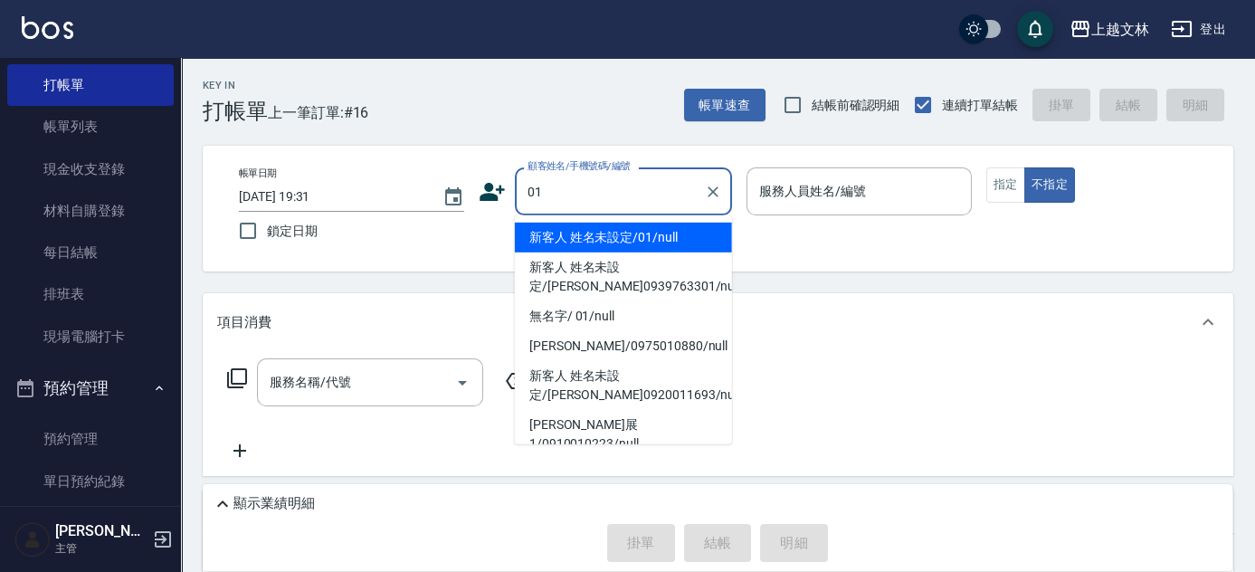
type input "01"
type input "*"
type input "新客人 姓名未設定/01/null"
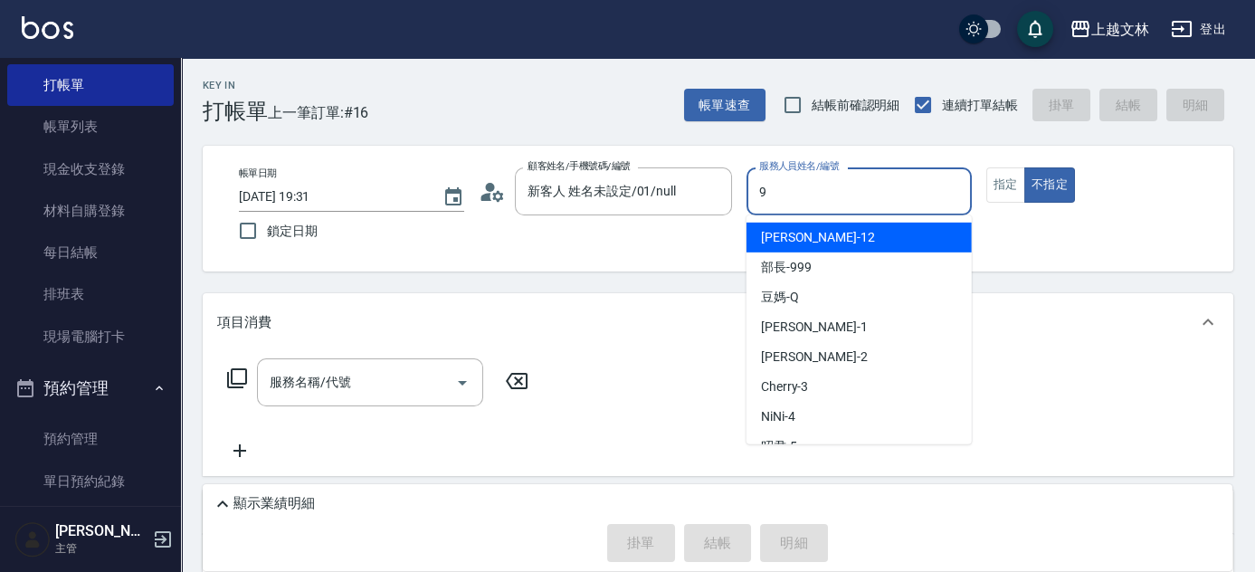
type input "Miya-9"
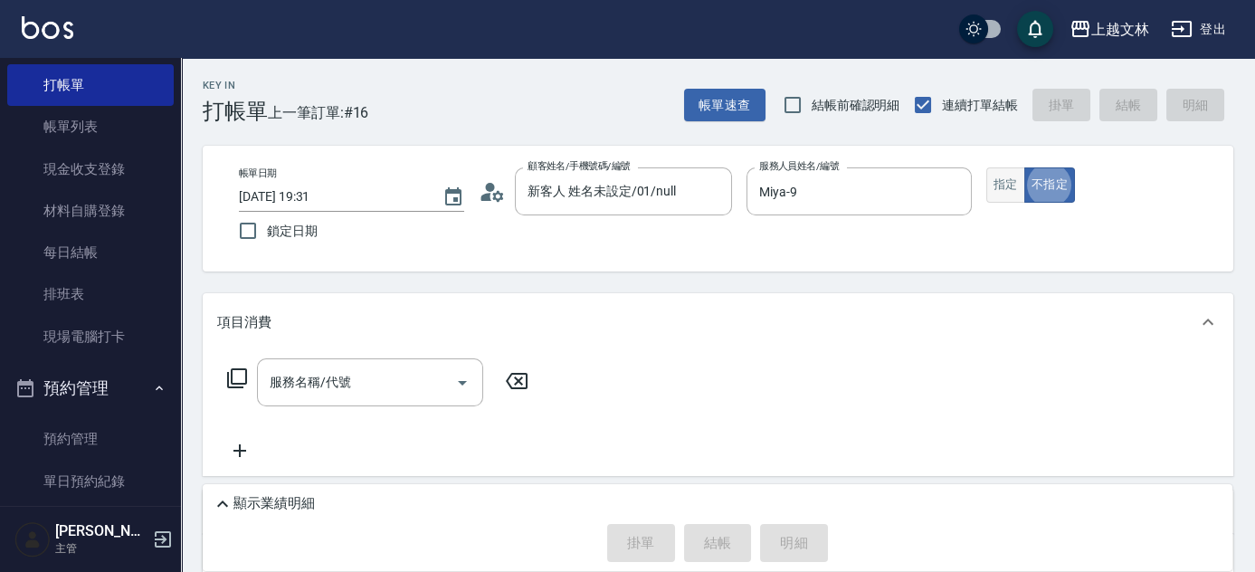
click at [1001, 191] on button "指定" at bounding box center [1005, 184] width 39 height 35
click at [413, 395] on input "服務名稱/代號" at bounding box center [356, 383] width 183 height 32
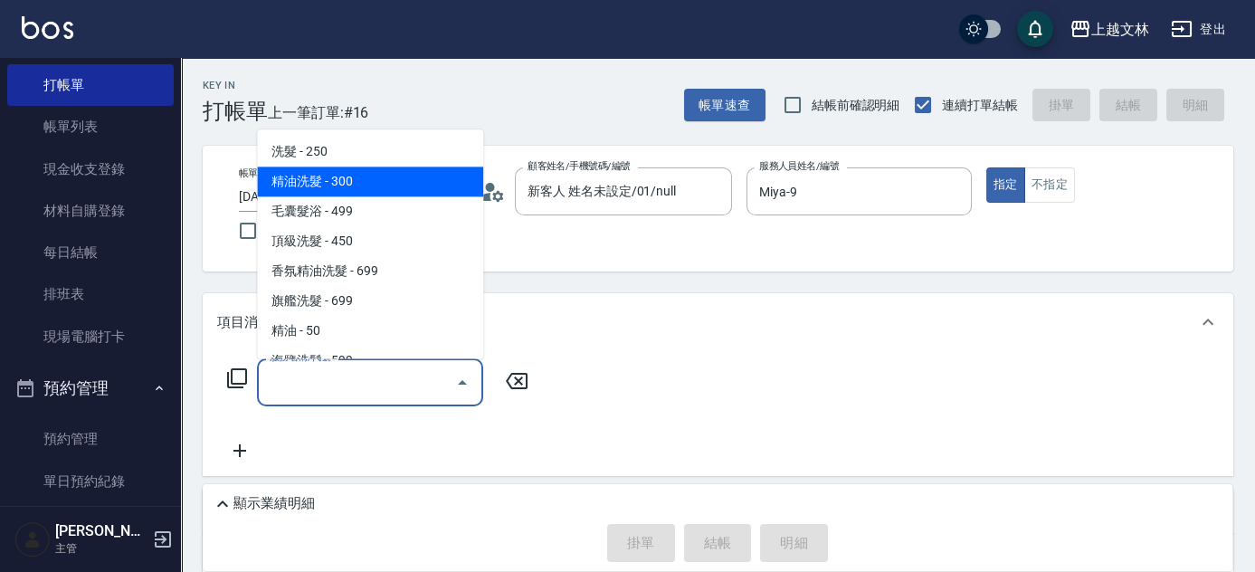
click at [376, 185] on span "精油洗髮 - 300" at bounding box center [370, 182] width 226 height 30
type input "精油洗髮(102)"
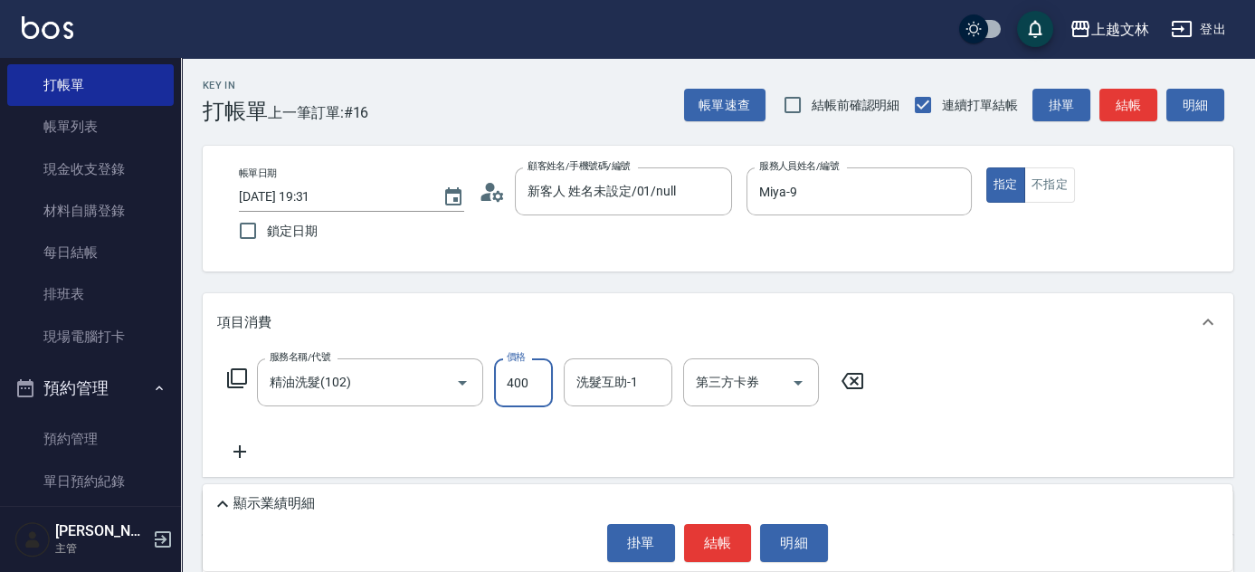
type input "400"
click at [702, 544] on button "結帳" at bounding box center [718, 543] width 68 height 38
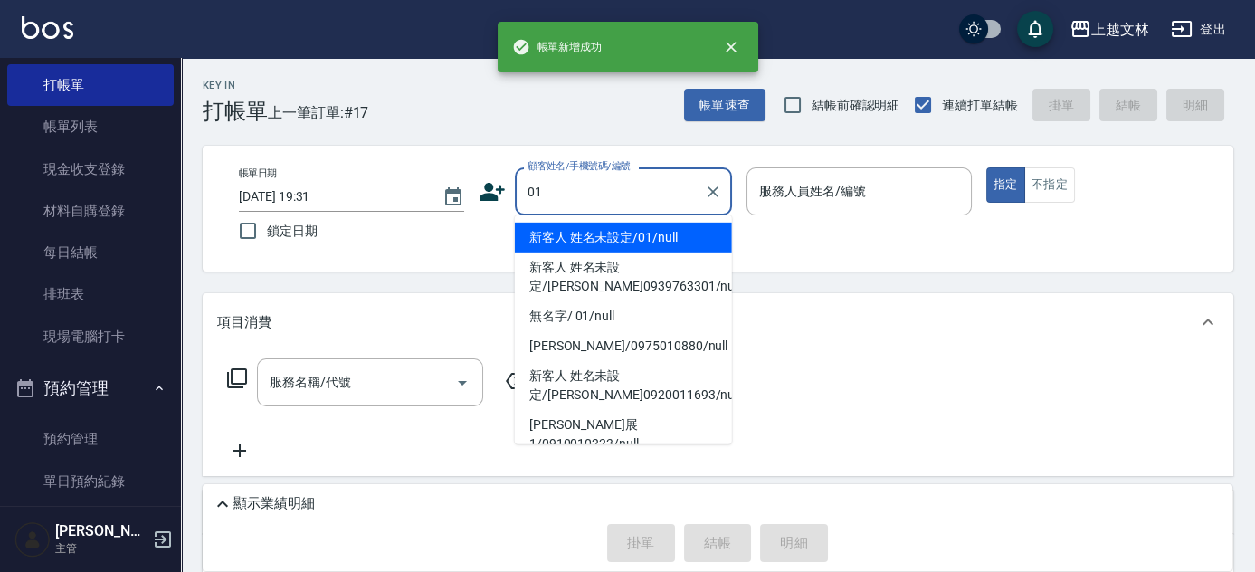
type input "新客人 姓名未設定/01/null"
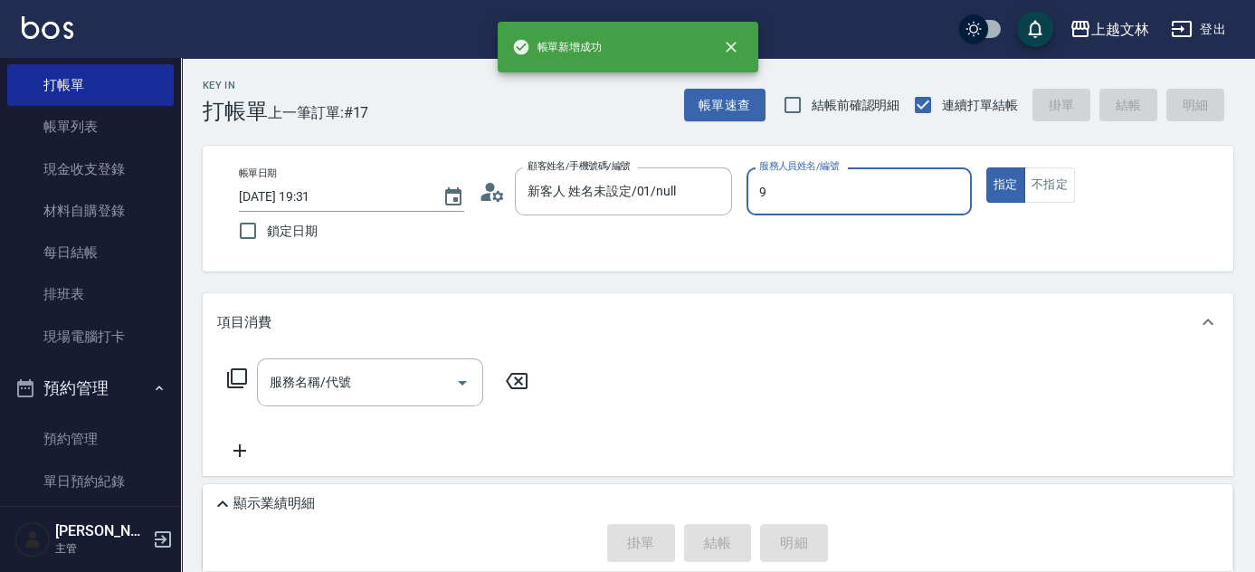
type input "Miya-9"
type button "true"
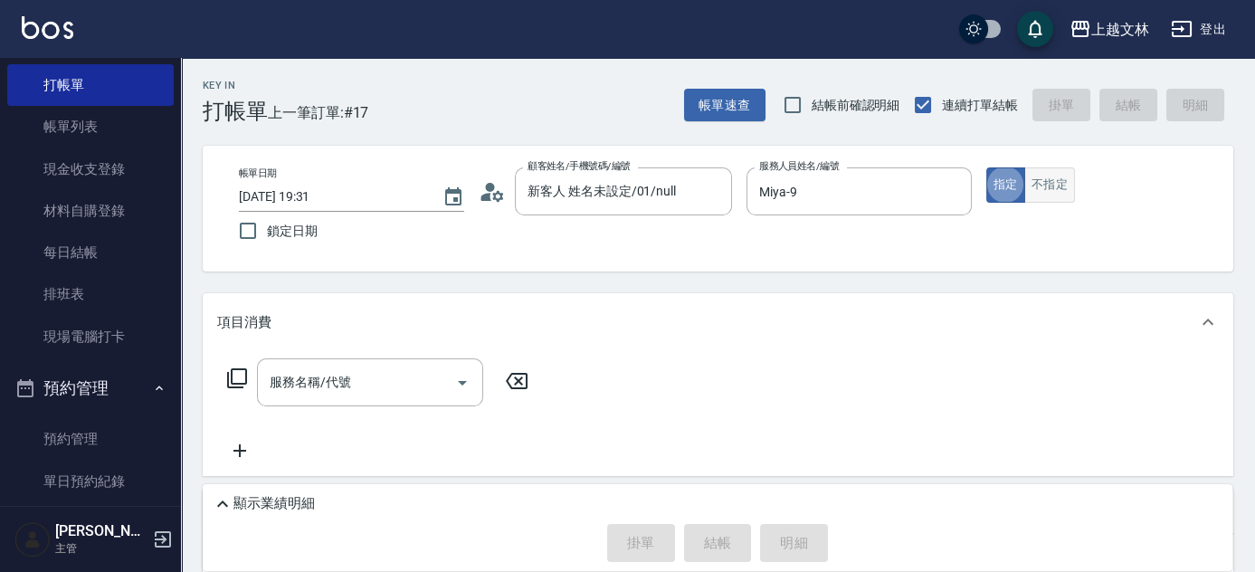
click at [1042, 198] on button "不指定" at bounding box center [1050, 184] width 51 height 35
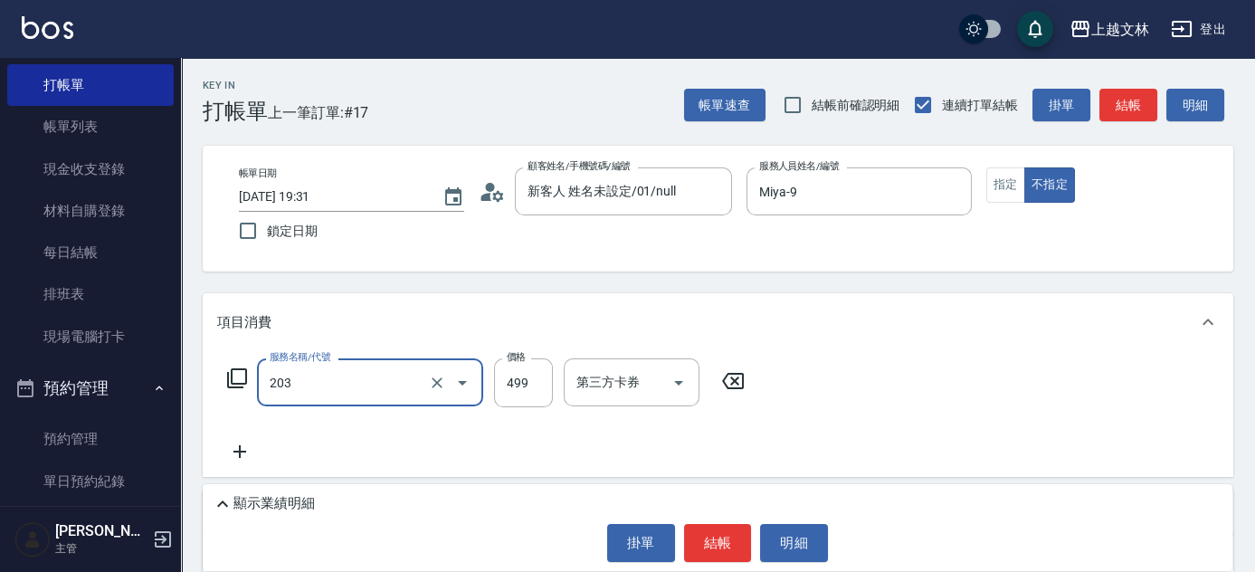
type input "B級洗+剪(203)"
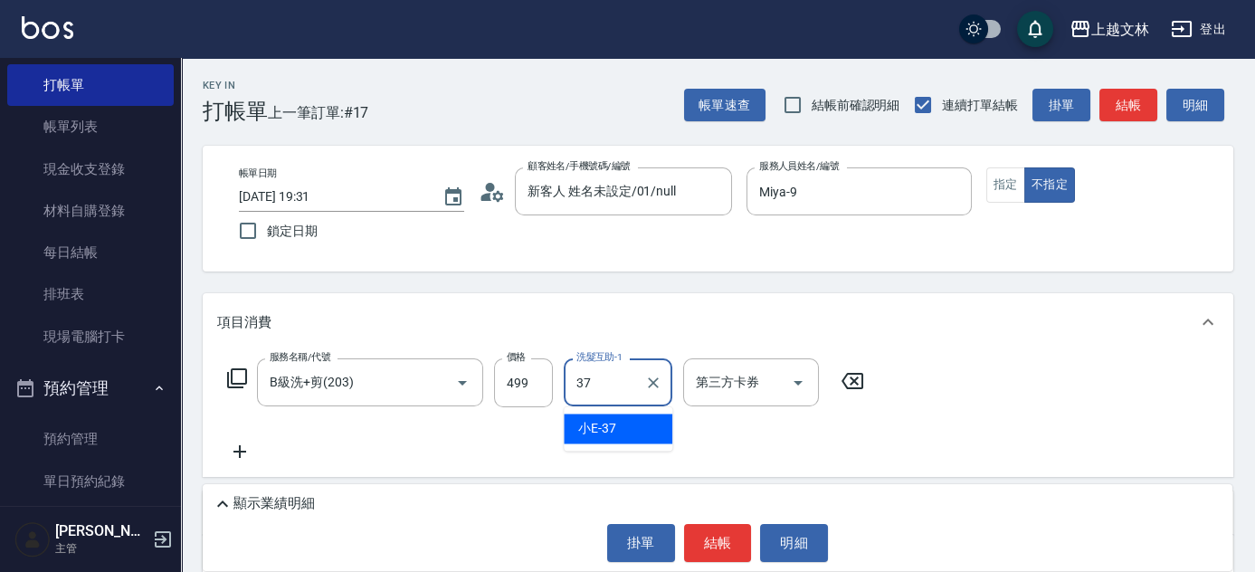
type input "小E-37"
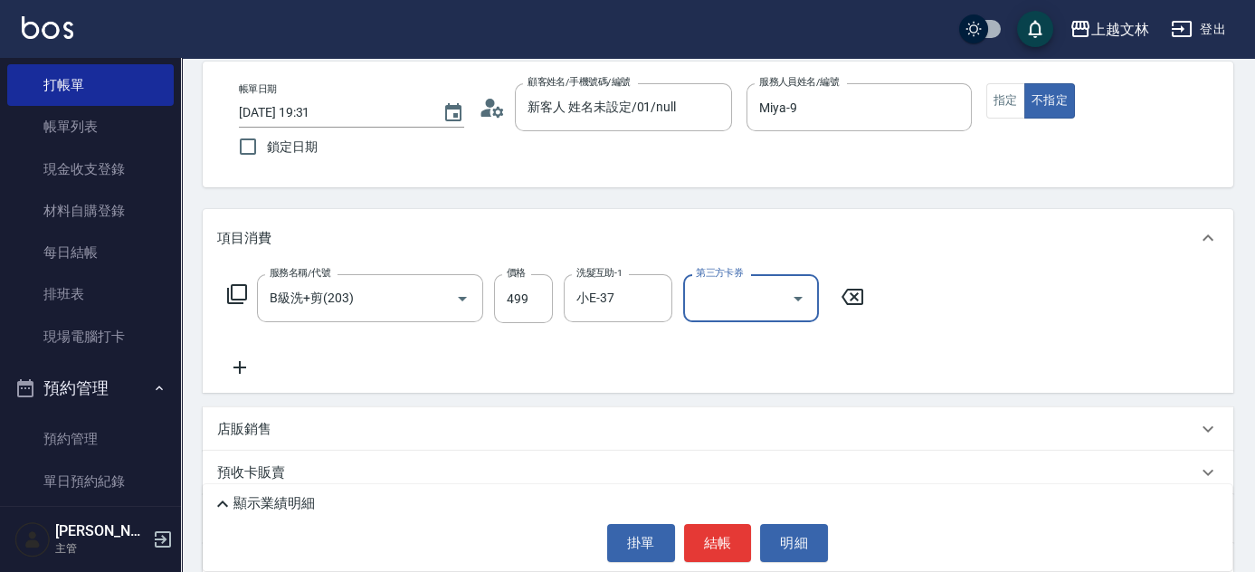
scroll to position [100, 0]
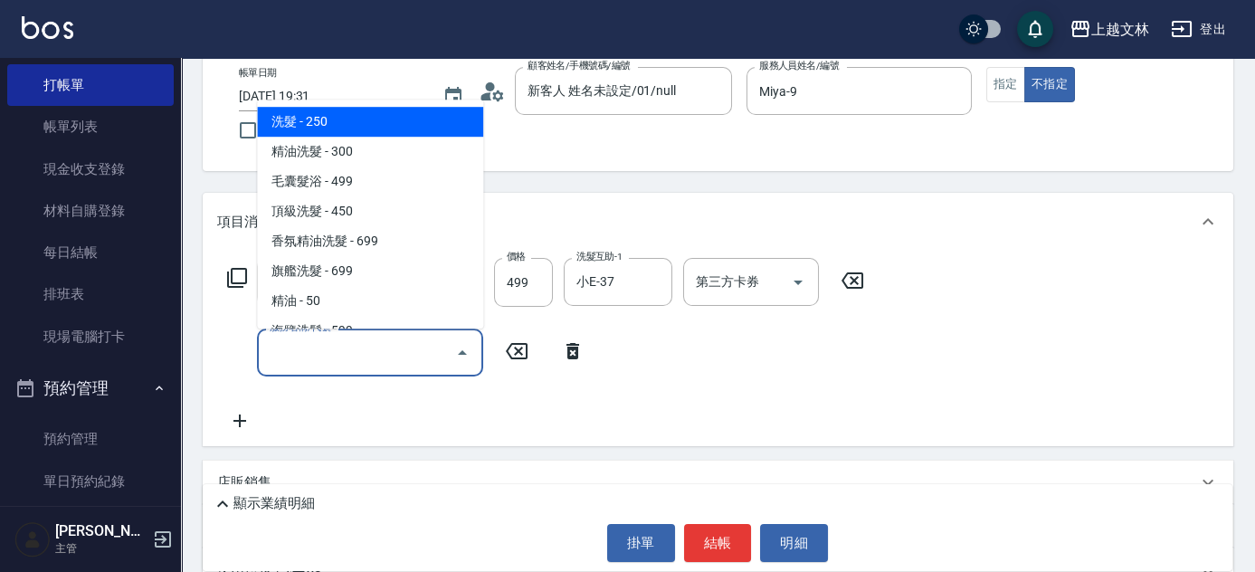
click at [415, 337] on input "服務名稱/代號" at bounding box center [356, 353] width 183 height 32
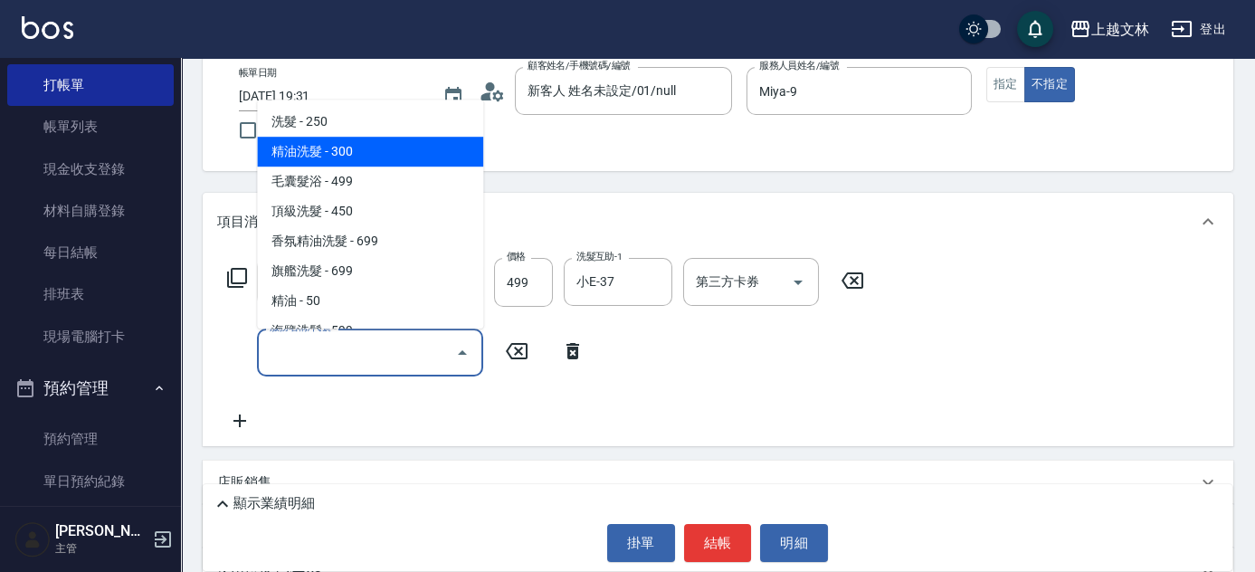
click at [368, 155] on span "精油洗髮 - 300" at bounding box center [370, 152] width 226 height 30
type input "精油洗髮(102)"
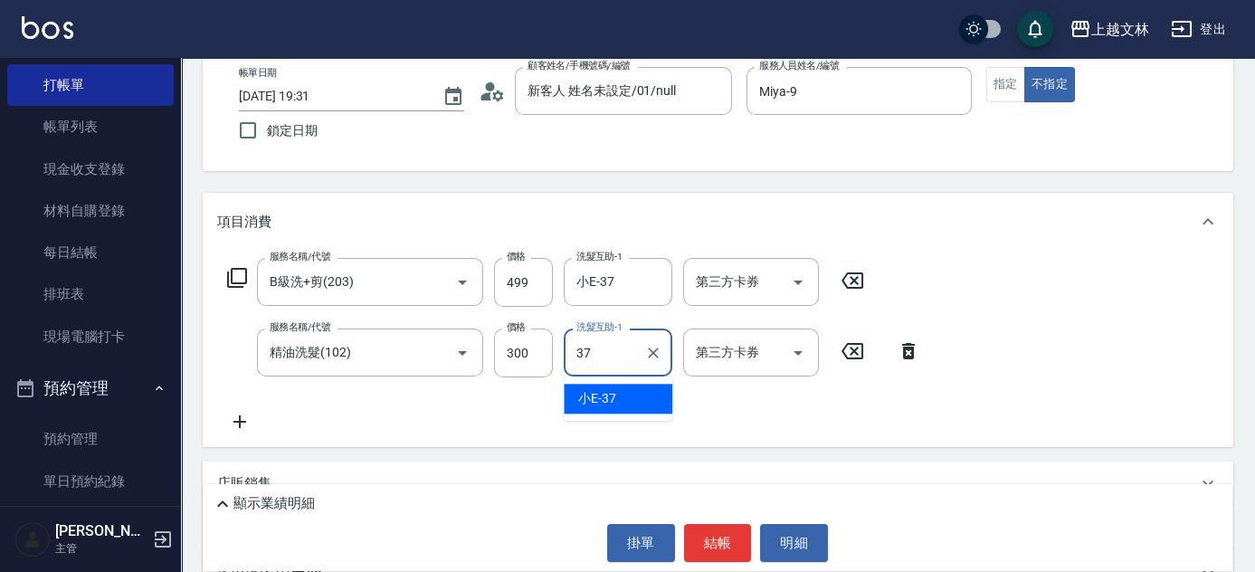
type input "小E-37"
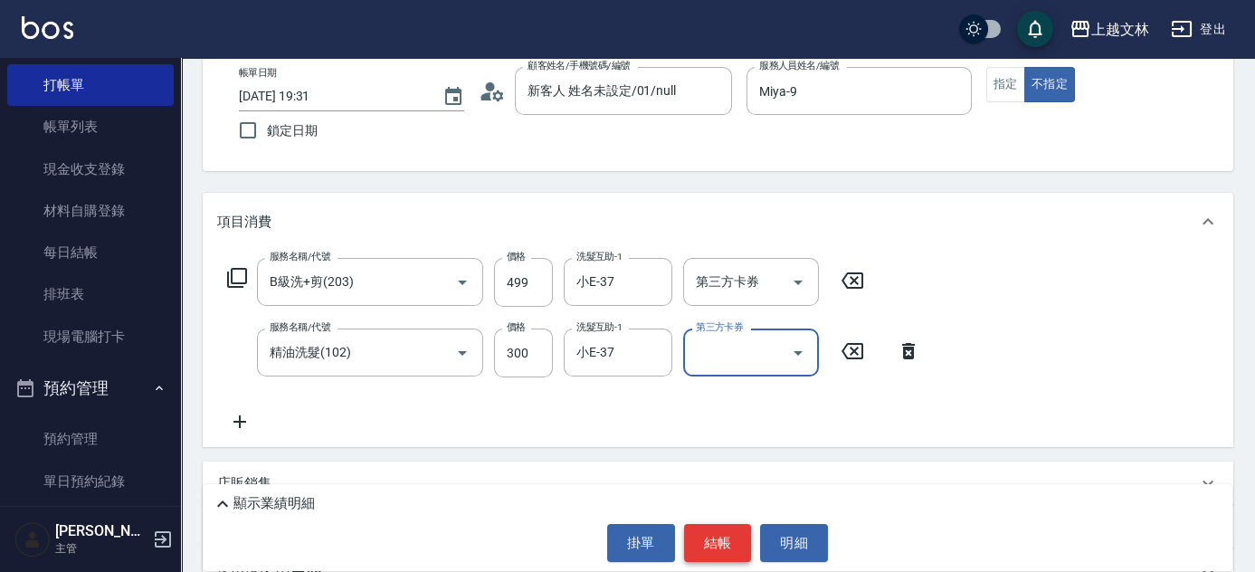
click at [713, 532] on button "結帳" at bounding box center [718, 543] width 68 height 38
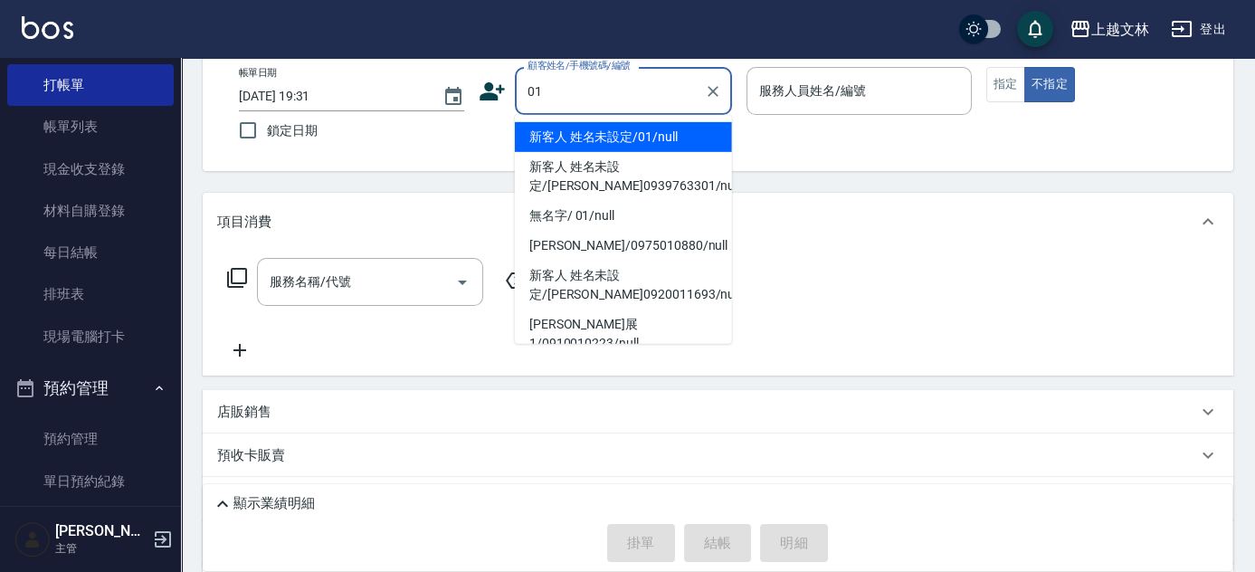
type input "新客人 姓名未設定/01/null"
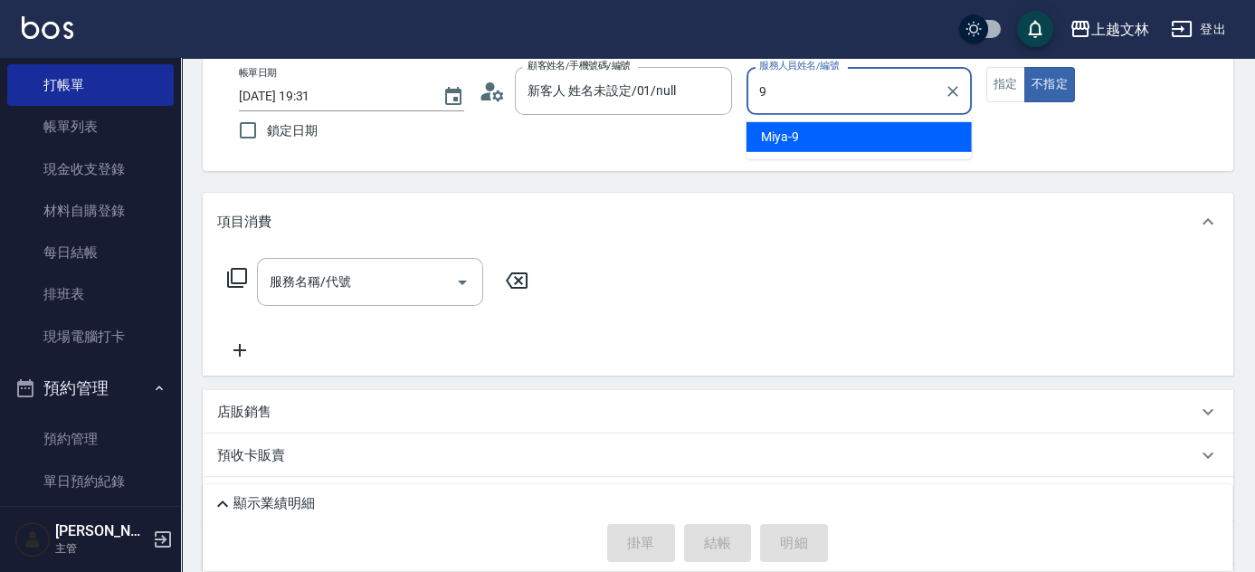
type input "Miya-9"
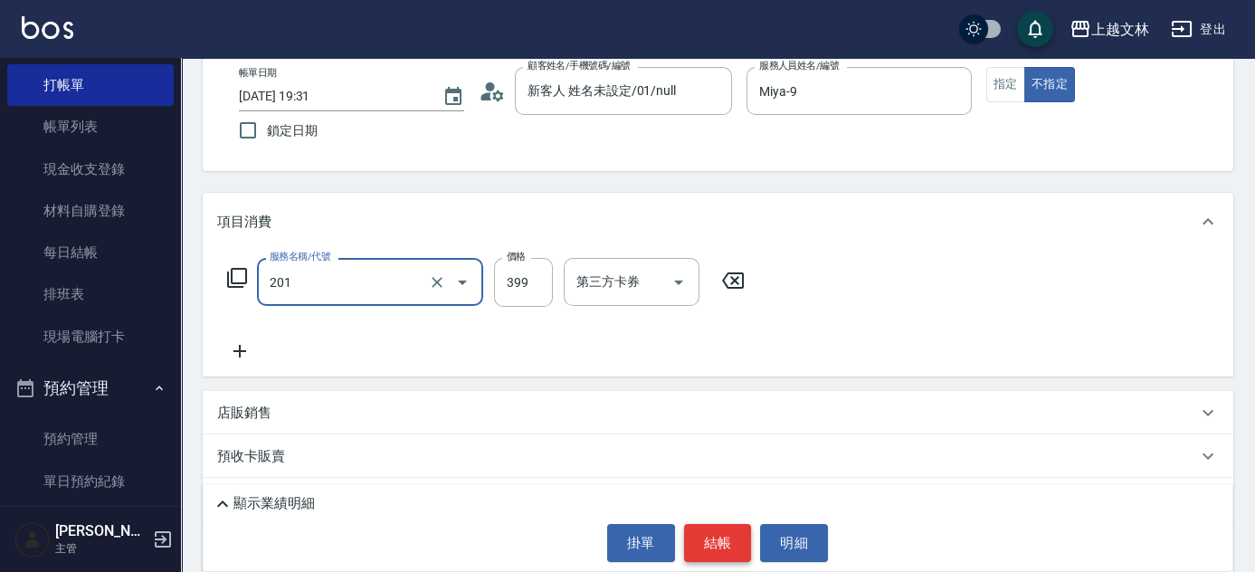
type input "B級單剪(201)"
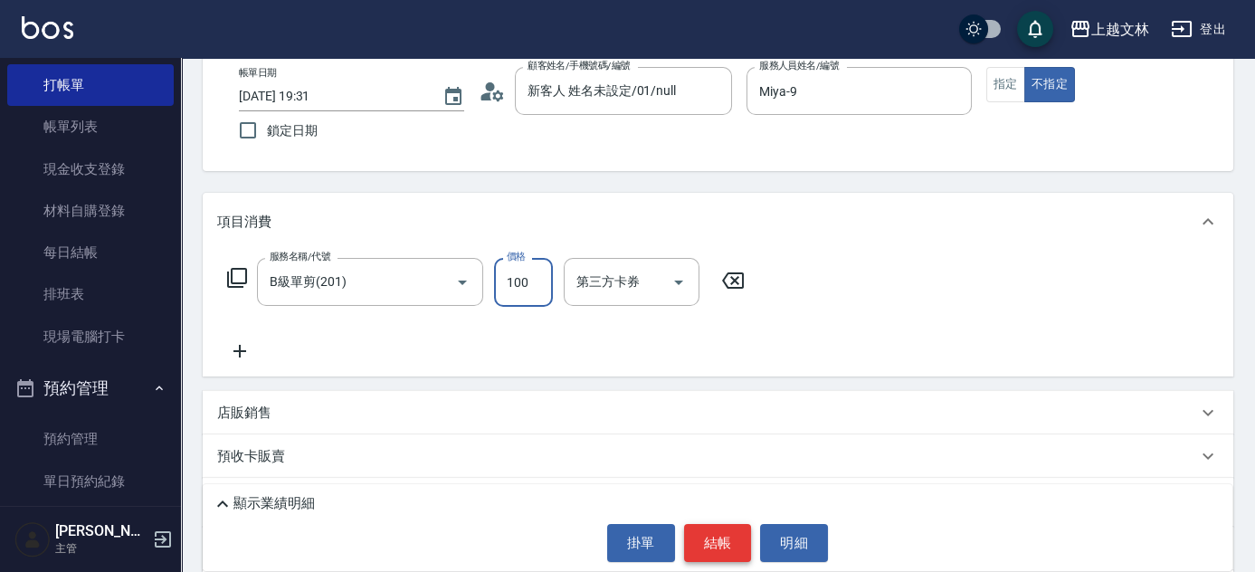
type input "100"
click at [729, 540] on button "結帳" at bounding box center [718, 543] width 68 height 38
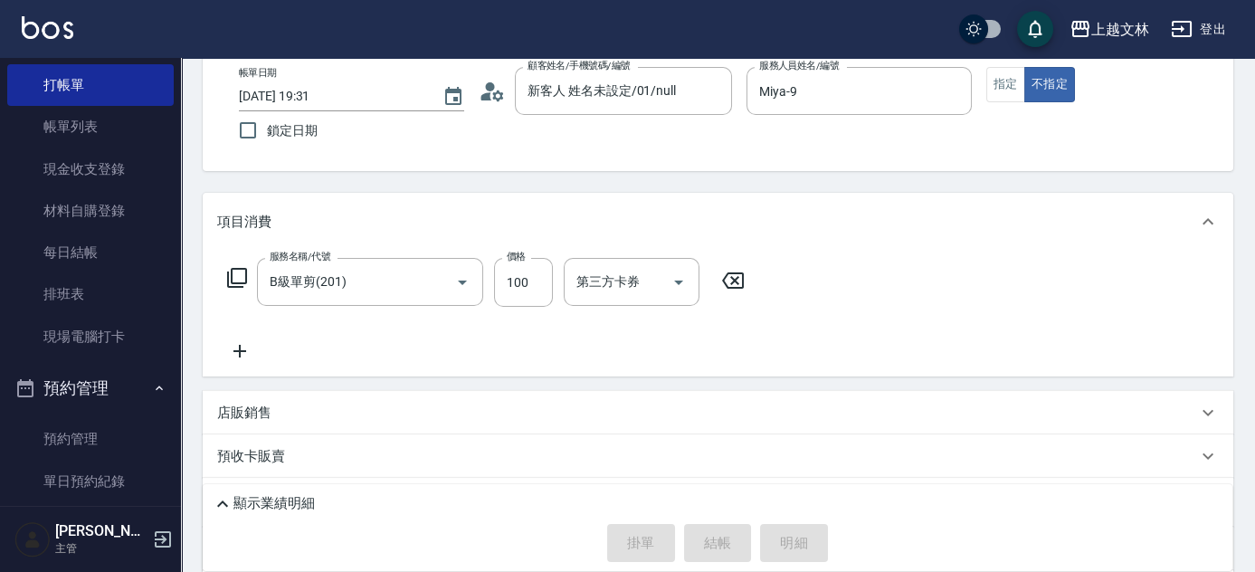
type input "[DATE] 19:34"
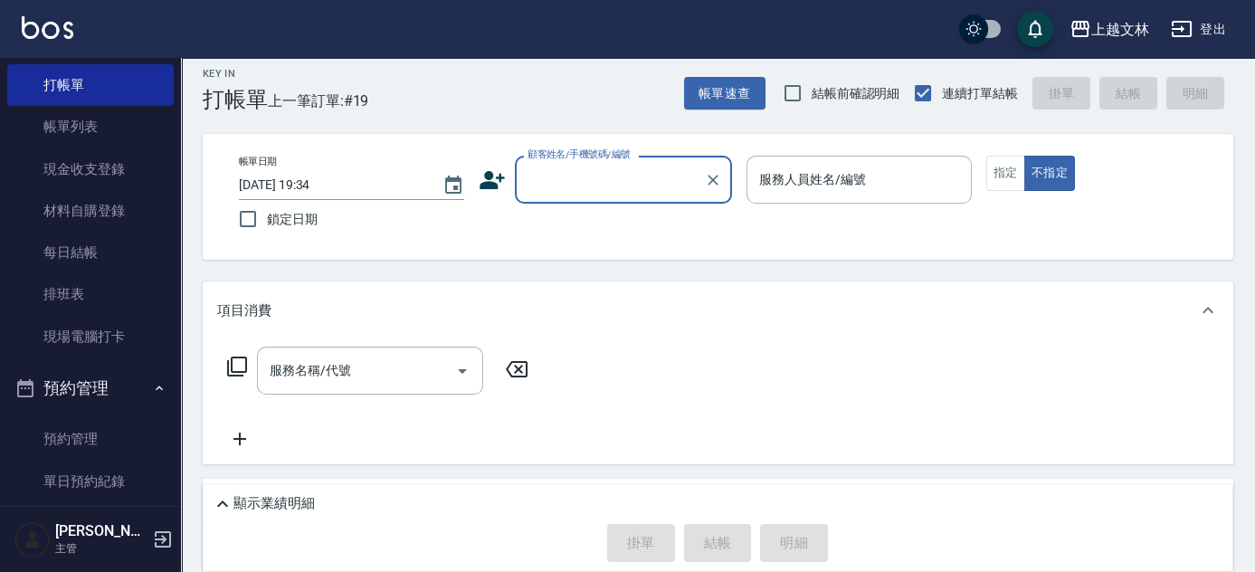
scroll to position [0, 0]
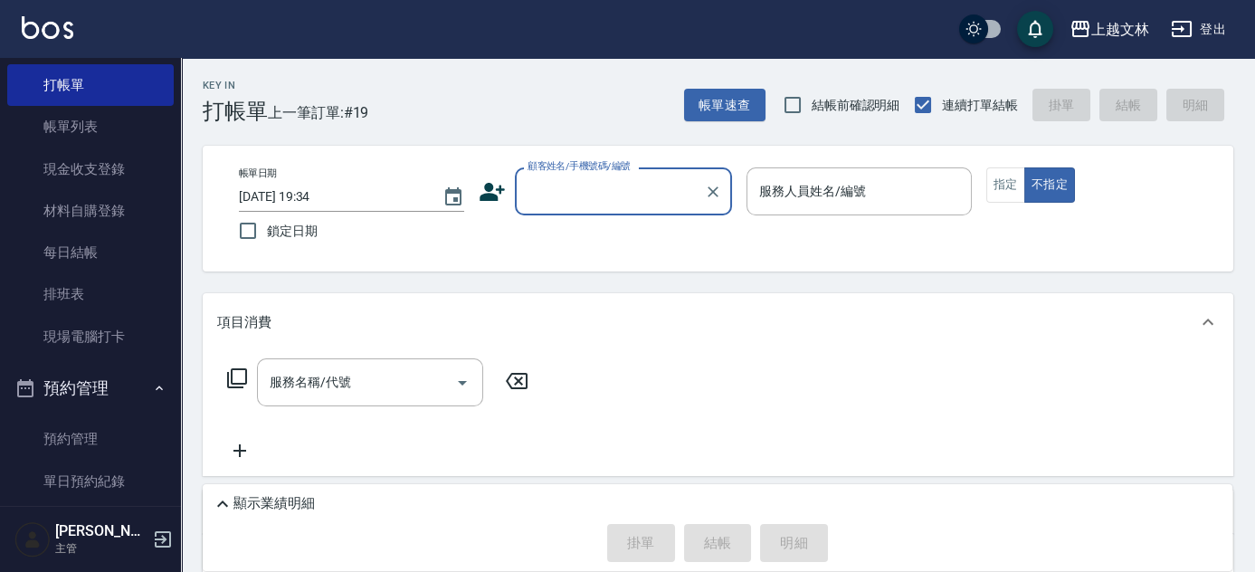
click at [538, 177] on input "顧客姓名/手機號碼/編號" at bounding box center [610, 192] width 174 height 32
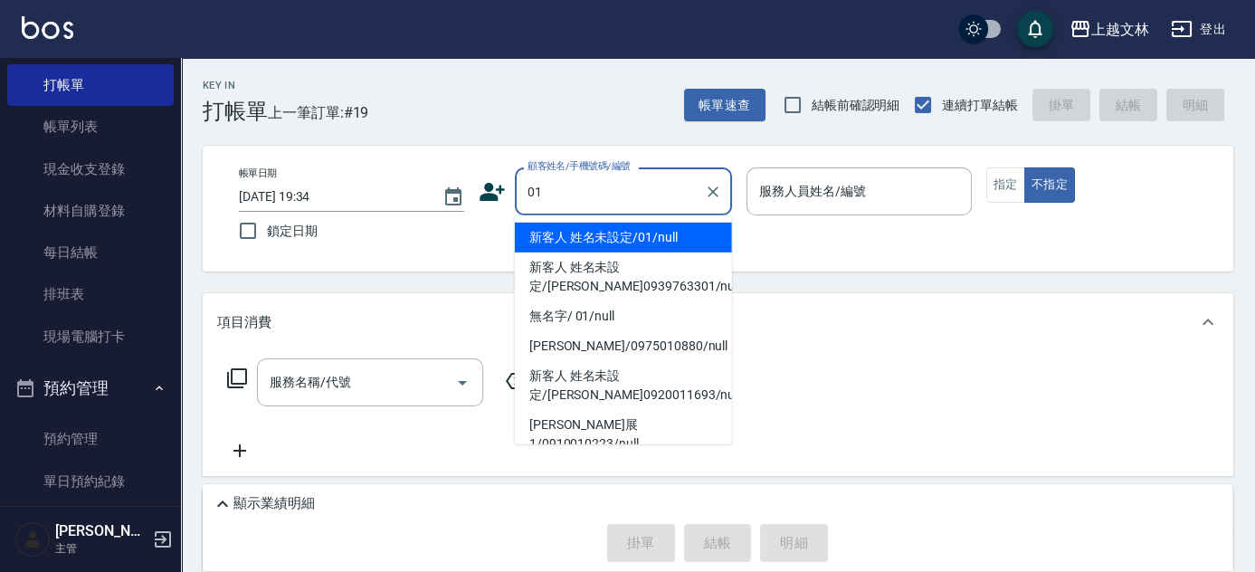
type input "新客人 姓名未設定/01/null"
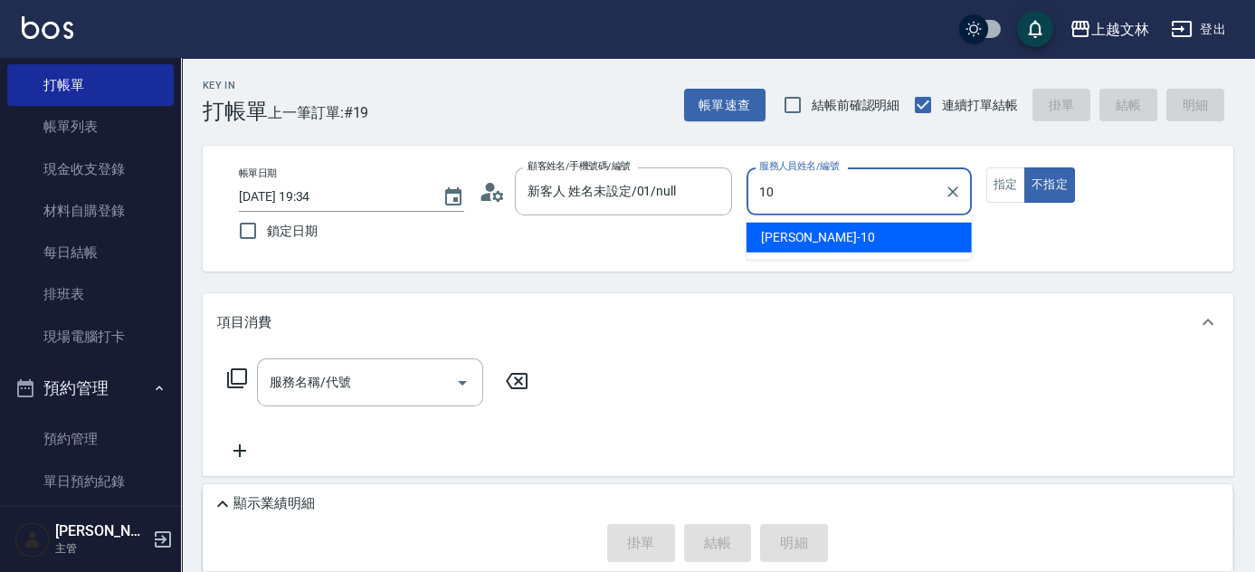
type input "[PERSON_NAME]-10"
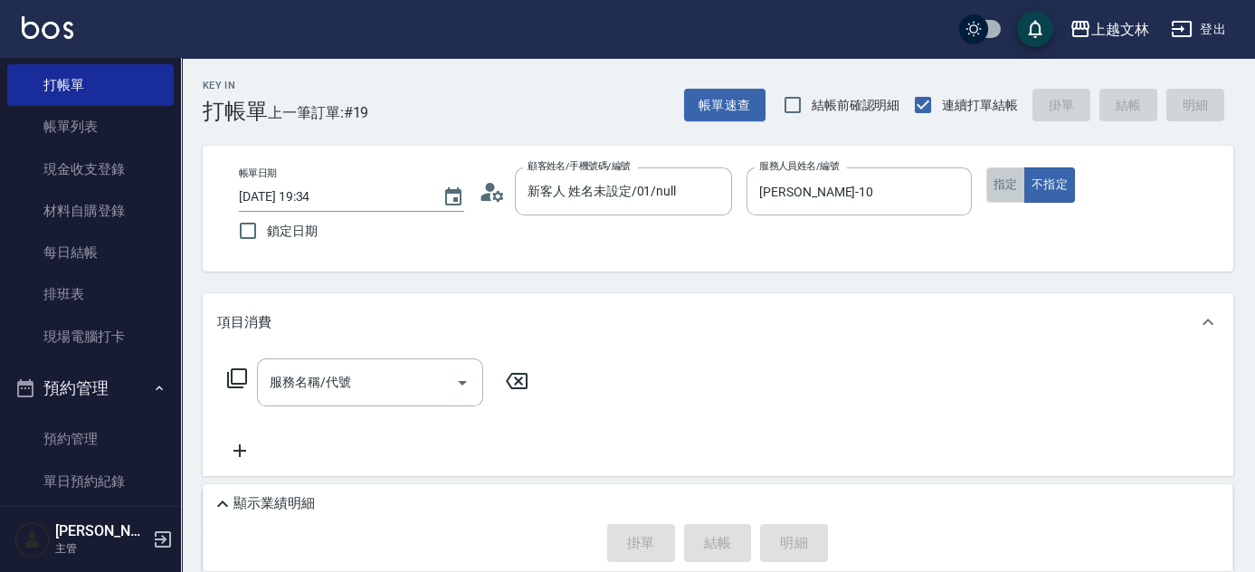
click at [1011, 193] on button "指定" at bounding box center [1005, 184] width 39 height 35
click at [348, 363] on div "服務名稱/代號" at bounding box center [370, 382] width 226 height 48
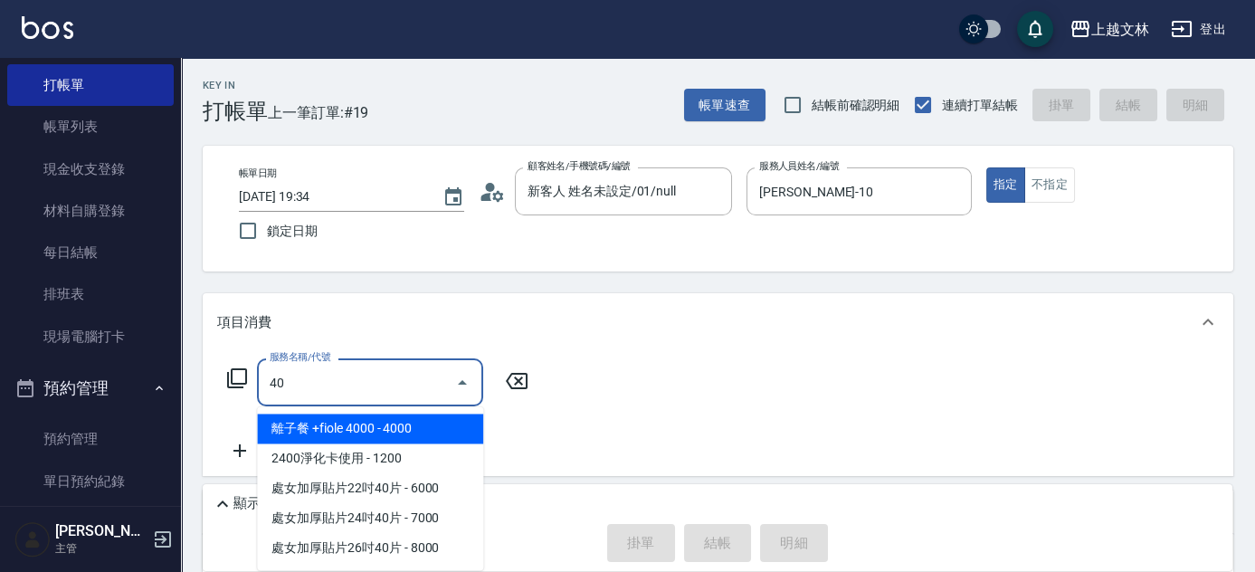
type input "401"
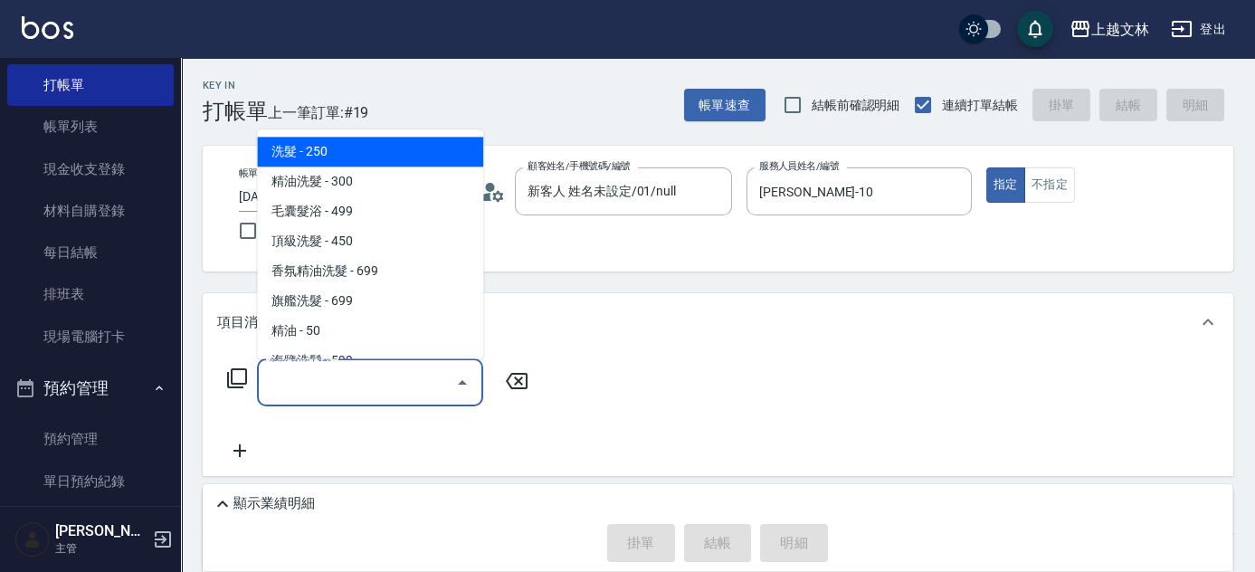
type input "2"
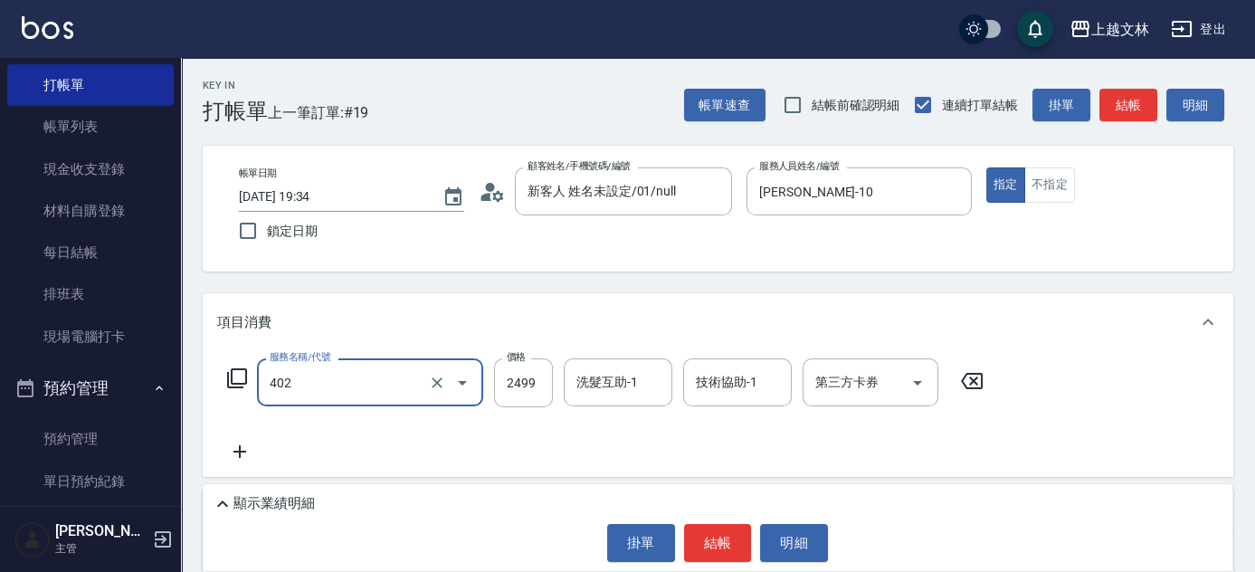
type input "嚴選染髮(402)"
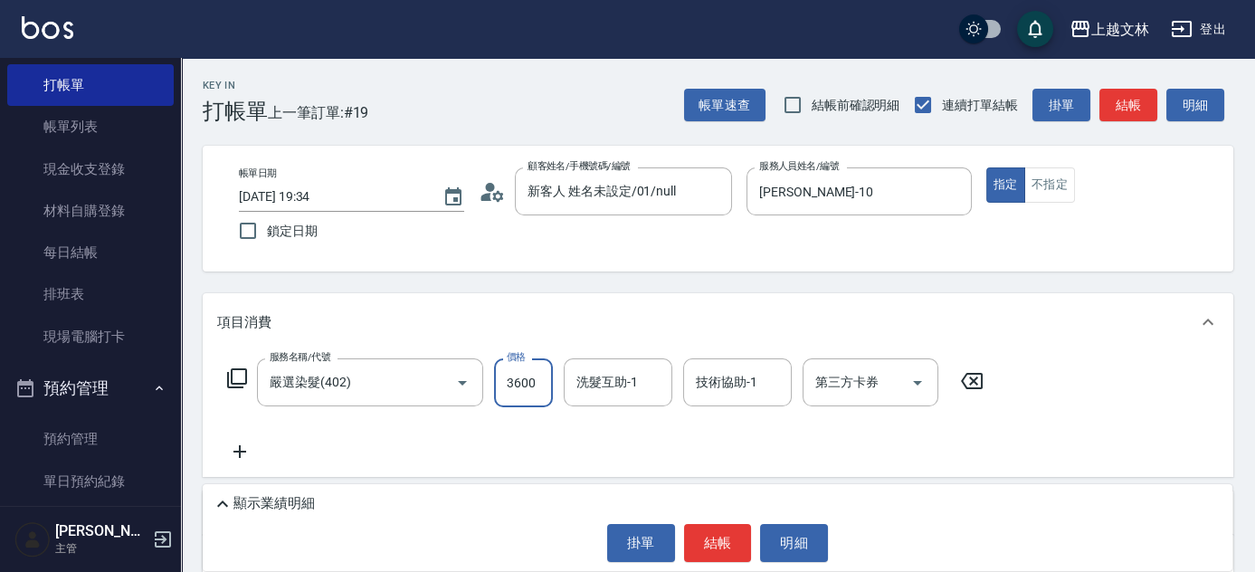
type input "3600"
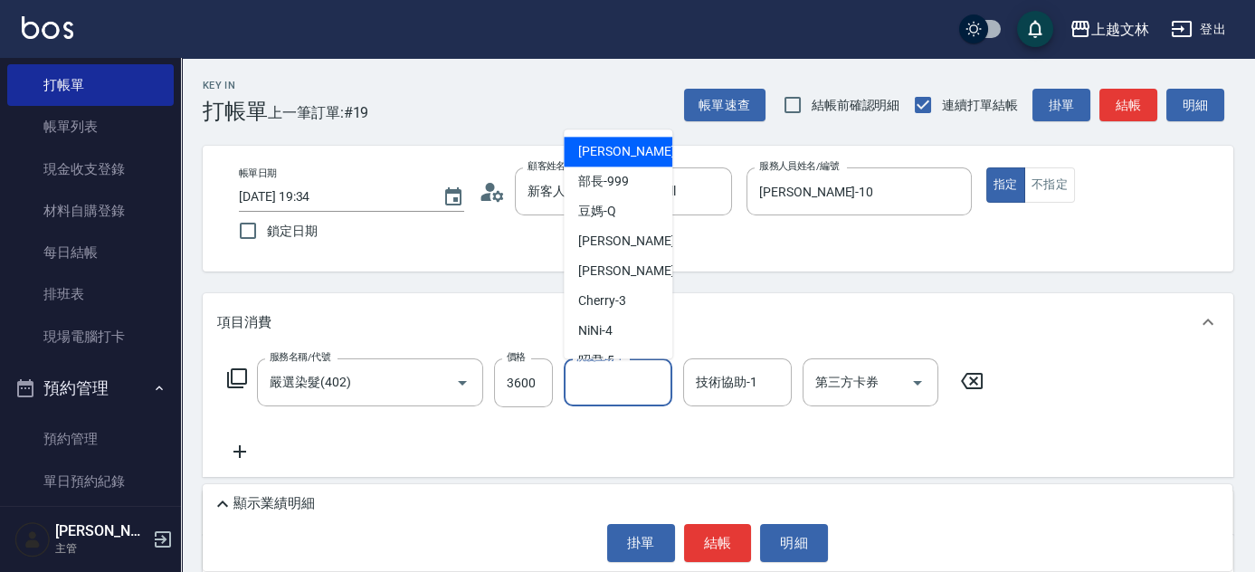
click at [634, 398] on div "洗髮互助-1" at bounding box center [618, 382] width 109 height 48
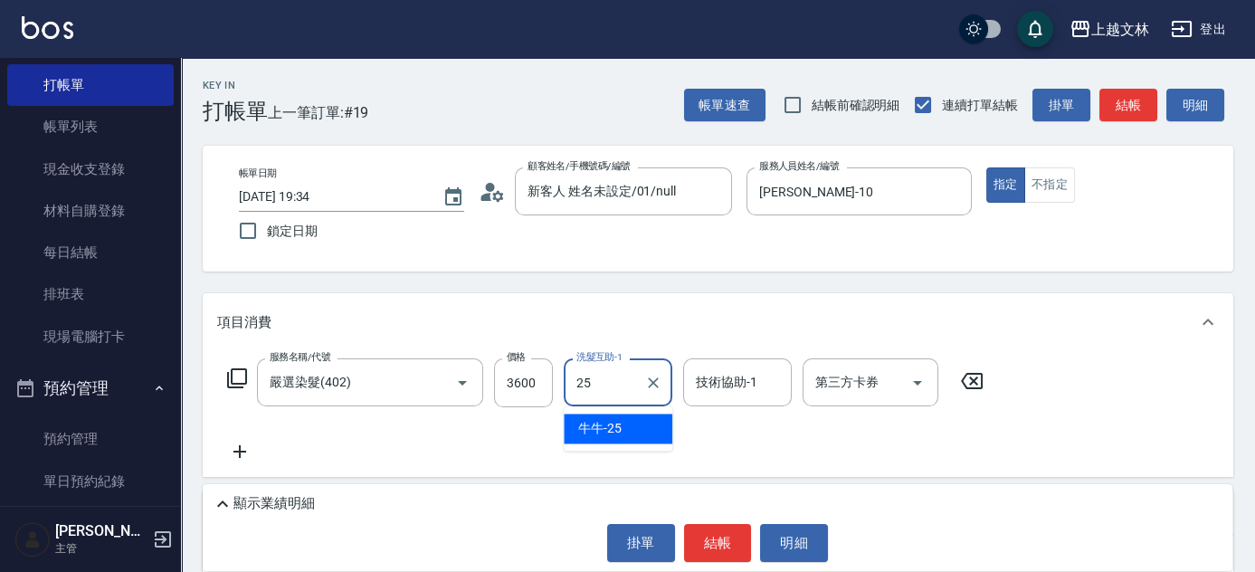
type input "牛牛-25"
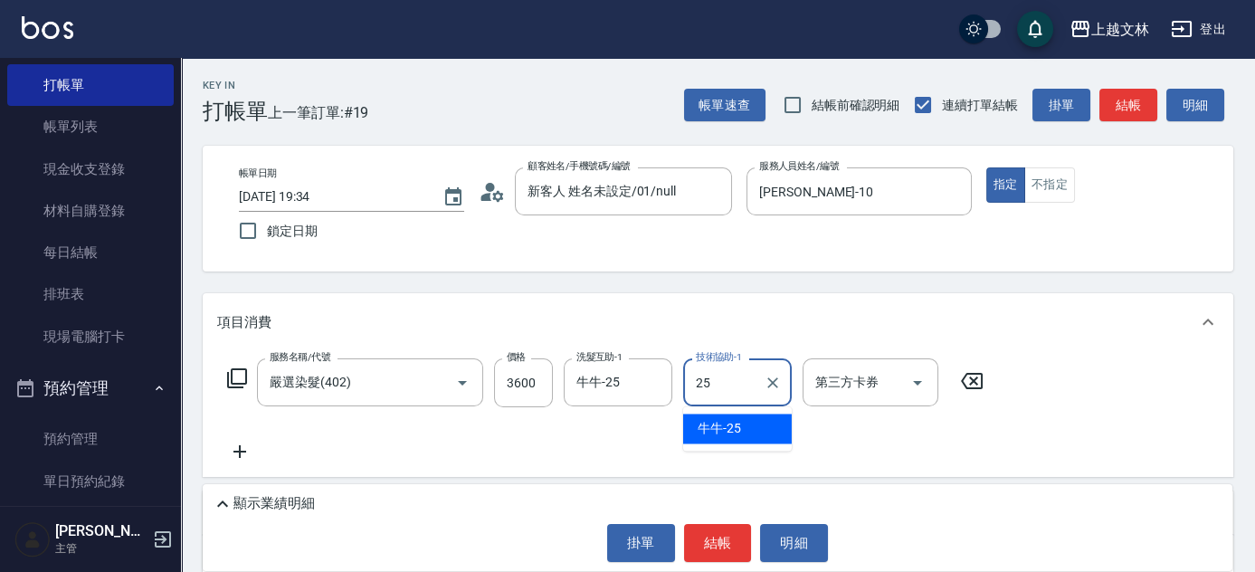
type input "牛牛-25"
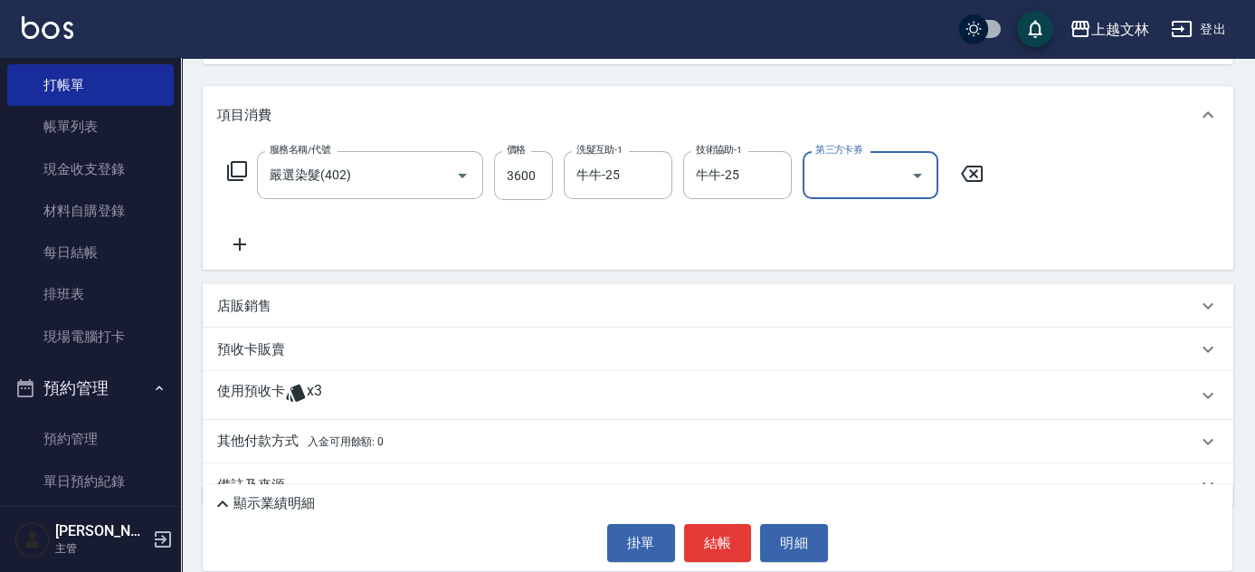
scroll to position [214, 0]
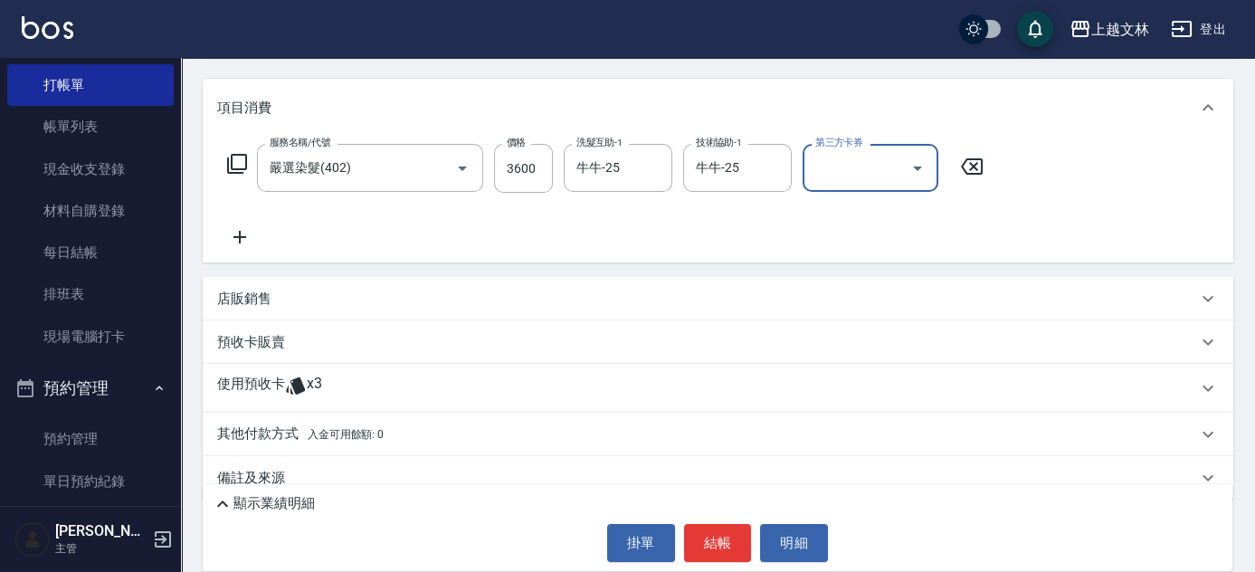
click at [224, 296] on p "店販銷售" at bounding box center [244, 299] width 54 height 19
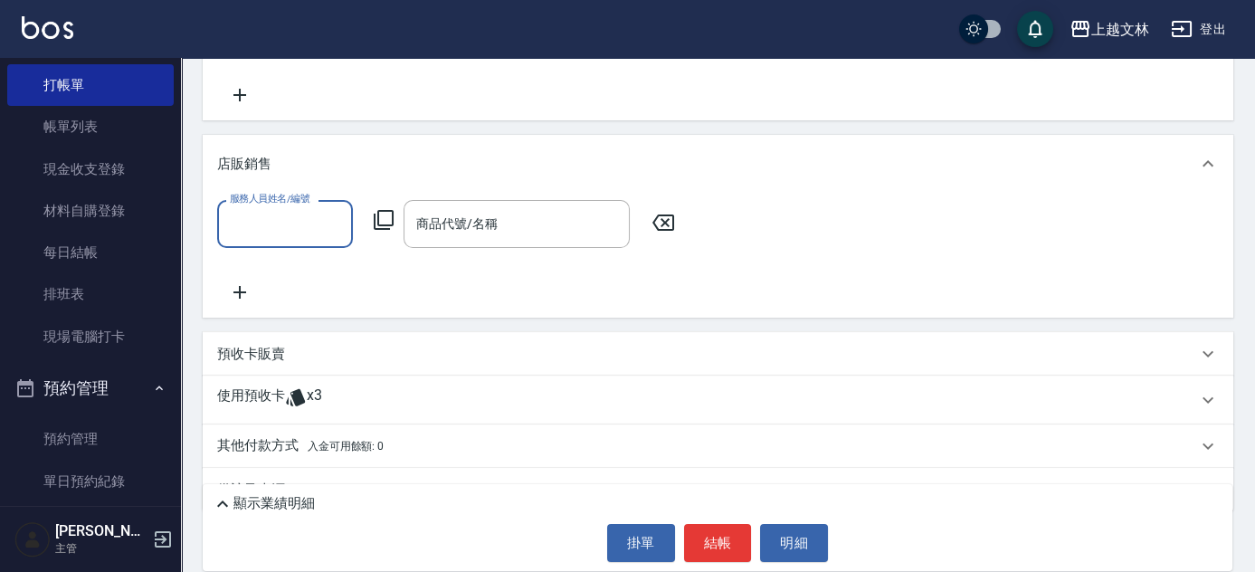
scroll to position [368, 0]
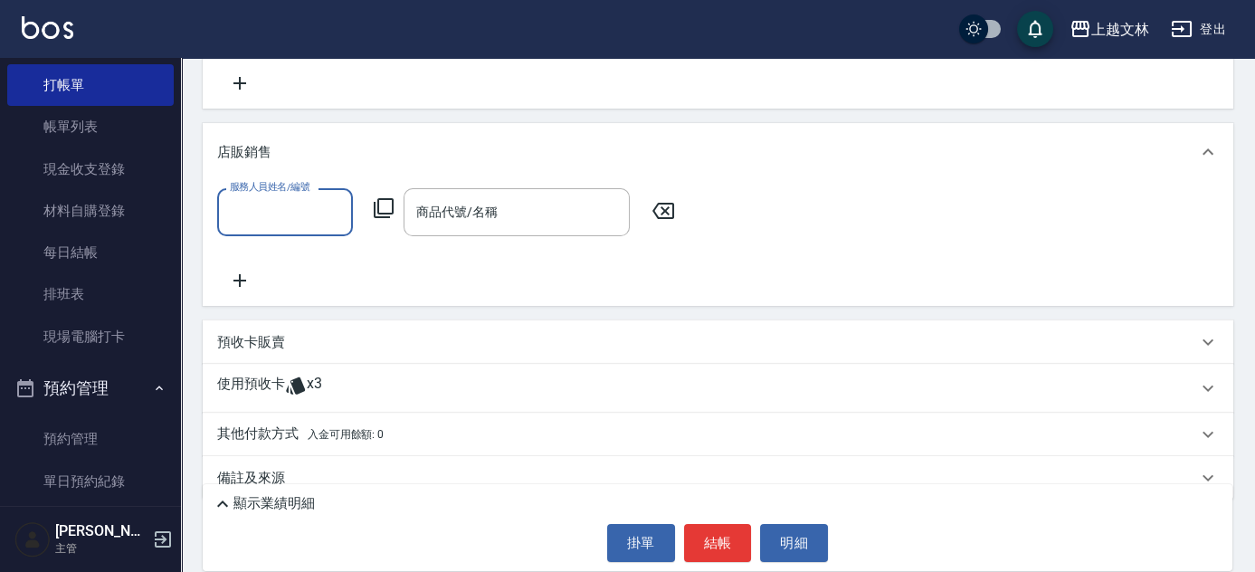
click at [253, 434] on p "其他付款方式 入金可用餘額: 0" at bounding box center [300, 434] width 167 height 20
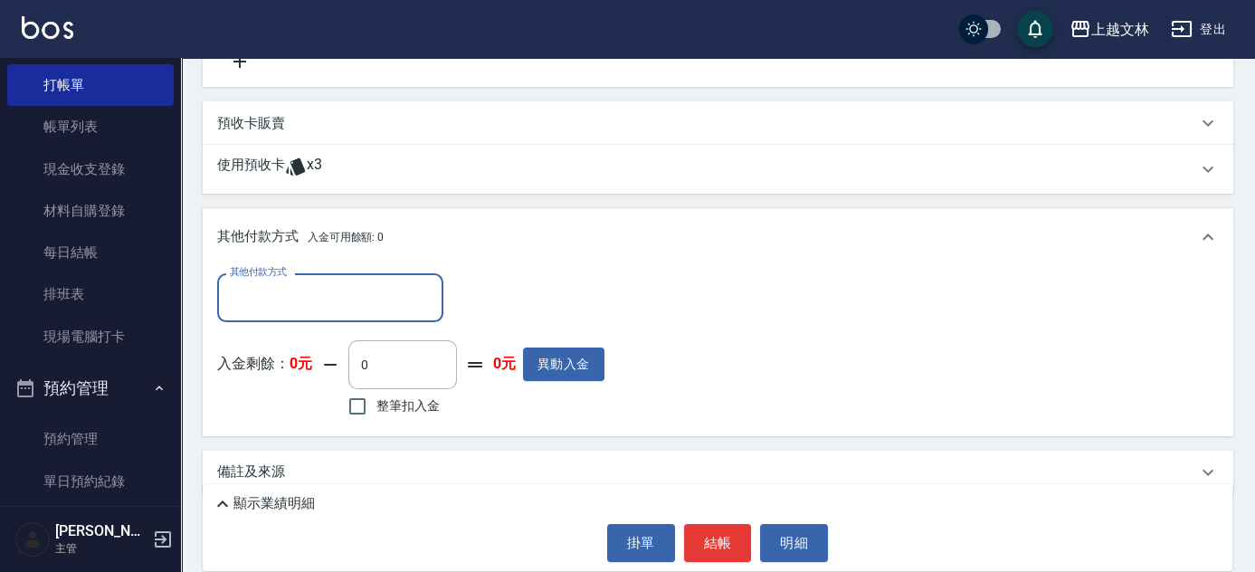
scroll to position [588, 0]
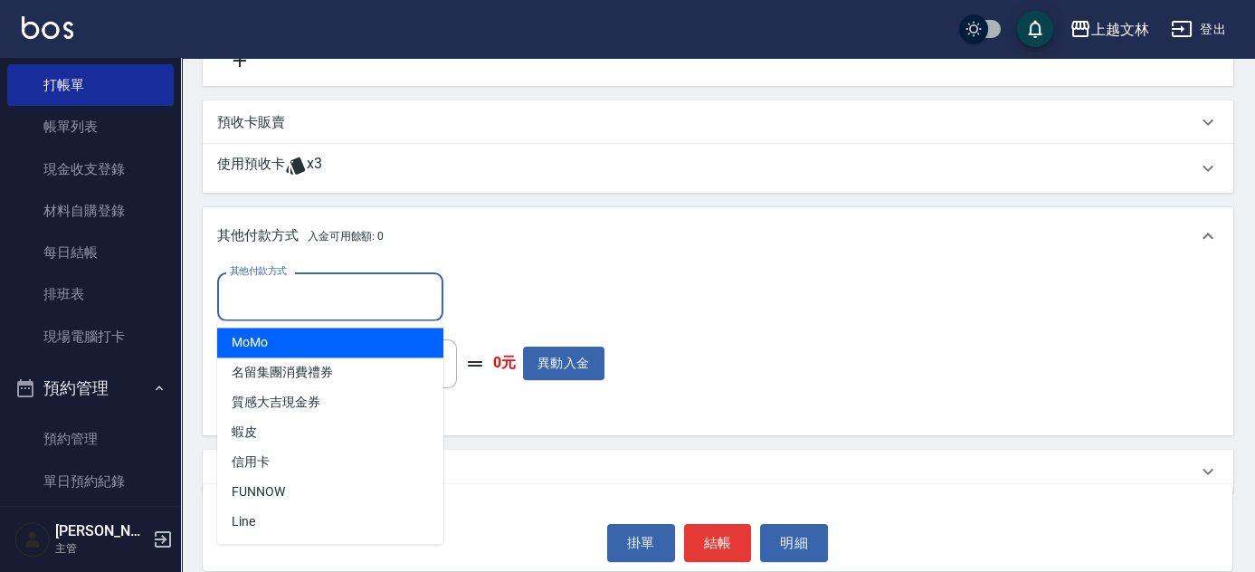
drag, startPoint x: 272, startPoint y: 292, endPoint x: 258, endPoint y: 295, distance: 13.8
click at [272, 293] on input "其他付款方式" at bounding box center [330, 297] width 210 height 32
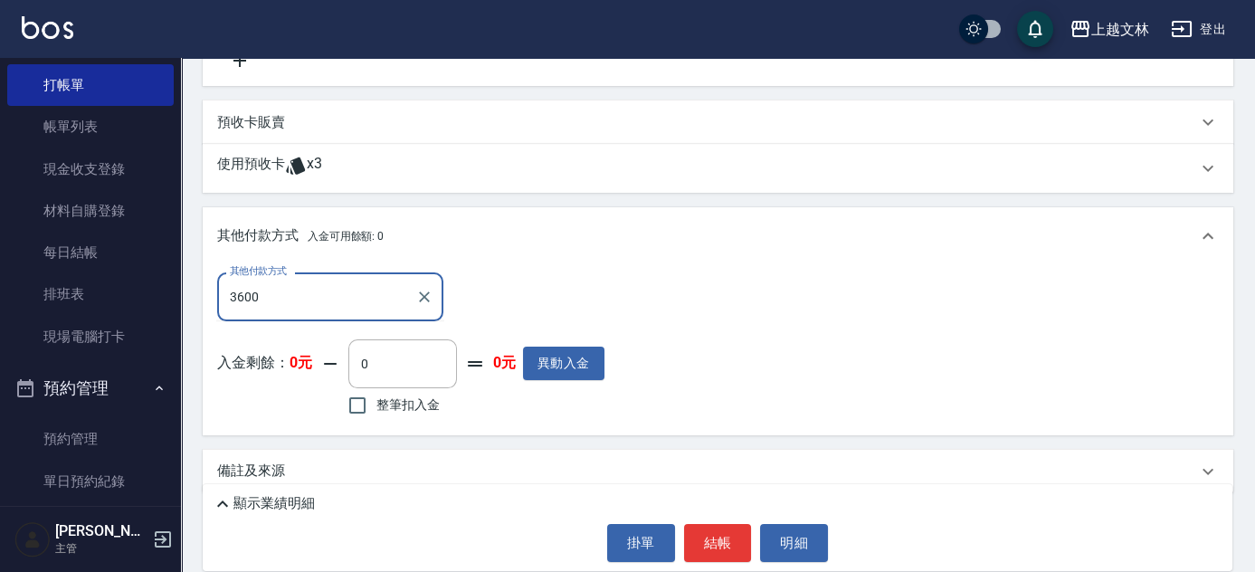
type input "undefined"
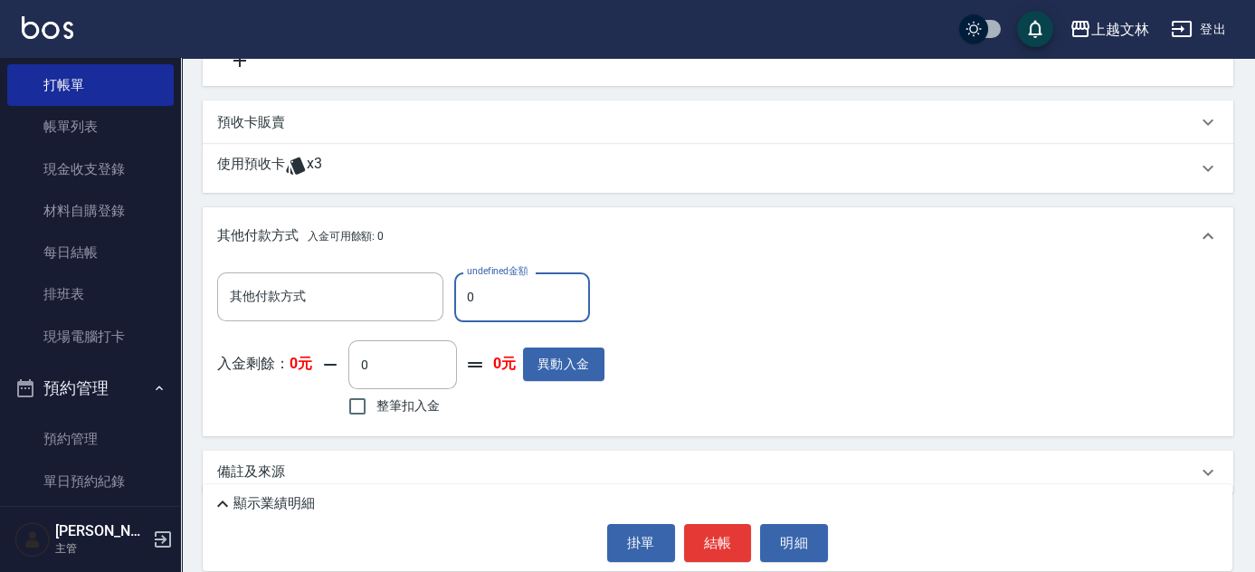
scroll to position [609, 0]
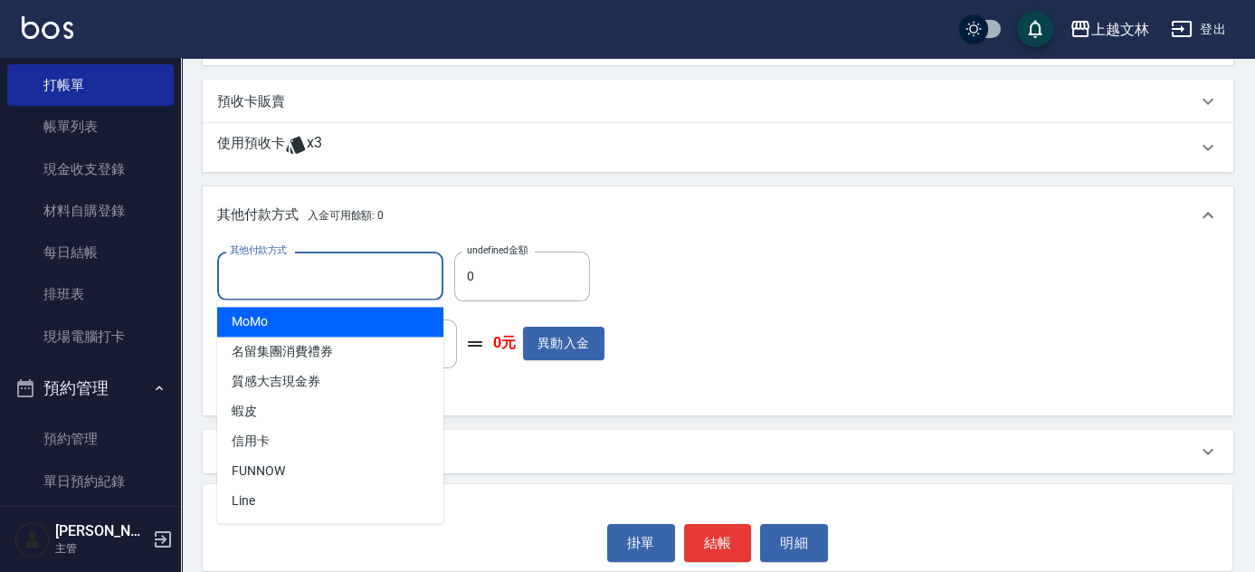
click at [359, 277] on input "其他付款方式" at bounding box center [330, 276] width 210 height 32
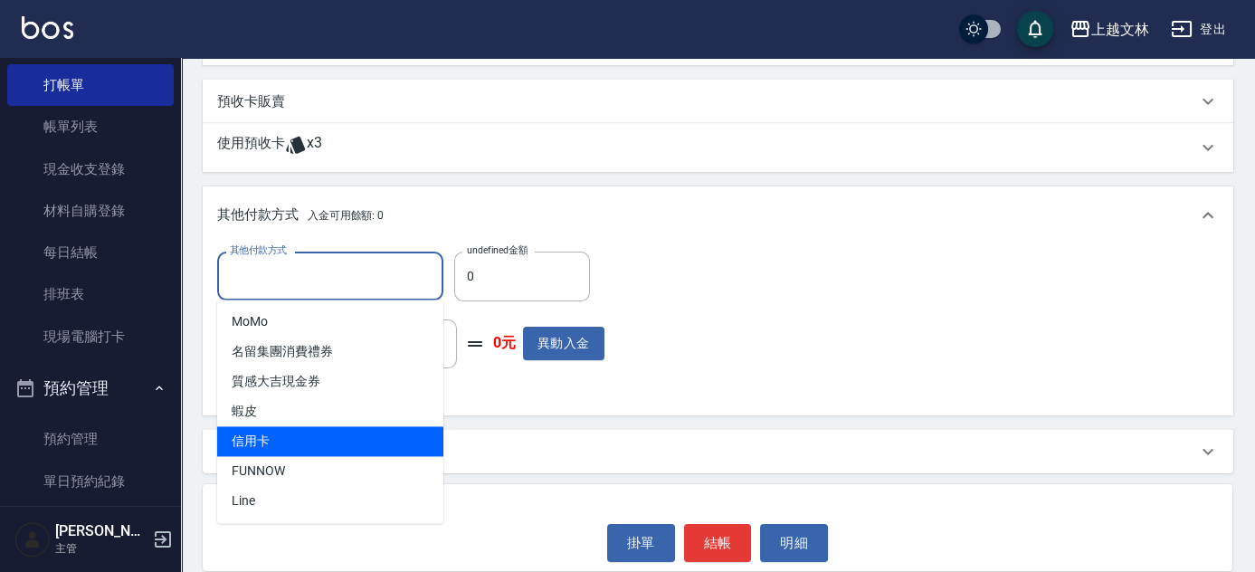
drag, startPoint x: 344, startPoint y: 432, endPoint x: 405, endPoint y: 399, distance: 69.6
click at [347, 434] on span "信用卡" at bounding box center [330, 441] width 226 height 30
type input "信用卡"
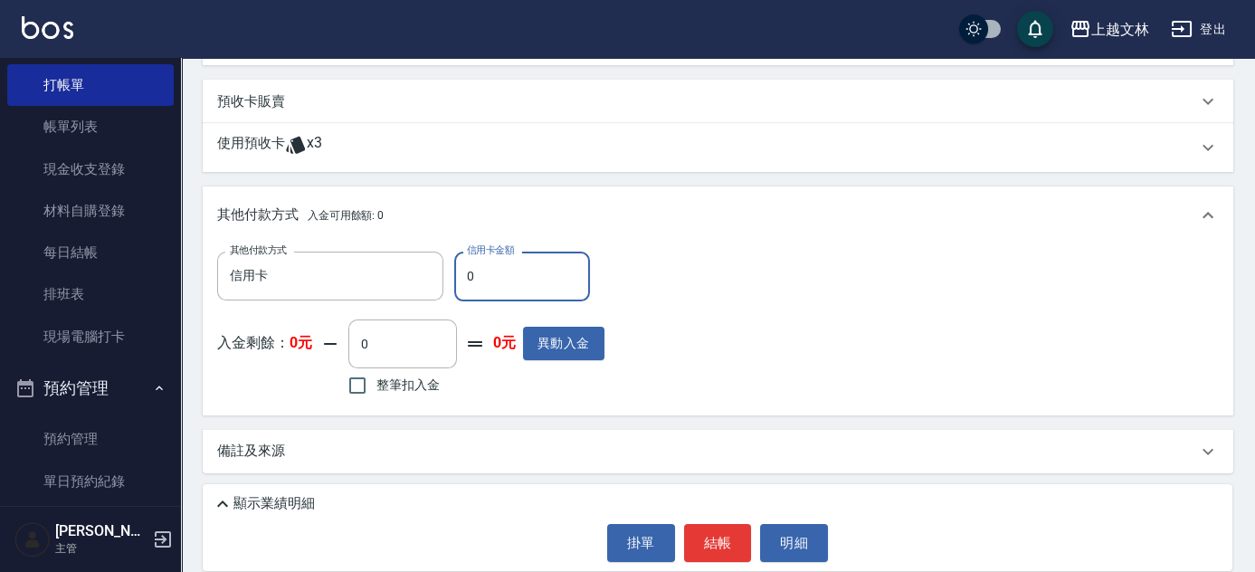
click at [523, 279] on input "0" at bounding box center [522, 276] width 136 height 49
type input "3600"
click at [716, 546] on button "結帳" at bounding box center [718, 543] width 68 height 38
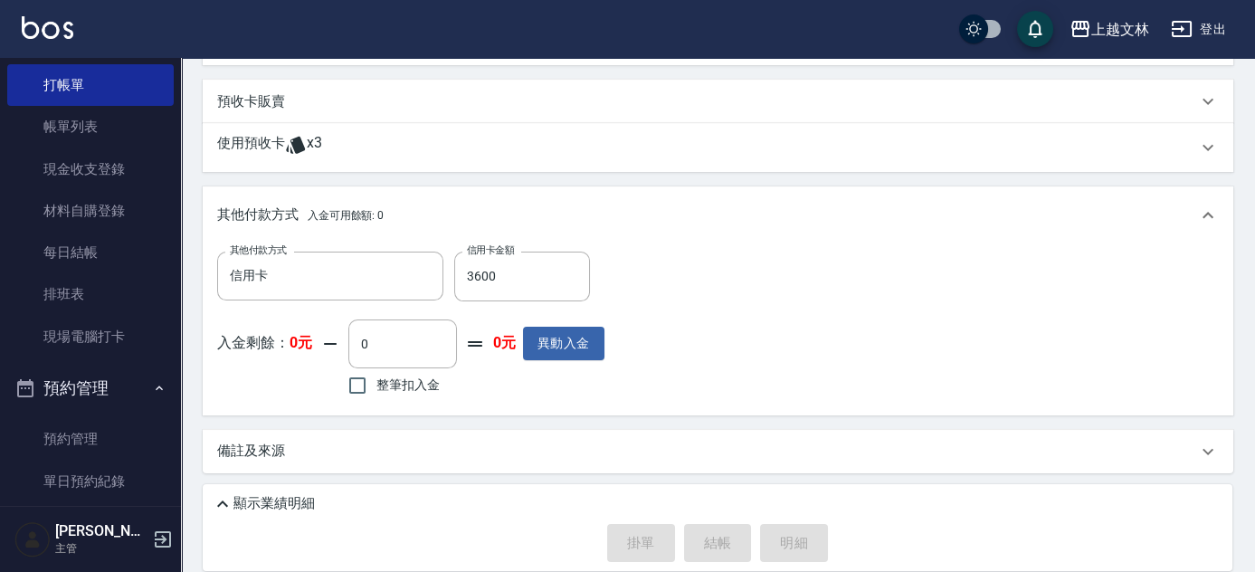
type input "[DATE] 19:43"
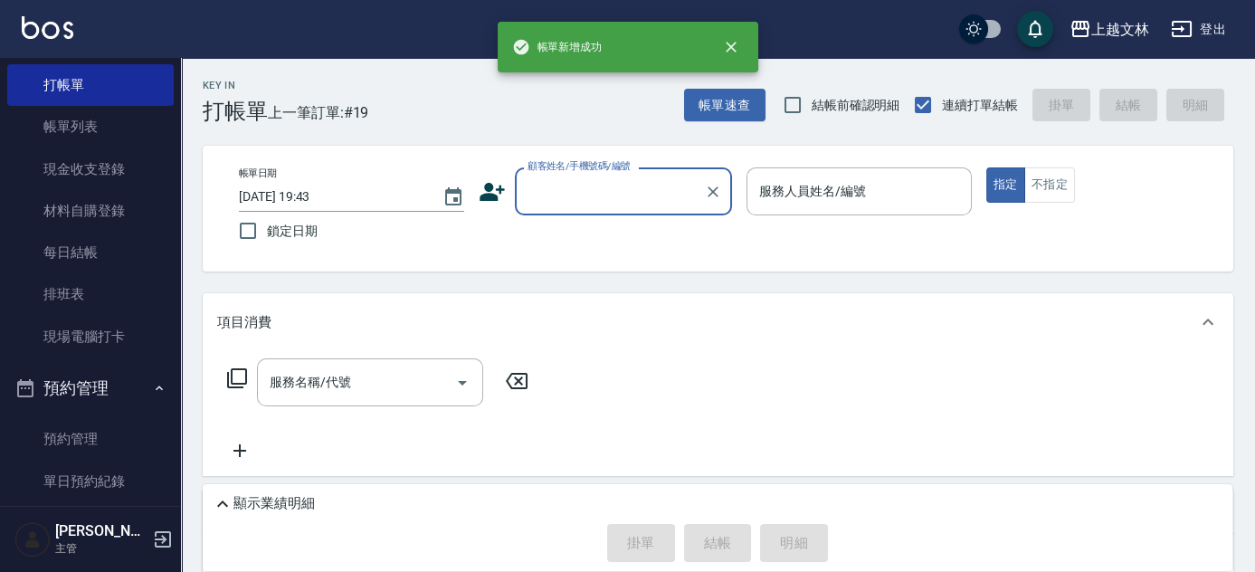
scroll to position [0, 0]
